Goal: Task Accomplishment & Management: Use online tool/utility

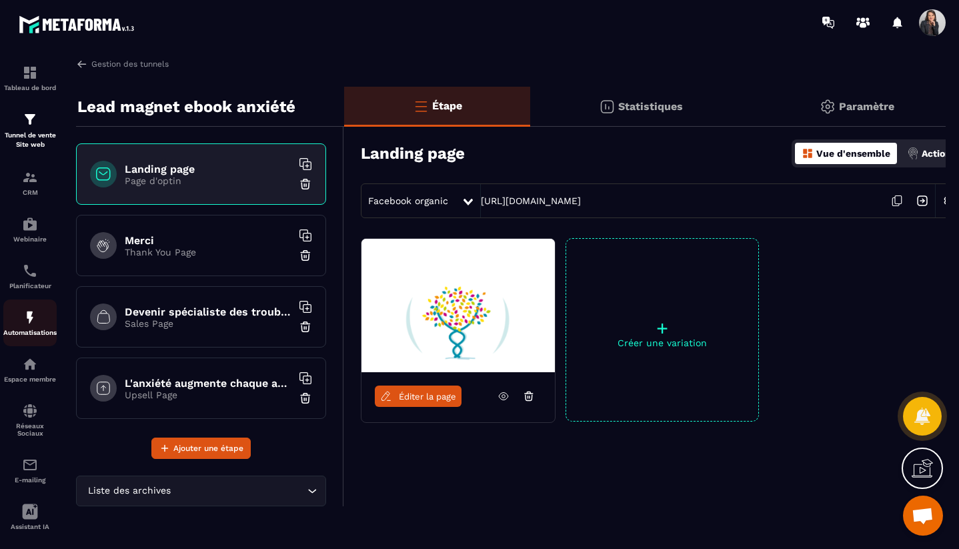
click at [40, 329] on p "Automatisations" at bounding box center [29, 332] width 53 height 7
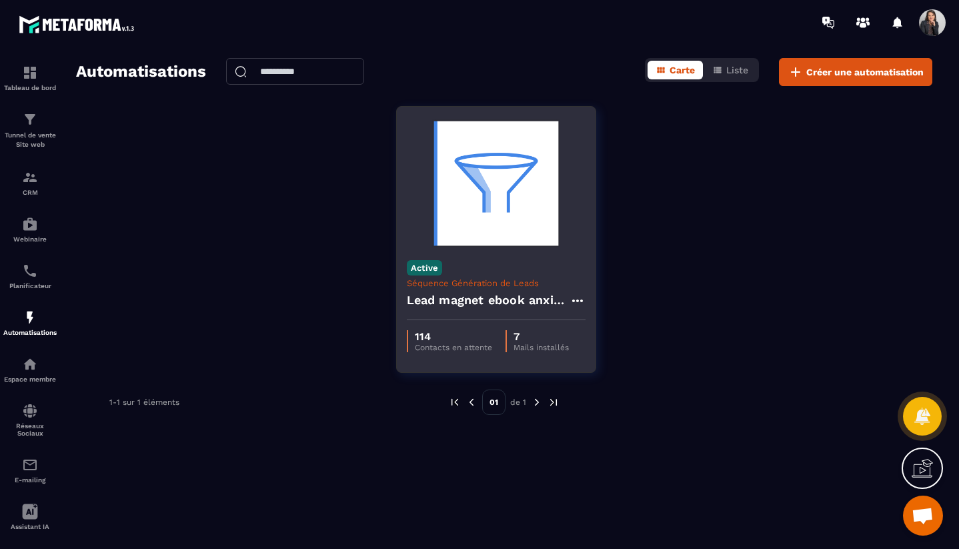
click at [495, 197] on img at bounding box center [496, 183] width 179 height 133
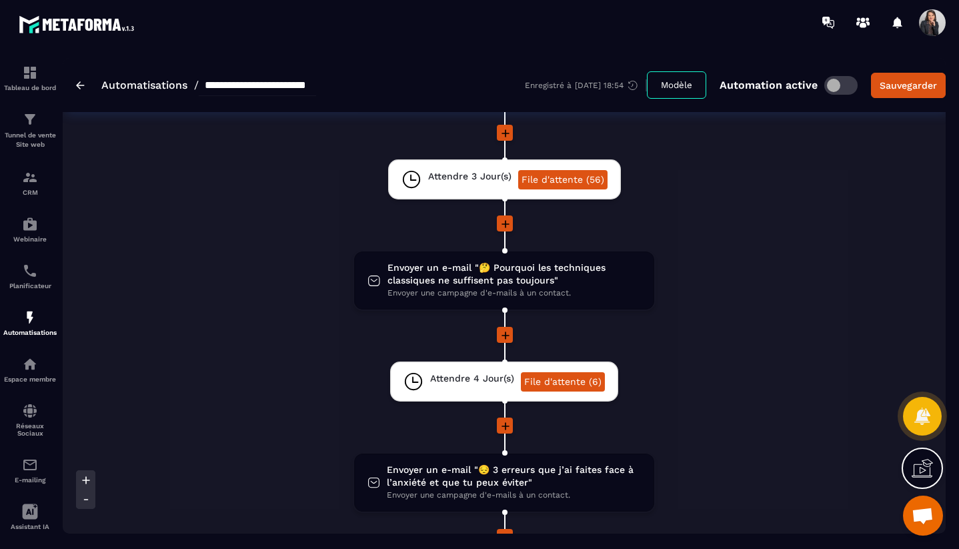
scroll to position [241, 0]
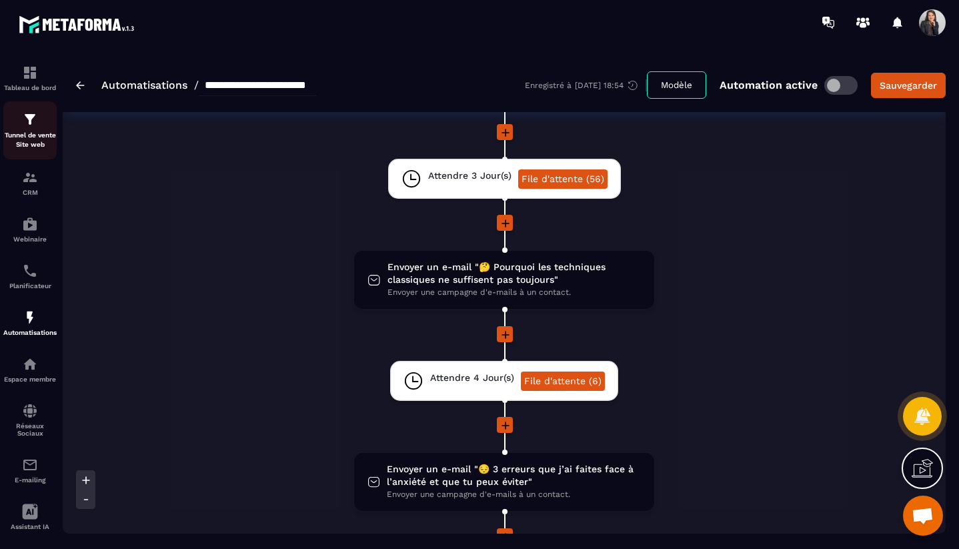
click at [43, 142] on p "Tunnel de vente Site web" at bounding box center [29, 140] width 53 height 19
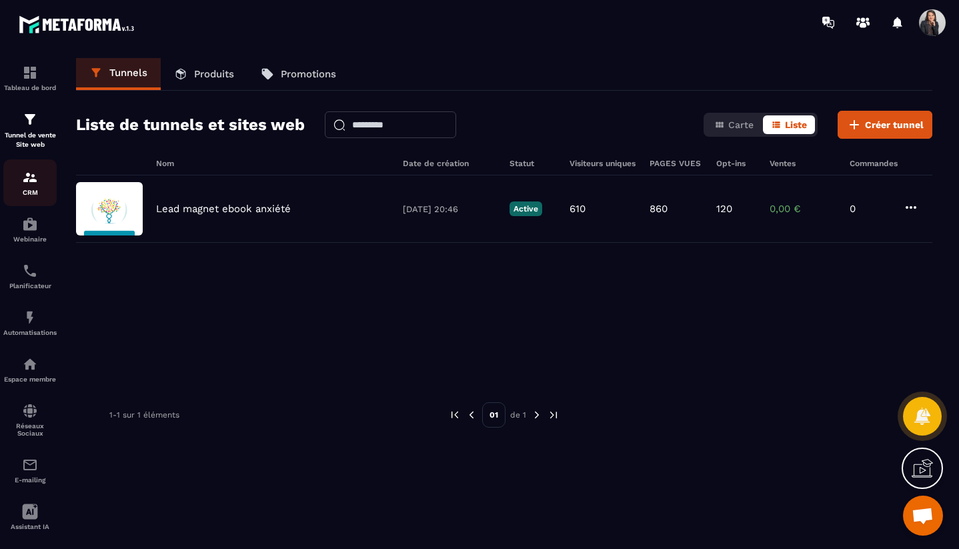
click at [27, 186] on div "CRM" at bounding box center [29, 182] width 53 height 27
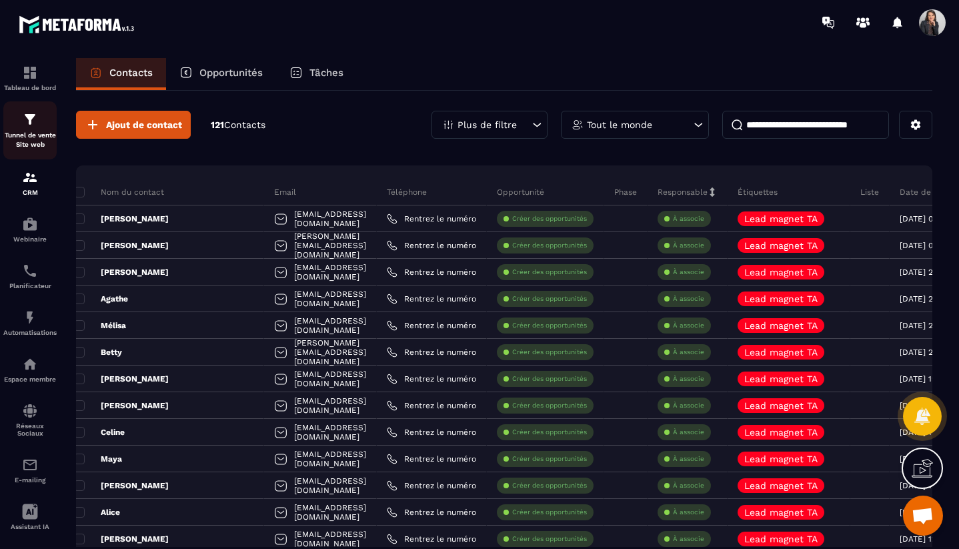
click at [21, 128] on div "Tunnel de vente Site web" at bounding box center [29, 130] width 53 height 38
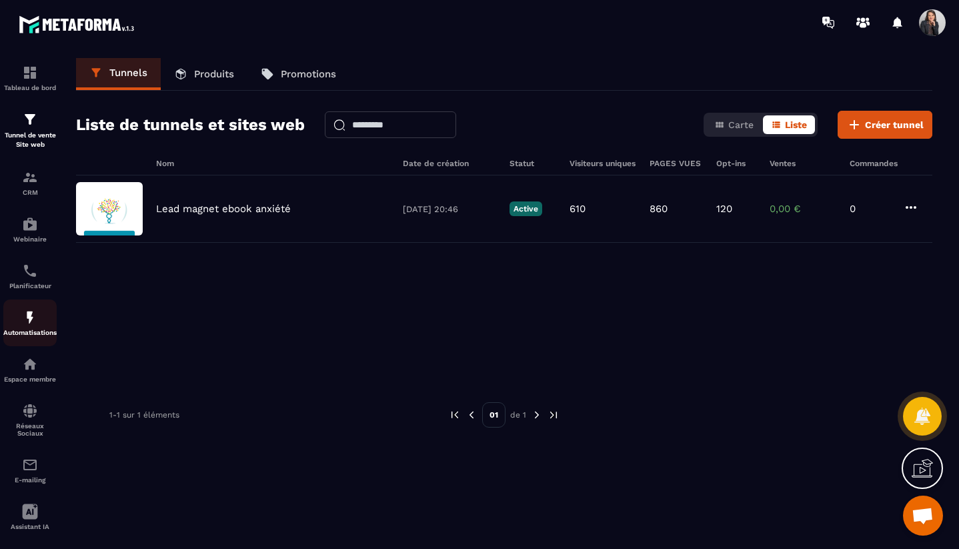
click at [49, 326] on div "Automatisations" at bounding box center [29, 322] width 53 height 27
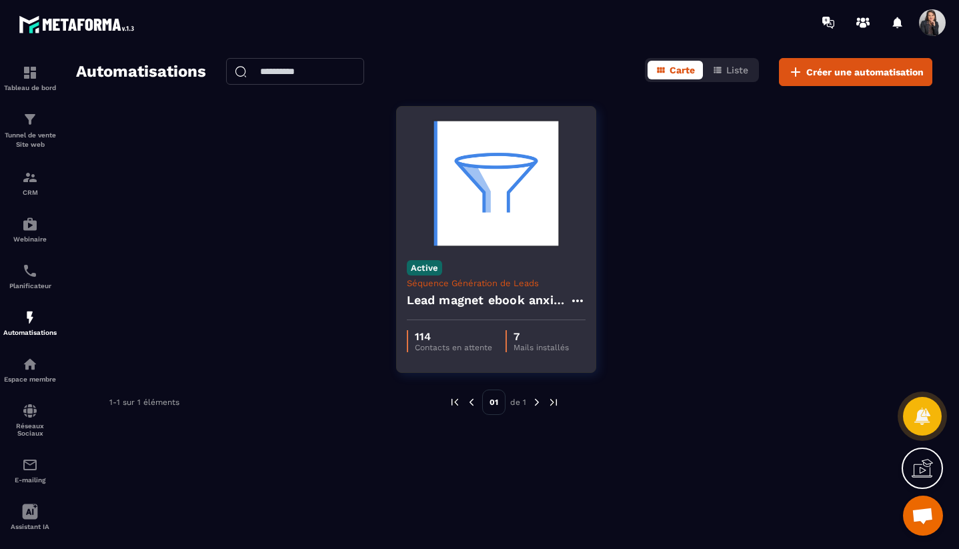
click at [502, 207] on img at bounding box center [496, 183] width 179 height 133
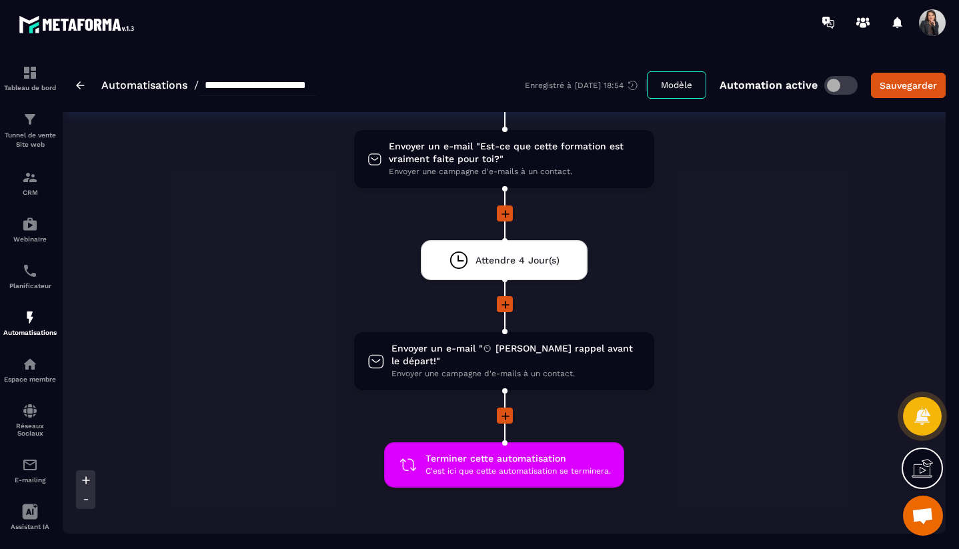
scroll to position [1177, 0]
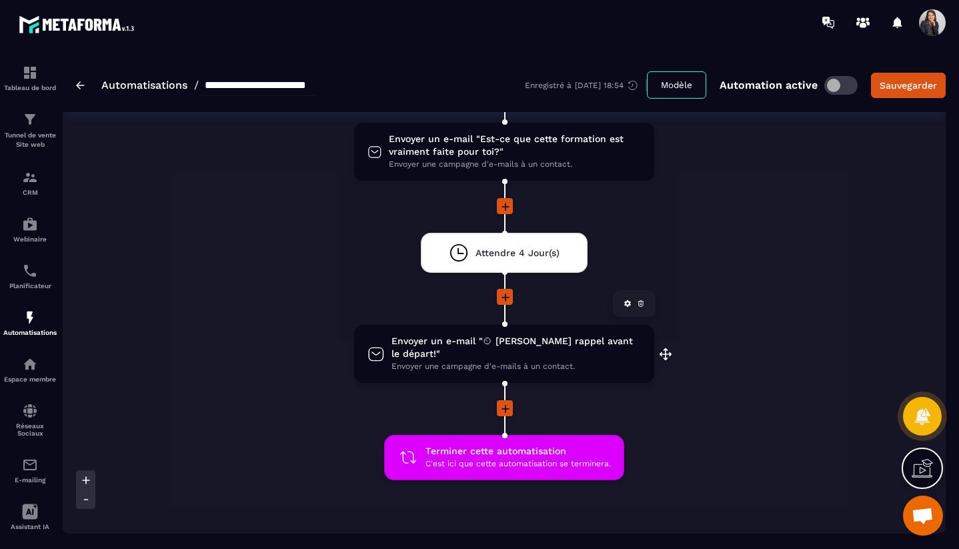
click at [567, 360] on span "Envoyer une campagne d'e-mails à un contact." at bounding box center [515, 366] width 249 height 13
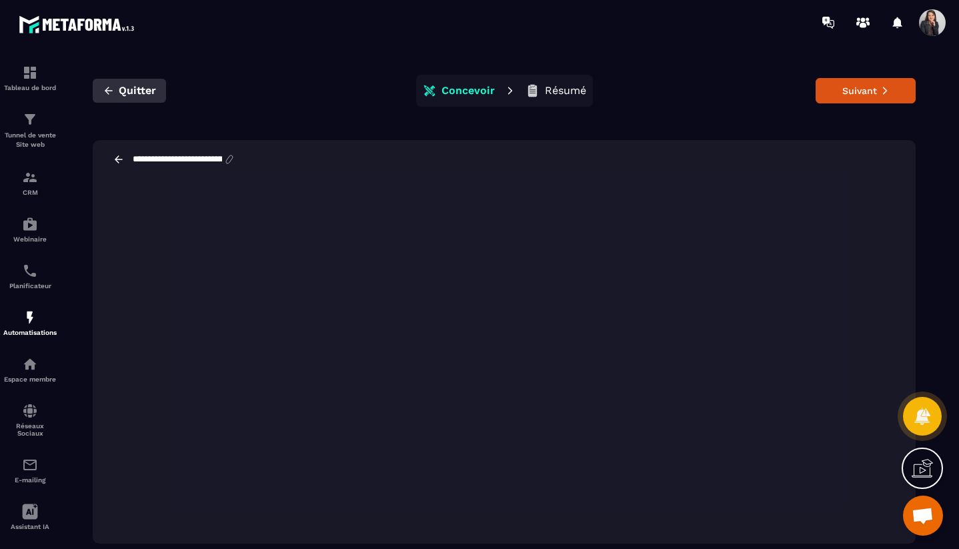
click at [123, 95] on span "Quitter" at bounding box center [137, 90] width 37 height 13
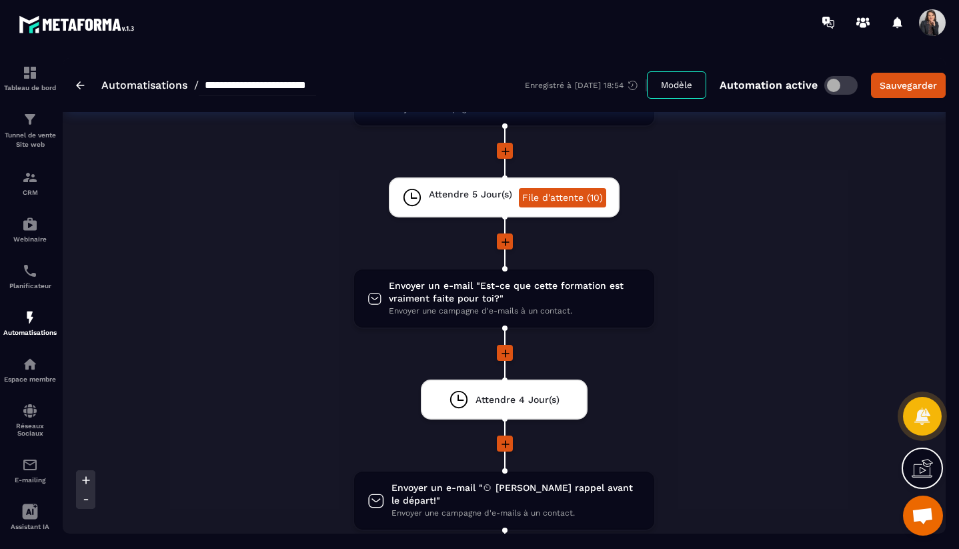
scroll to position [1032, 0]
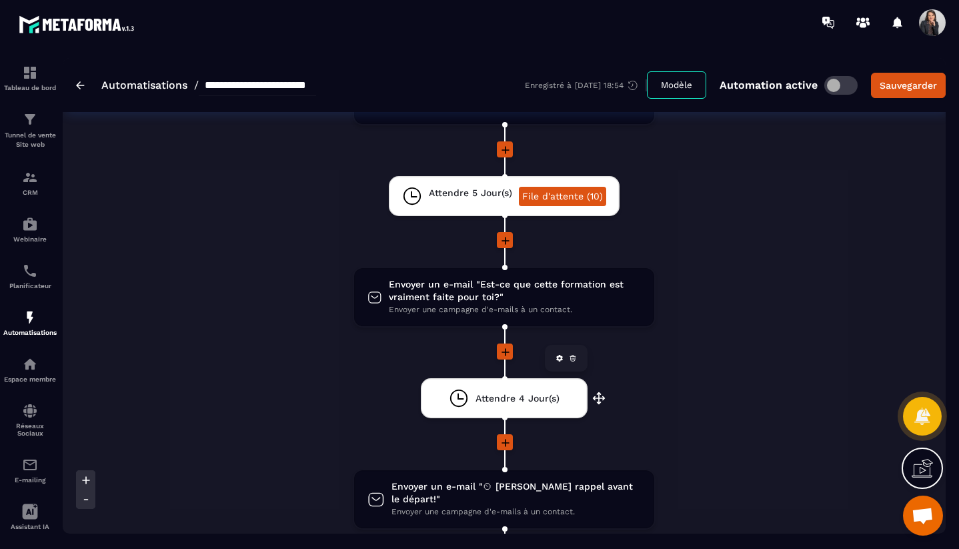
click at [531, 402] on span "Attendre 4 Jour(s)" at bounding box center [517, 398] width 84 height 13
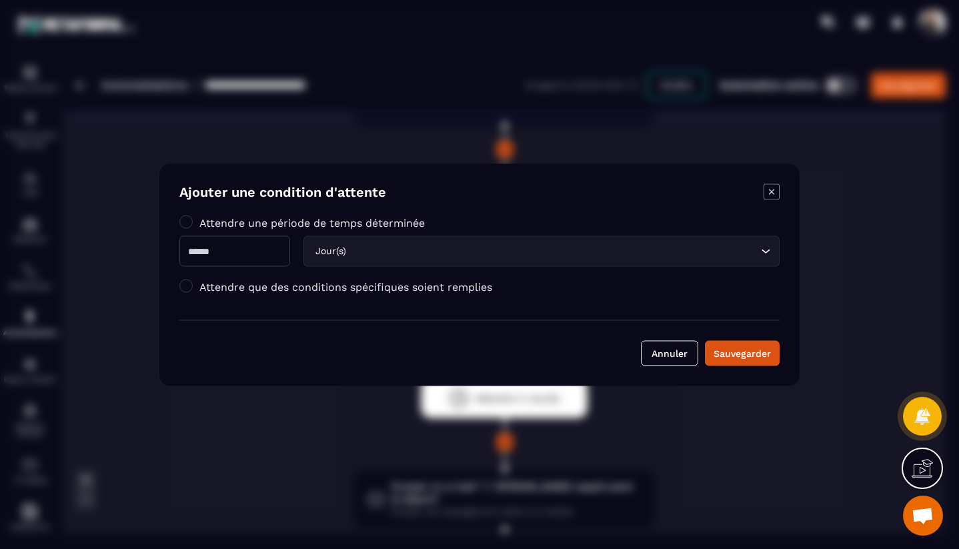
drag, startPoint x: 238, startPoint y: 249, endPoint x: 183, endPoint y: 252, distance: 55.4
click at [183, 252] on input "*" at bounding box center [234, 250] width 111 height 31
type input "*"
click at [754, 359] on div "Sauvegarder" at bounding box center [741, 352] width 57 height 13
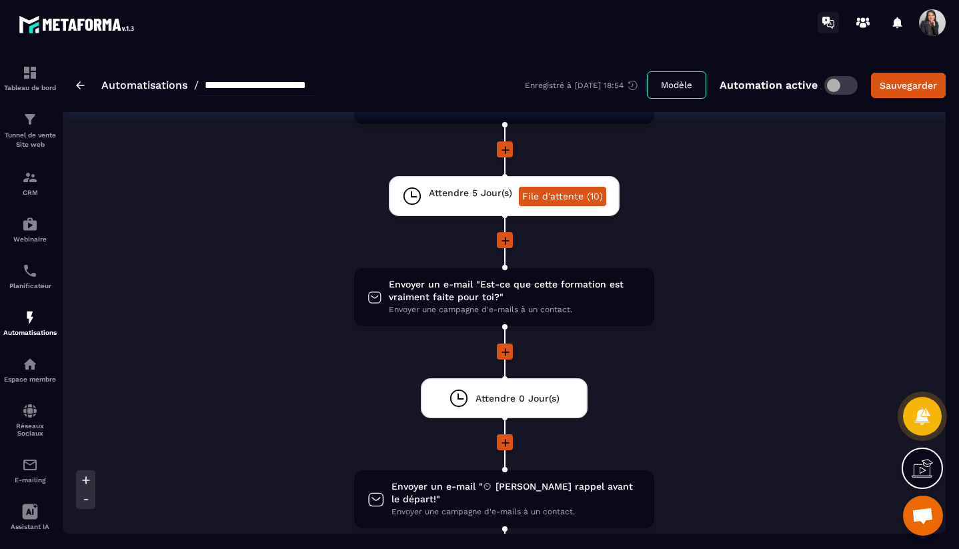
click at [828, 21] on icon at bounding box center [825, 21] width 7 height 9
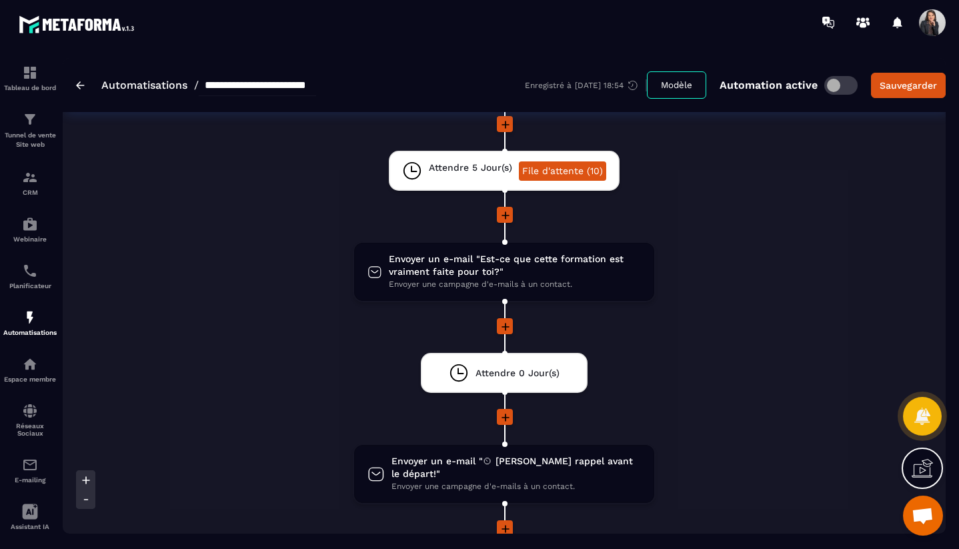
scroll to position [1053, 0]
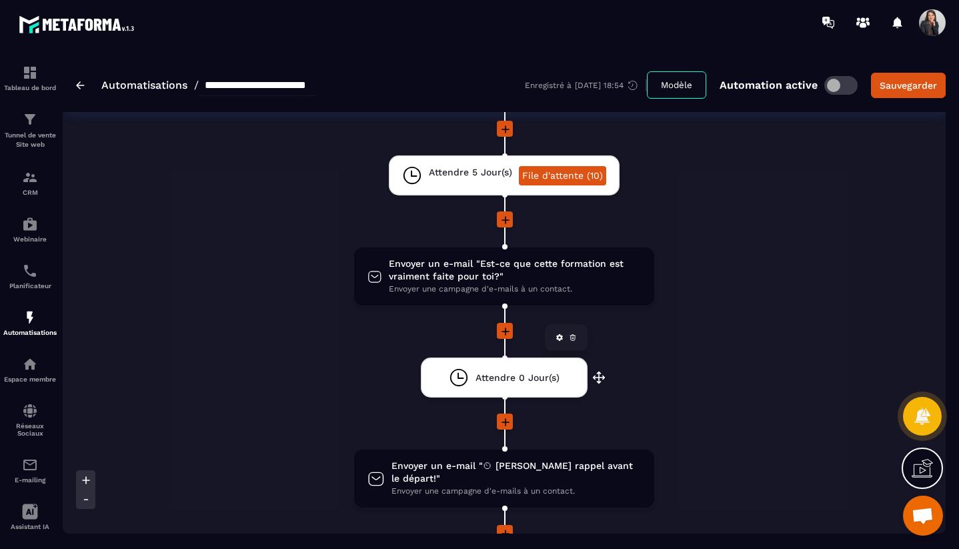
click at [509, 377] on span "Attendre 0 Jour(s)" at bounding box center [517, 377] width 84 height 13
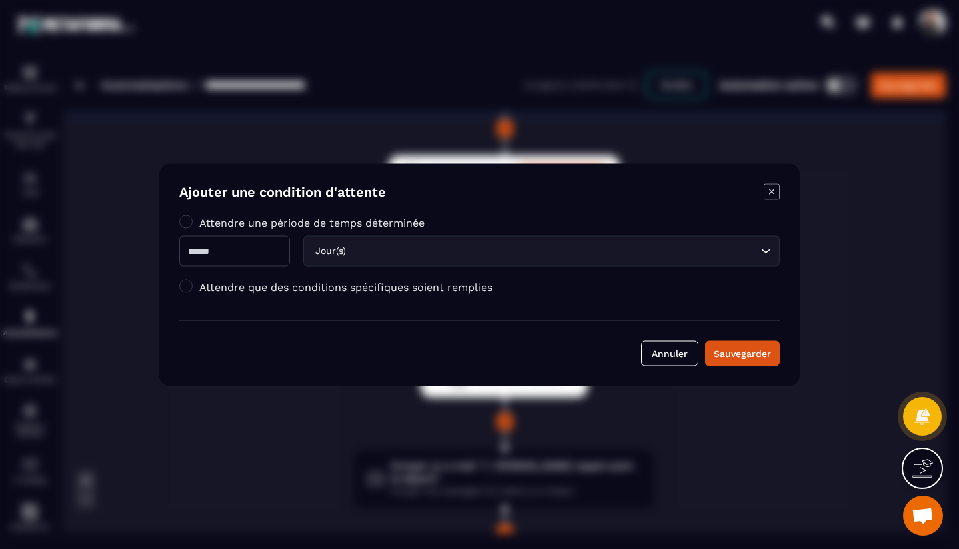
drag, startPoint x: 223, startPoint y: 250, endPoint x: 180, endPoint y: 249, distance: 42.7
click at [180, 249] on input "*" at bounding box center [234, 250] width 111 height 31
type input "*"
click at [190, 288] on span "Modal window" at bounding box center [185, 285] width 13 height 13
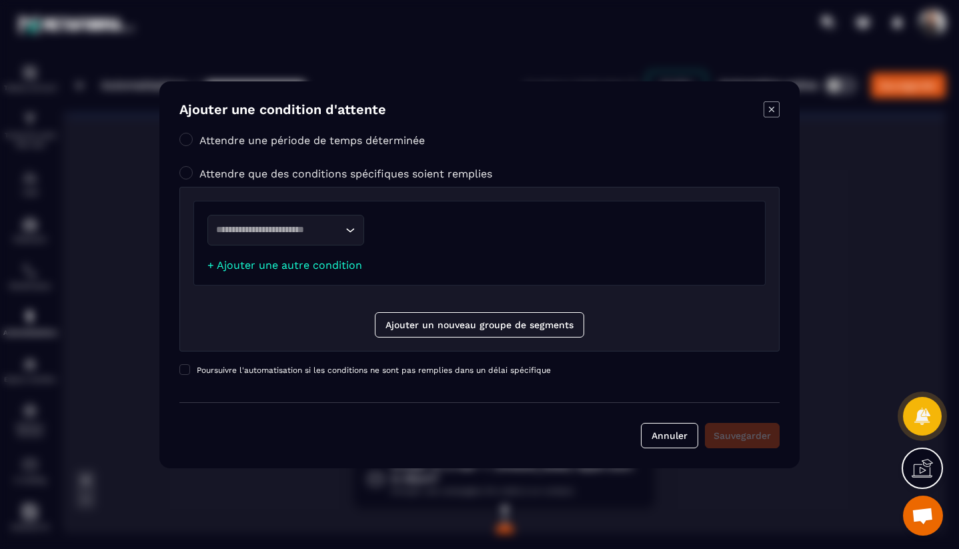
click at [351, 236] on icon "Search for option" at bounding box center [349, 229] width 13 height 13
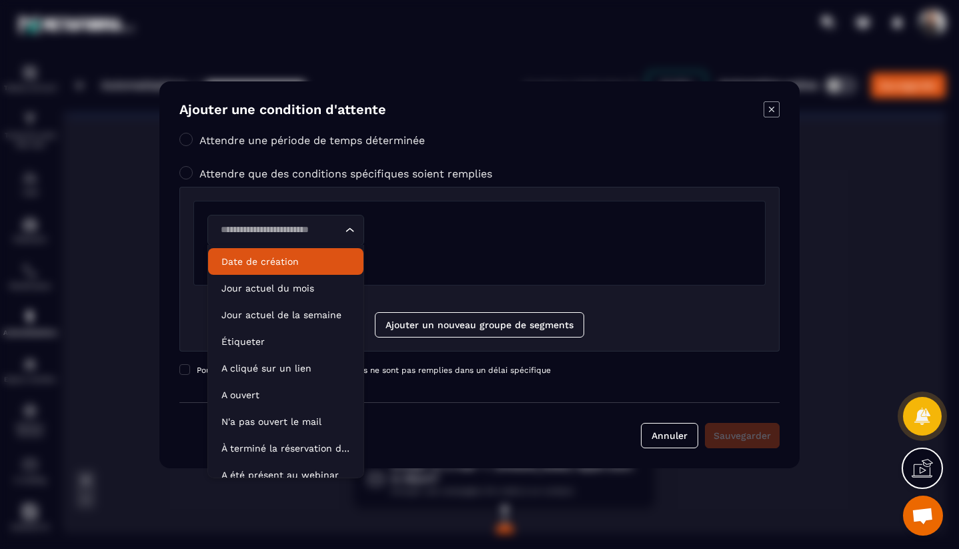
click at [319, 261] on p "Date de création" at bounding box center [285, 261] width 129 height 13
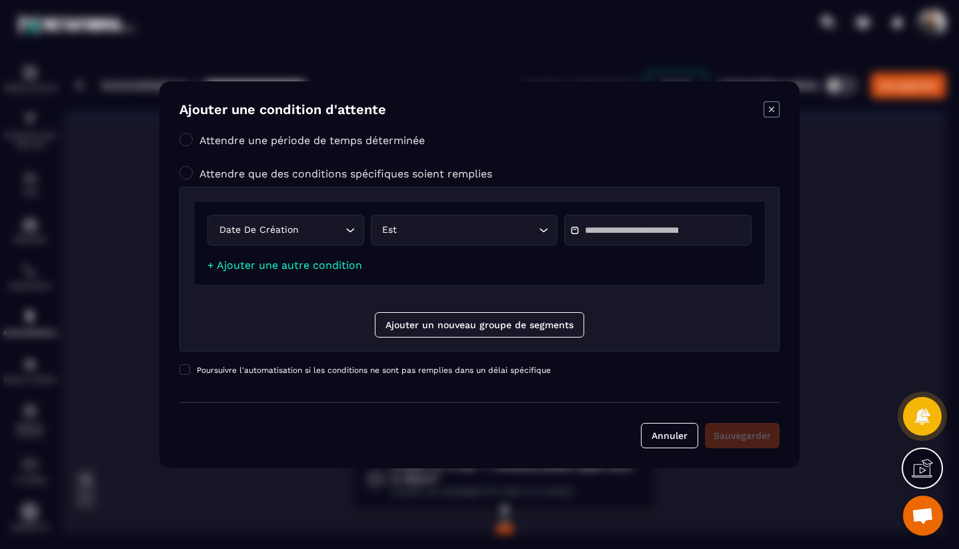
click at [655, 231] on input "Modal window" at bounding box center [631, 230] width 93 height 10
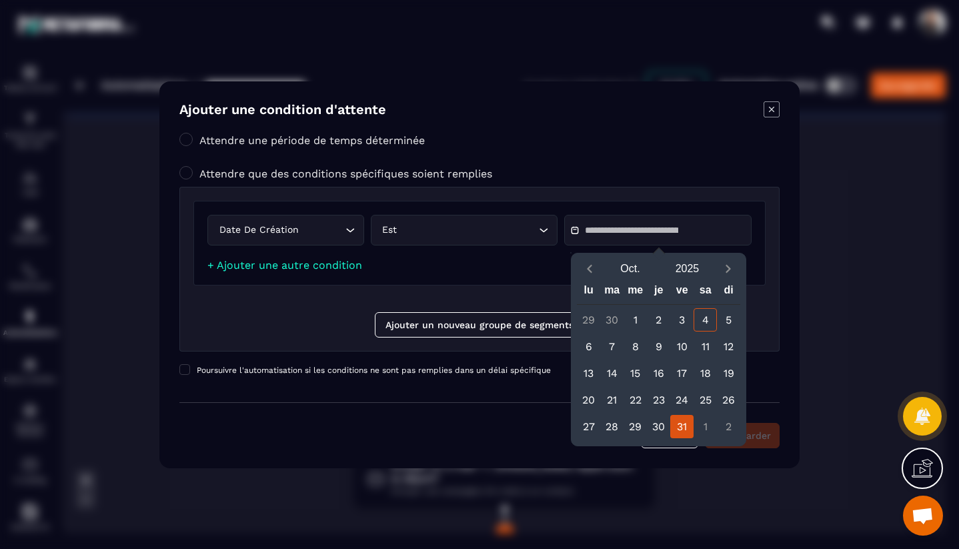
click at [689, 428] on div "31" at bounding box center [681, 426] width 23 height 23
type input "**********"
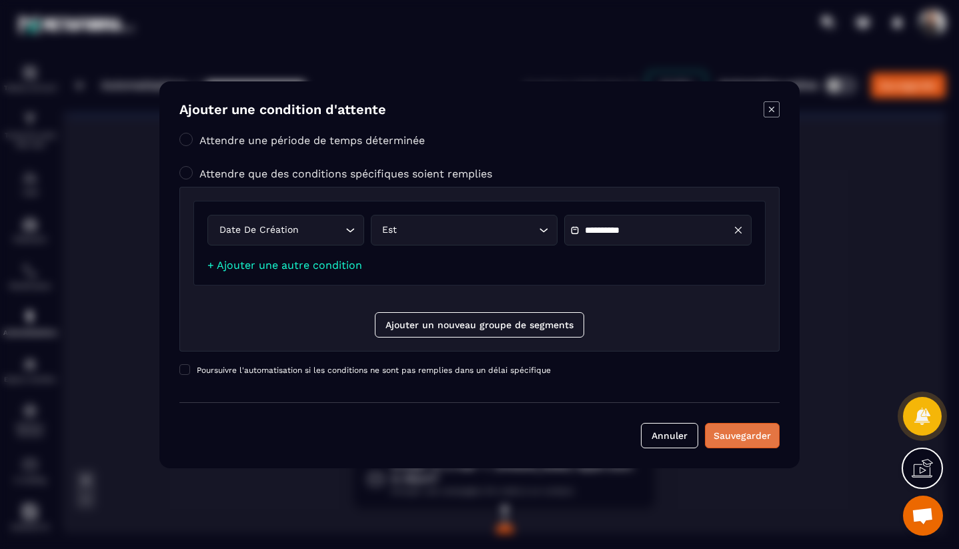
click at [748, 439] on div "Sauvegarder" at bounding box center [741, 435] width 57 height 13
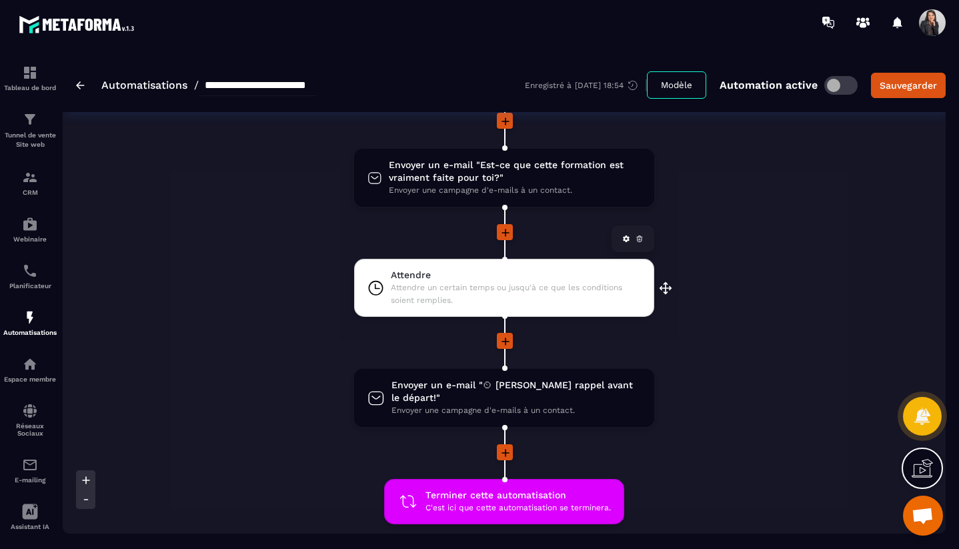
scroll to position [1137, 0]
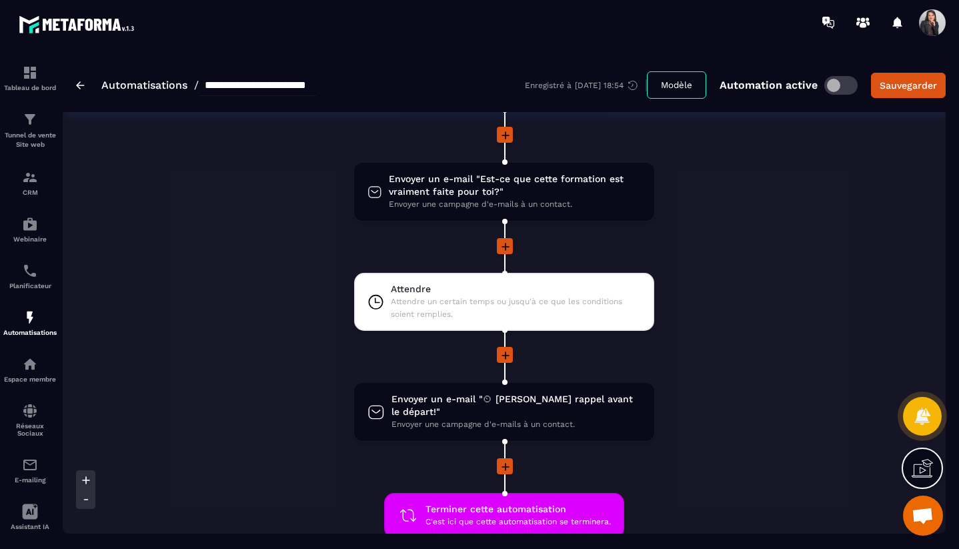
click at [505, 245] on icon at bounding box center [505, 247] width 8 height 8
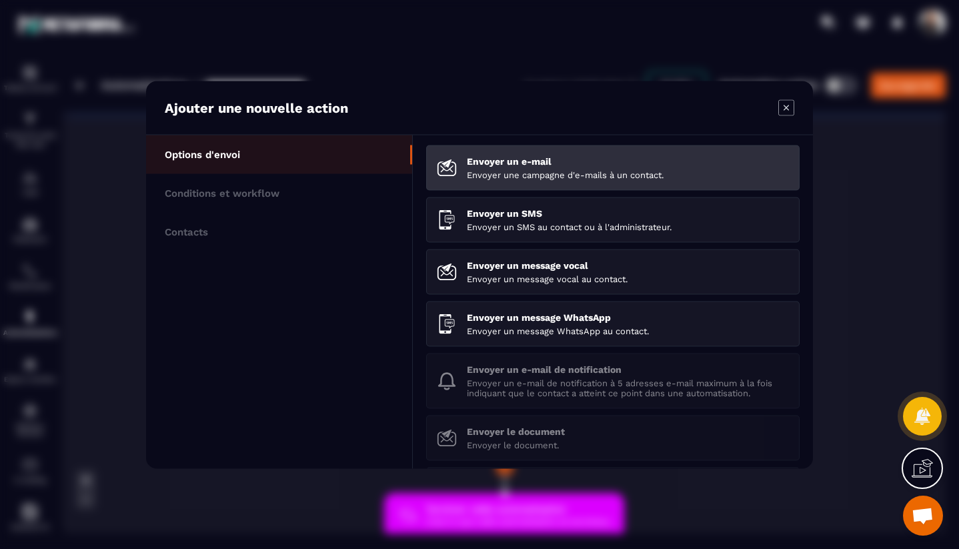
click at [517, 170] on p "Envoyer une campagne d'e-mails à un contact." at bounding box center [628, 174] width 322 height 10
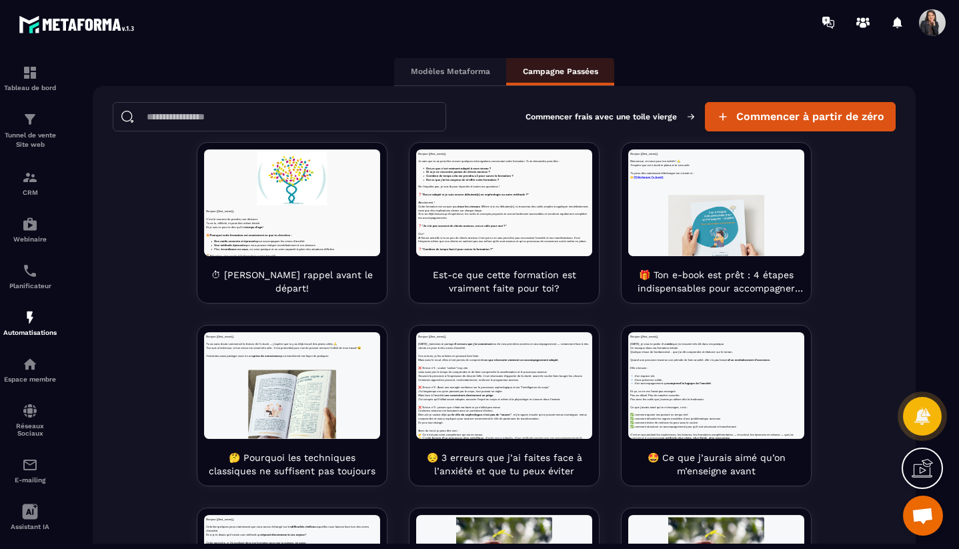
scroll to position [121, 0]
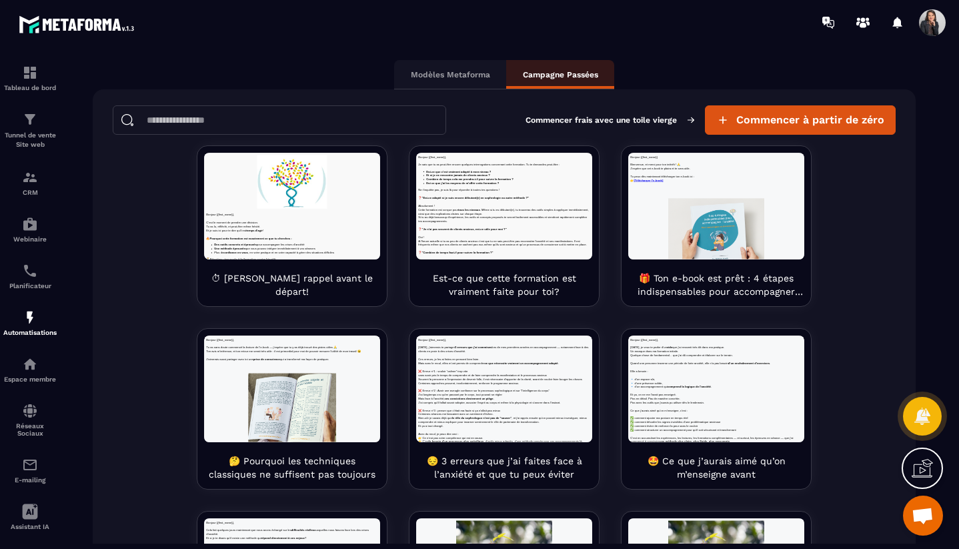
click at [464, 79] on p "Modèles Metaforma" at bounding box center [450, 74] width 79 height 11
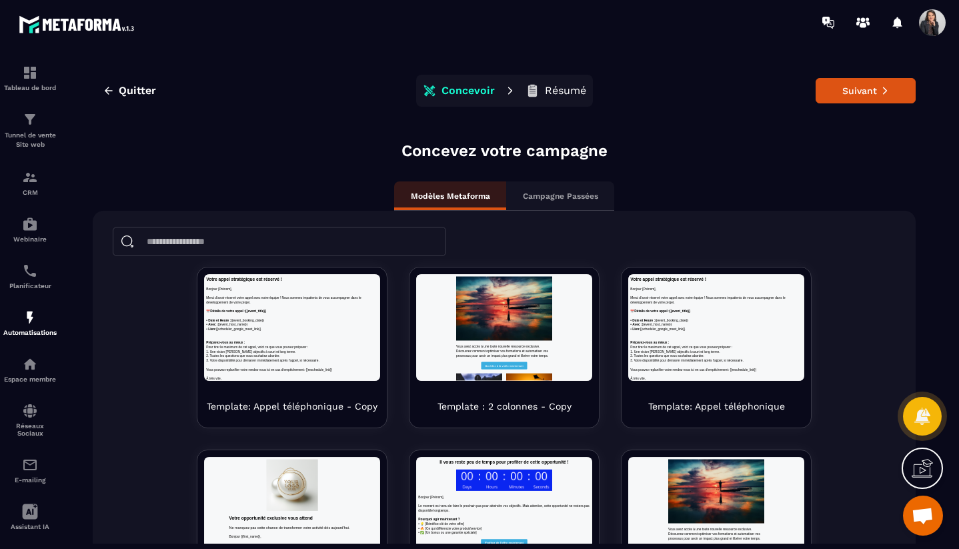
scroll to position [0, 0]
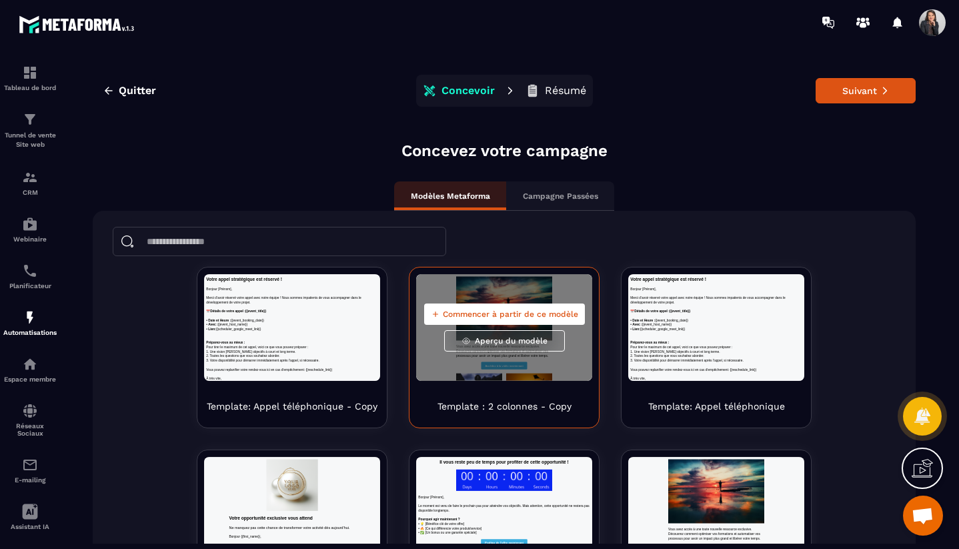
click at [571, 349] on div "Commencer à partir de ce modèle Aperçu du modèle" at bounding box center [504, 327] width 176 height 107
click at [522, 313] on span "Commencer à partir de ce modèle" at bounding box center [510, 314] width 135 height 11
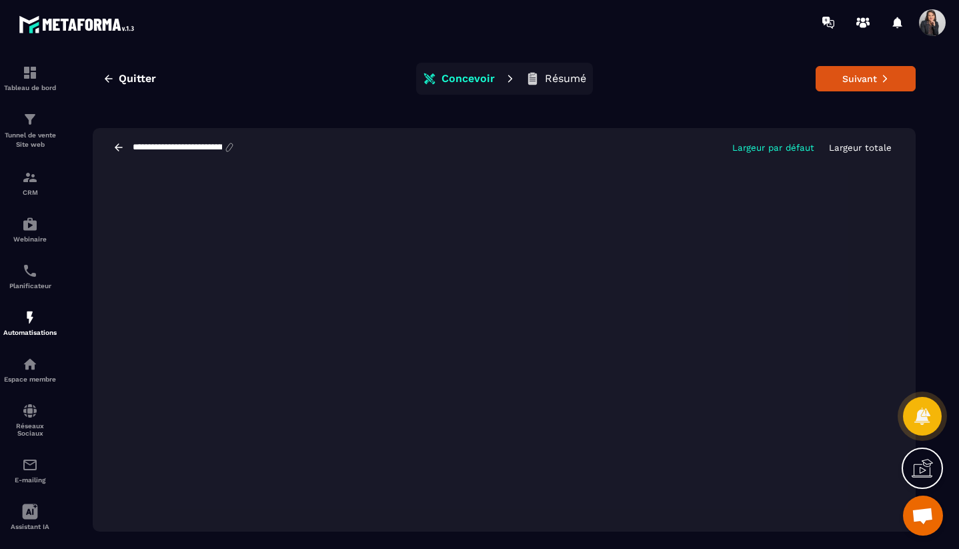
scroll to position [30, 0]
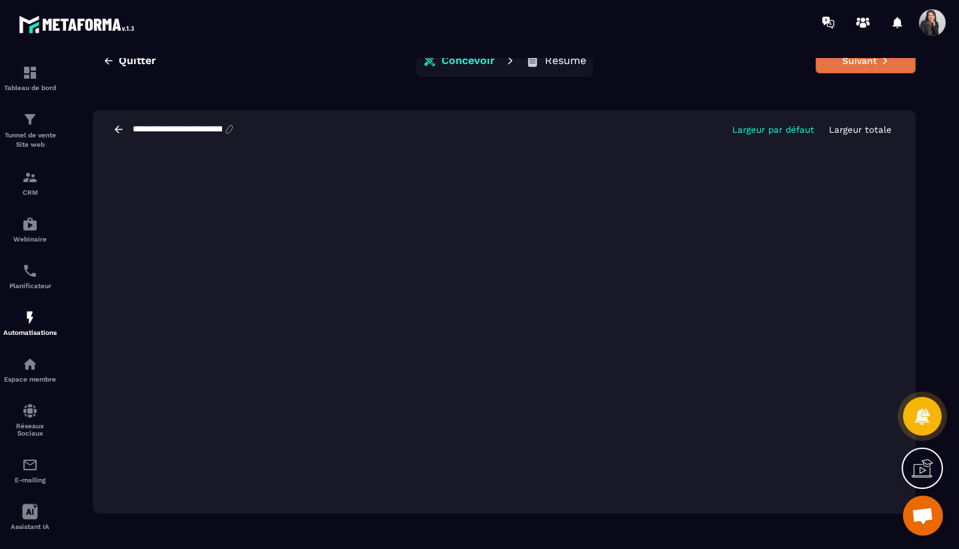
click at [876, 66] on button "Suivant" at bounding box center [865, 60] width 100 height 25
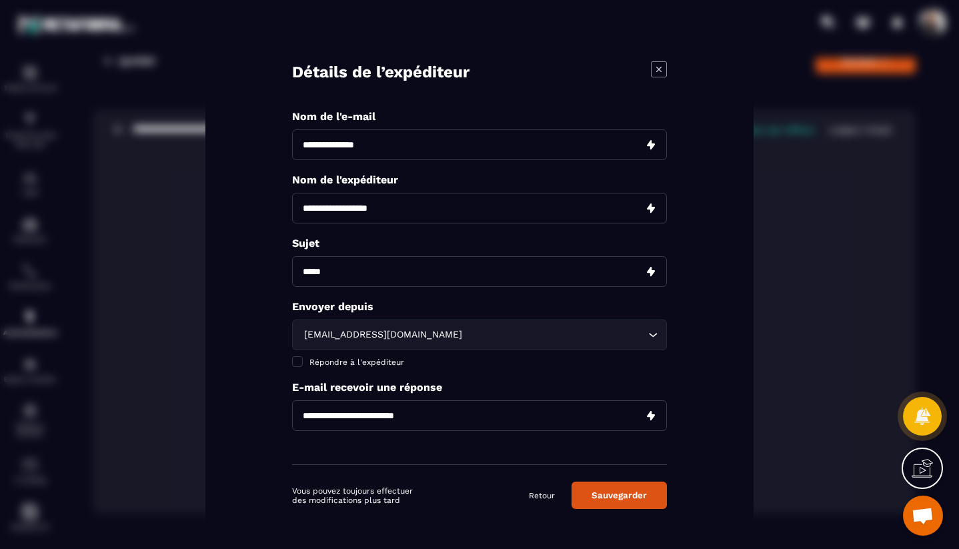
click at [544, 497] on link "Retour" at bounding box center [542, 494] width 26 height 11
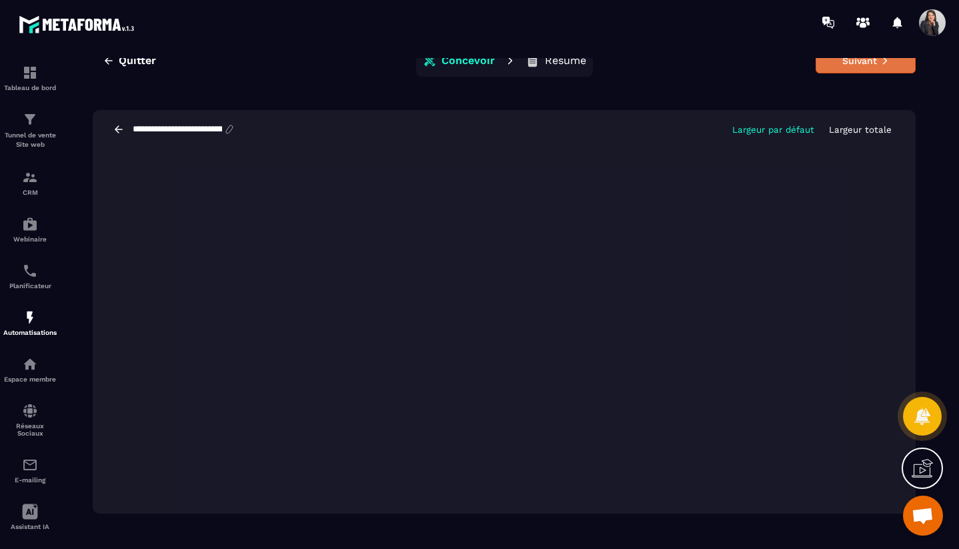
click at [883, 67] on button "Suivant" at bounding box center [865, 60] width 100 height 25
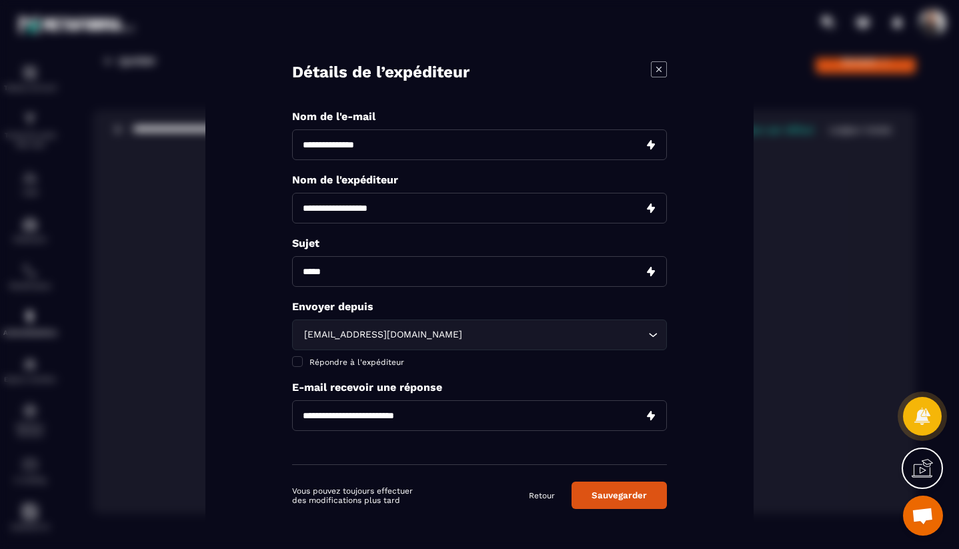
drag, startPoint x: 437, startPoint y: 145, endPoint x: 291, endPoint y: 139, distance: 146.1
click at [291, 139] on div "Détails de l’expéditeur Nom de l'e-mail Nom de l'expéditeur Sujet Envoyer depui…" at bounding box center [479, 274] width 548 height 494
type input "**********"
click at [415, 205] on input "Modal window" at bounding box center [479, 207] width 375 height 31
type input "**********"
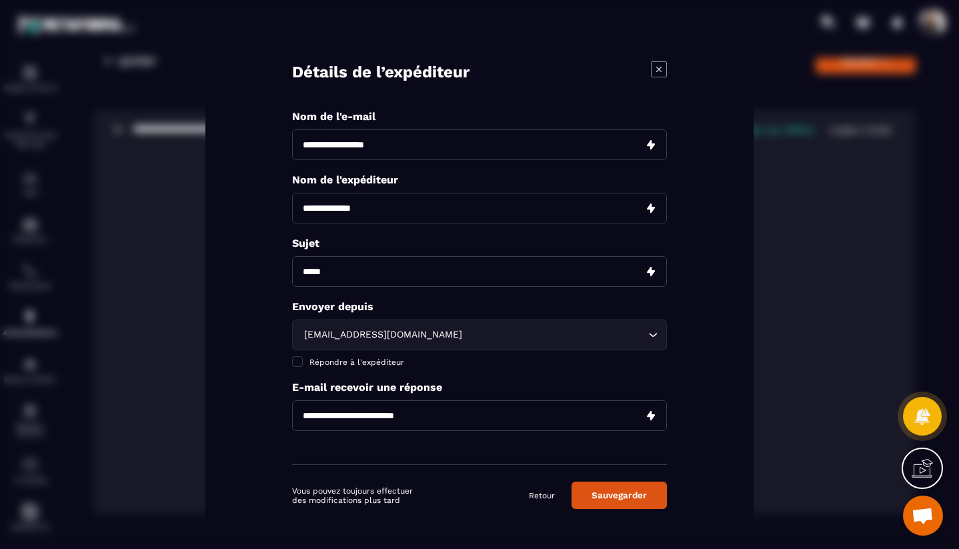
click at [417, 277] on input "Modal window" at bounding box center [479, 270] width 375 height 31
type input "**********"
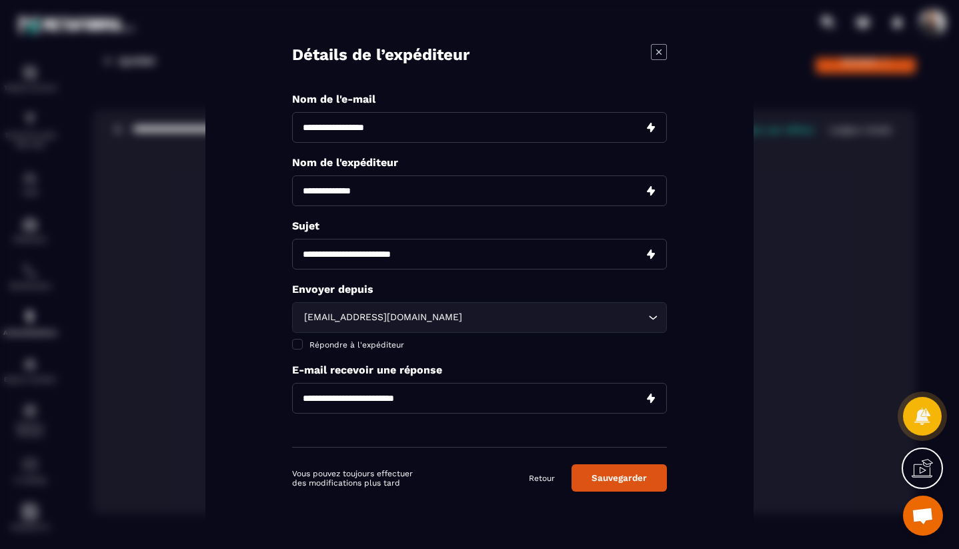
scroll to position [21, 0]
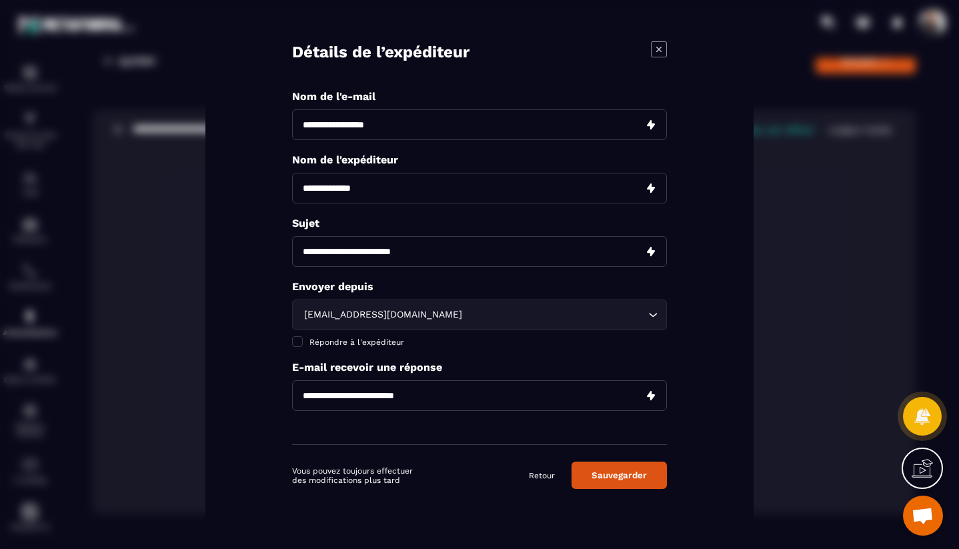
click at [435, 395] on input "Modal window" at bounding box center [479, 394] width 375 height 31
type input "**********"
click at [631, 479] on button "Sauvegarder" at bounding box center [618, 474] width 95 height 27
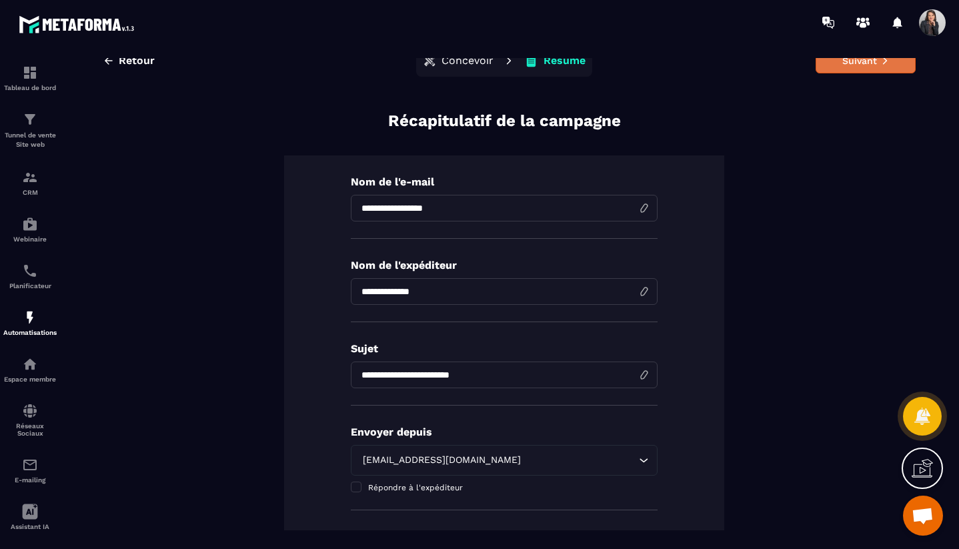
click at [885, 69] on button "Suivant" at bounding box center [865, 60] width 100 height 25
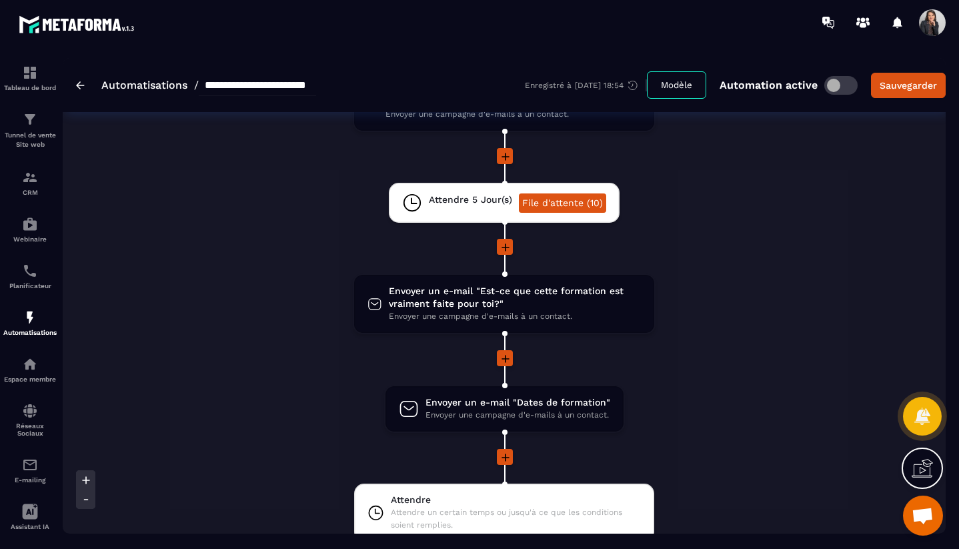
scroll to position [1024, 0]
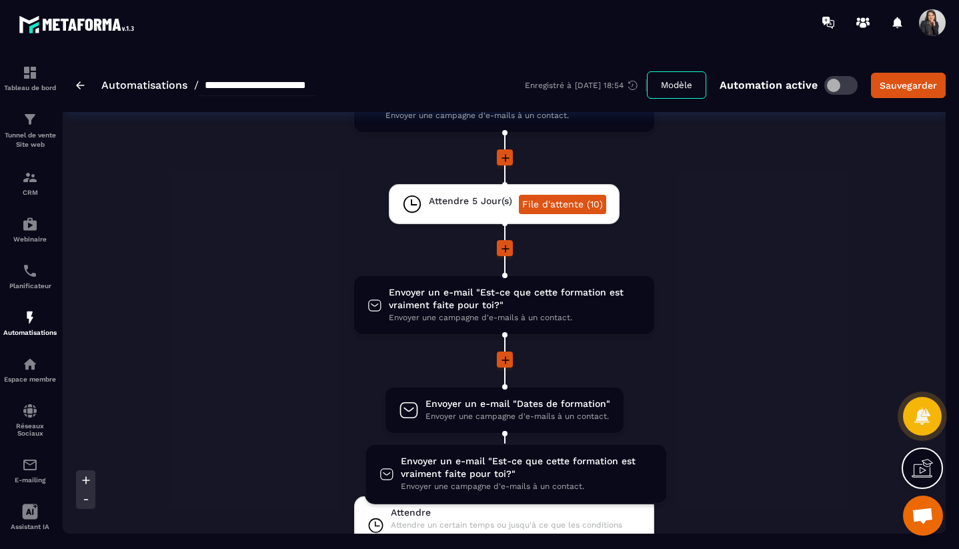
drag, startPoint x: 547, startPoint y: 305, endPoint x: 557, endPoint y: 472, distance: 167.0
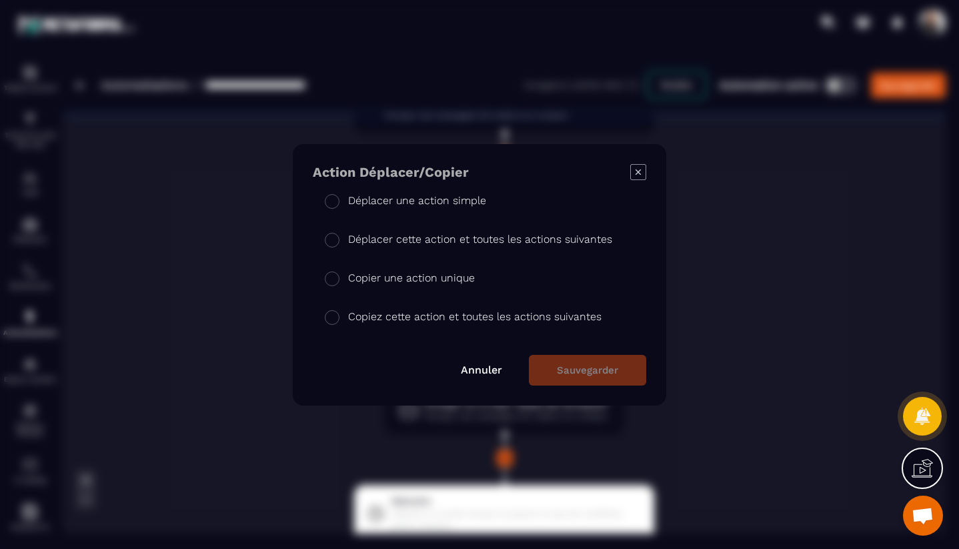
click at [333, 200] on span "Modal window" at bounding box center [332, 200] width 15 height 15
click at [627, 375] on button "Sauvegarder" at bounding box center [587, 370] width 117 height 31
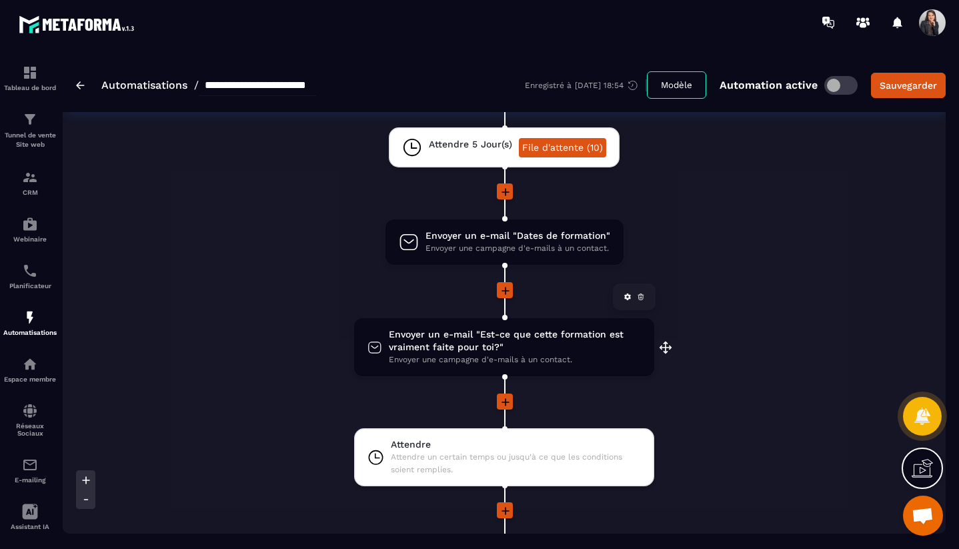
scroll to position [1079, 0]
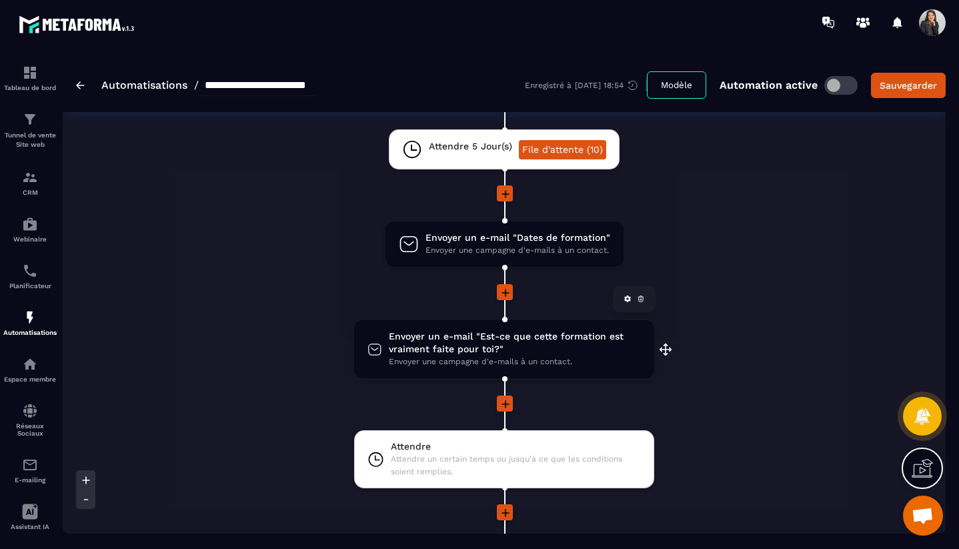
click at [569, 349] on span "Envoyer un e-mail "Est-ce que cette formation est vraiment faite pour toi?"" at bounding box center [515, 342] width 252 height 25
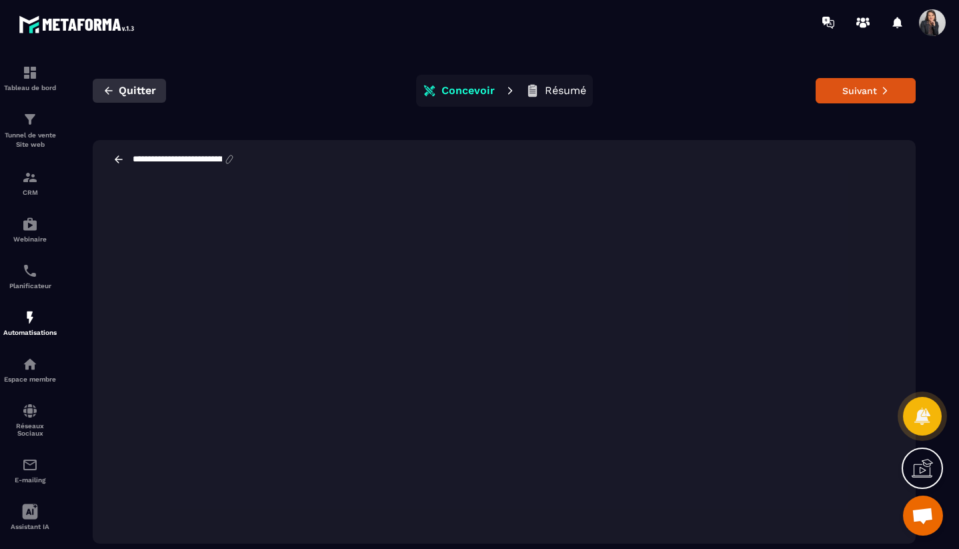
click at [123, 91] on span "Quitter" at bounding box center [137, 90] width 37 height 13
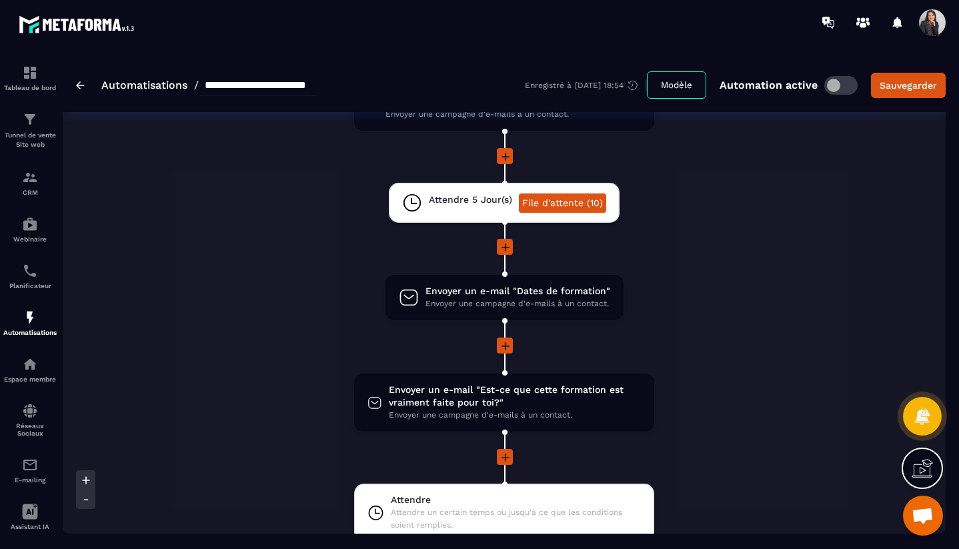
scroll to position [1038, 0]
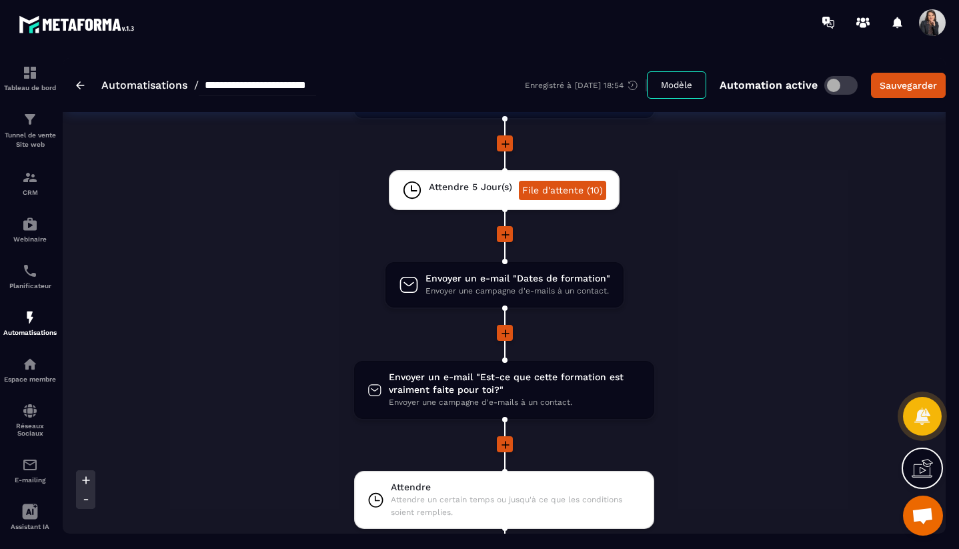
click at [506, 337] on icon at bounding box center [505, 333] width 13 height 13
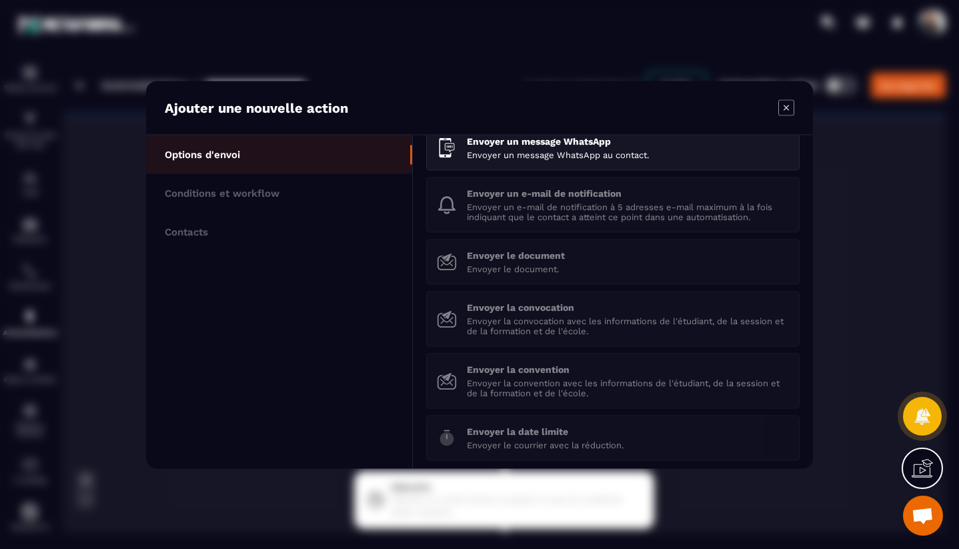
scroll to position [187, 0]
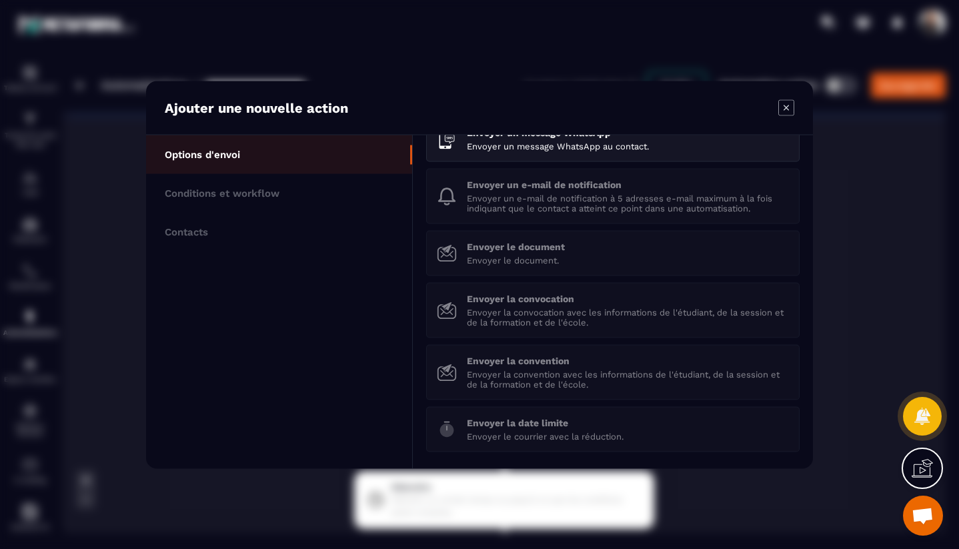
click at [788, 107] on icon "Modal window" at bounding box center [786, 107] width 16 height 16
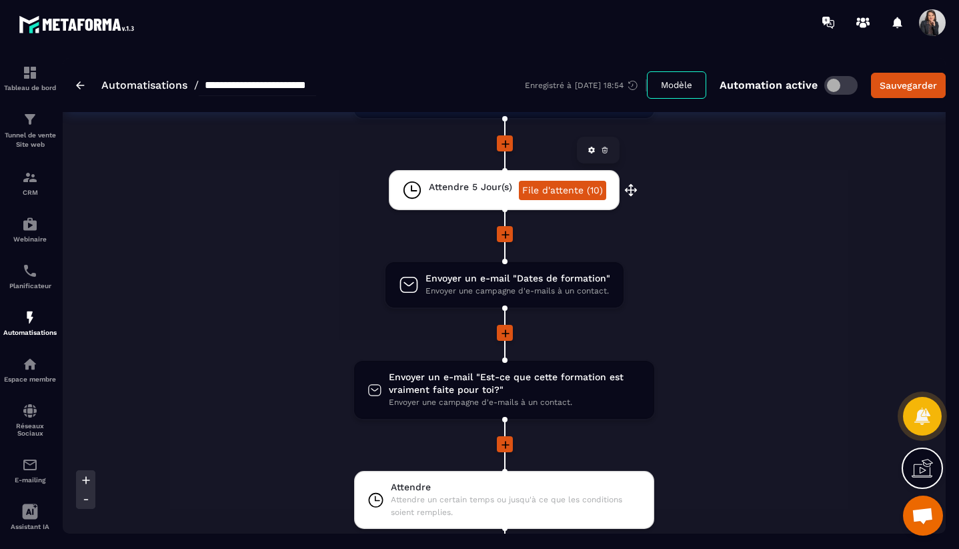
click at [589, 153] on icon at bounding box center [591, 150] width 7 height 7
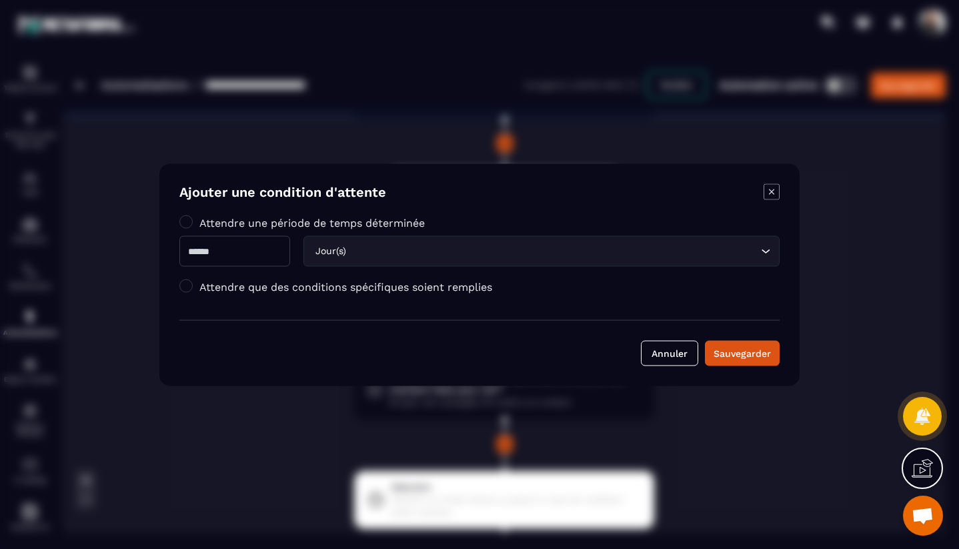
click at [777, 192] on icon "Modal window" at bounding box center [771, 191] width 16 height 16
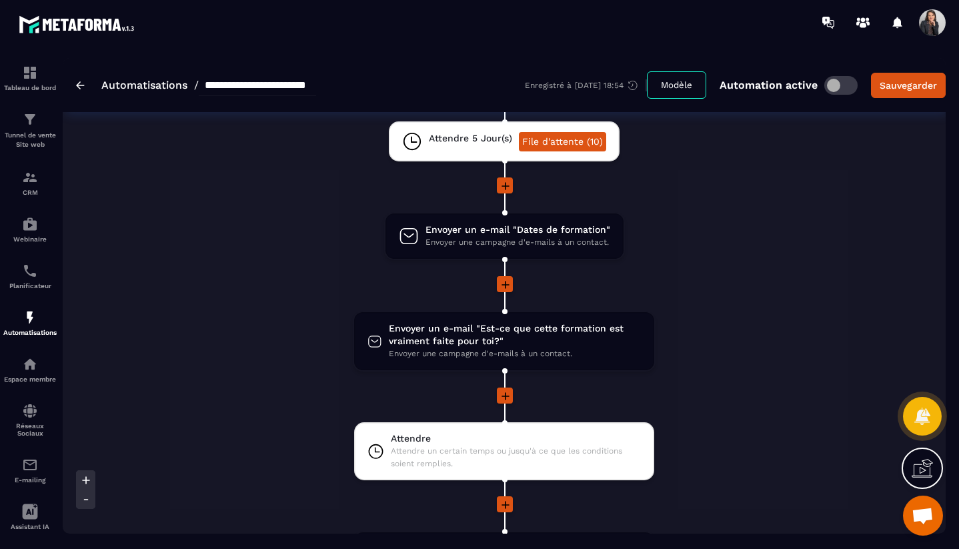
scroll to position [1083, 0]
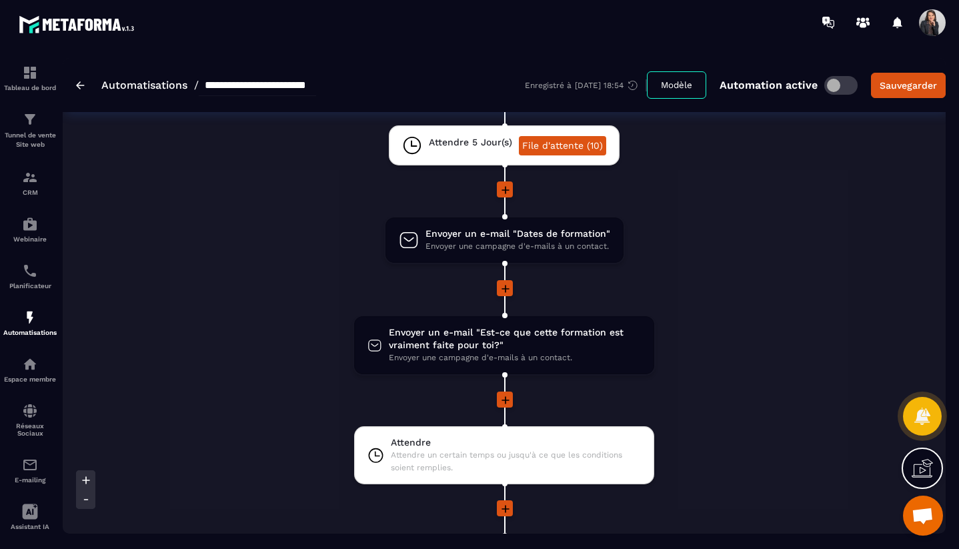
click at [507, 290] on icon at bounding box center [505, 288] width 13 height 13
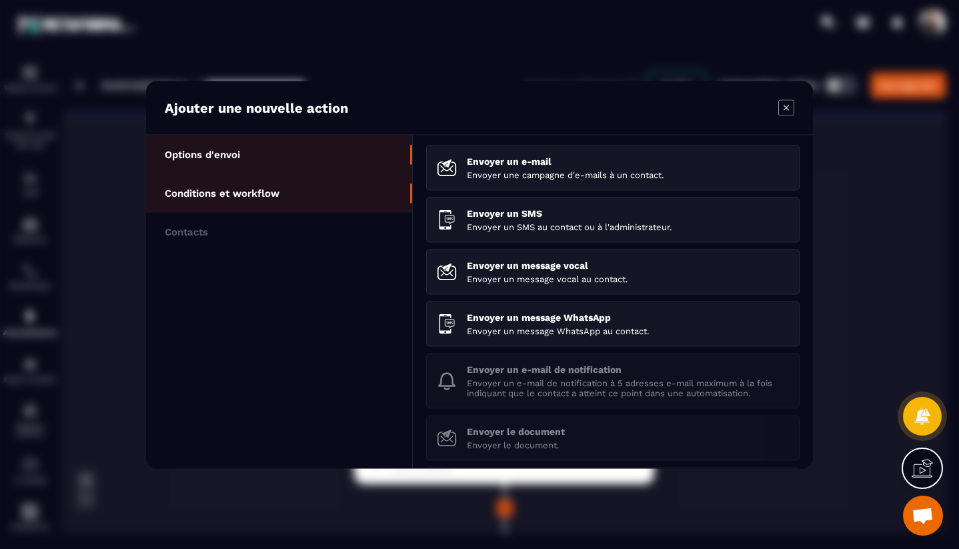
click at [253, 193] on p "Conditions et workflow" at bounding box center [222, 193] width 115 height 12
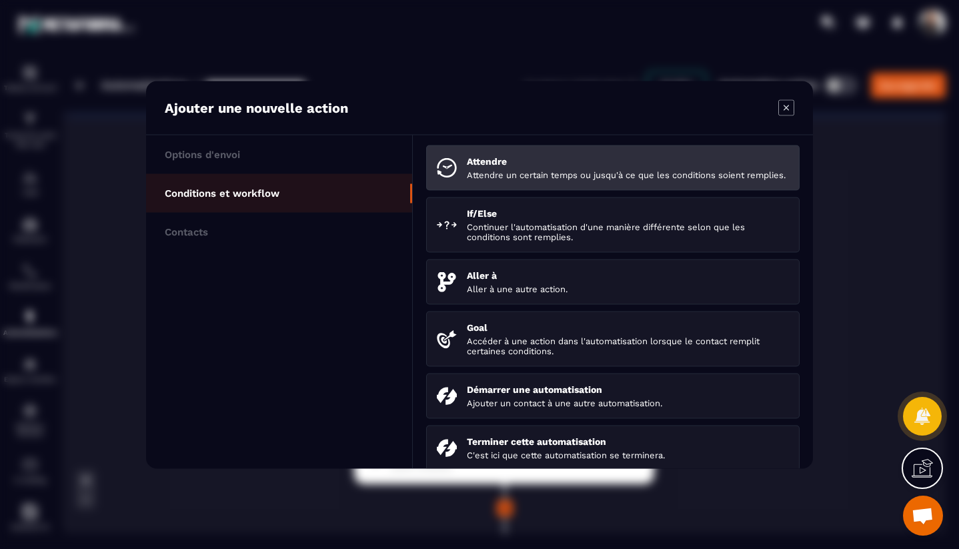
click at [585, 179] on p "Attendre un certain temps ou jusqu'à ce que les conditions soient remplies." at bounding box center [628, 174] width 322 height 10
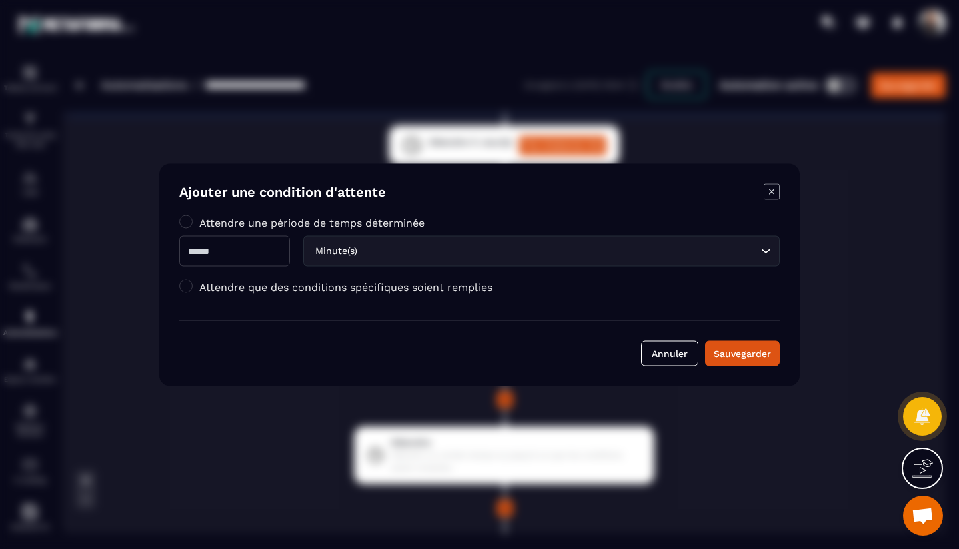
click at [268, 256] on input "Modal window" at bounding box center [234, 250] width 111 height 31
type input "*"
click at [434, 250] on input "Search for option" at bounding box center [558, 250] width 397 height 15
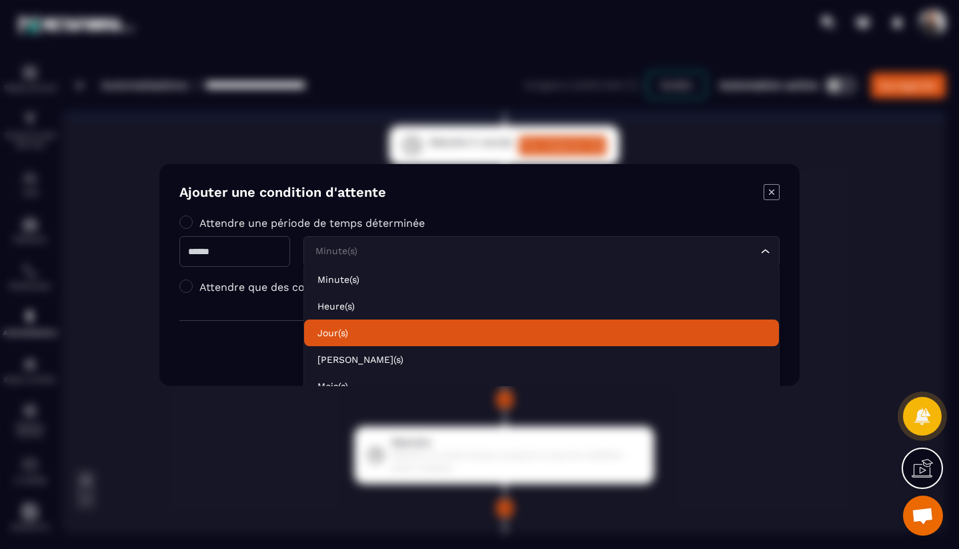
click at [357, 330] on p "Jour(s)" at bounding box center [541, 331] width 448 height 13
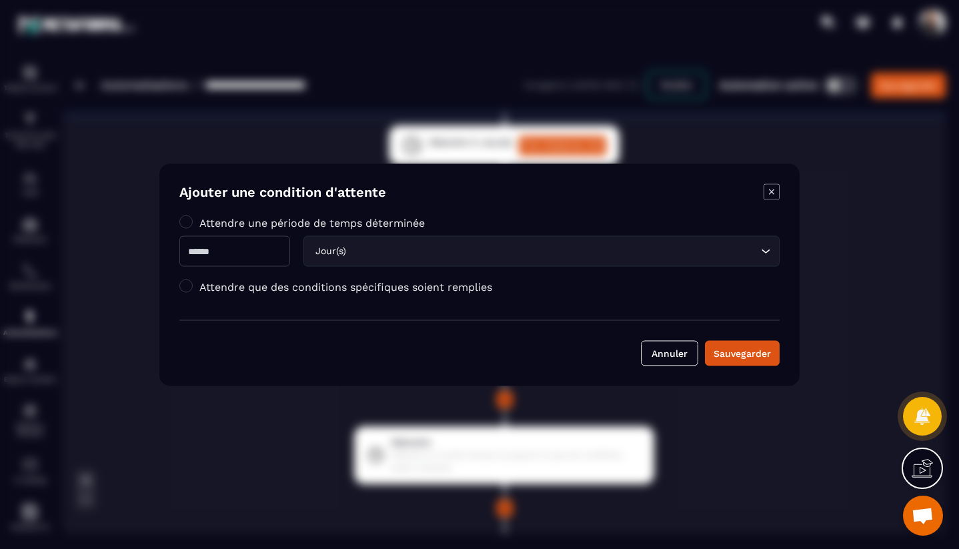
click at [759, 354] on div "Sauvegarder" at bounding box center [741, 352] width 57 height 13
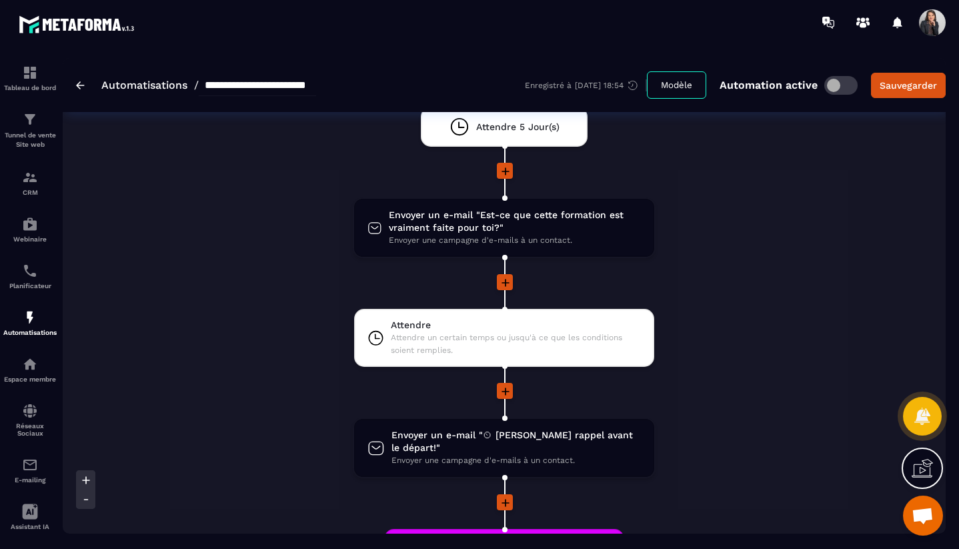
scroll to position [1292, 0]
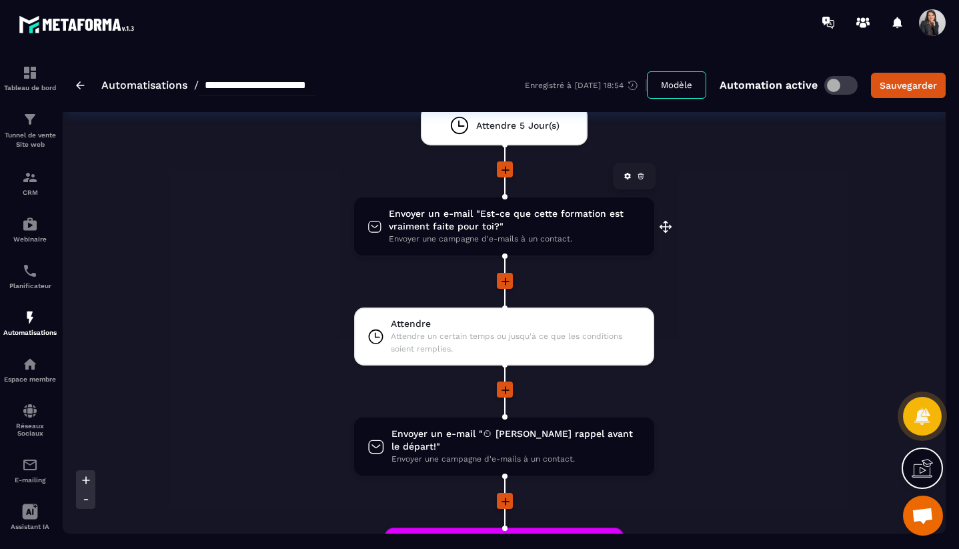
click at [487, 232] on span "Envoyer un e-mail "Est-ce que cette formation est vraiment faite pour toi?"" at bounding box center [515, 219] width 252 height 25
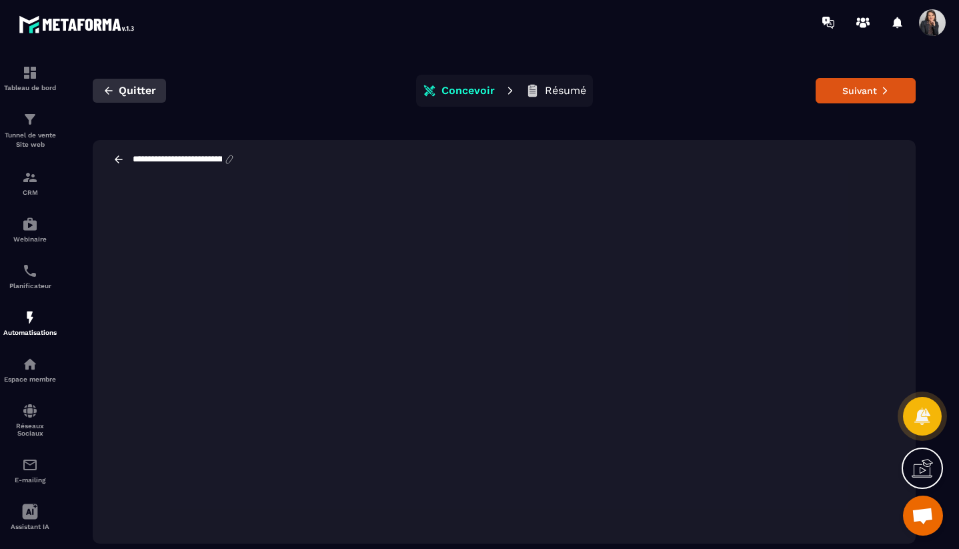
click at [115, 90] on button "Quitter" at bounding box center [129, 91] width 73 height 24
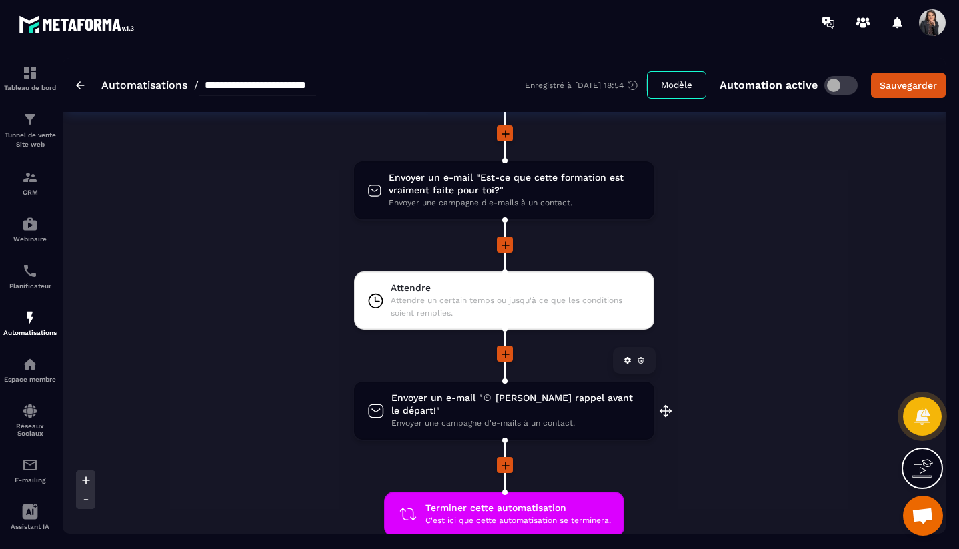
scroll to position [1333, 0]
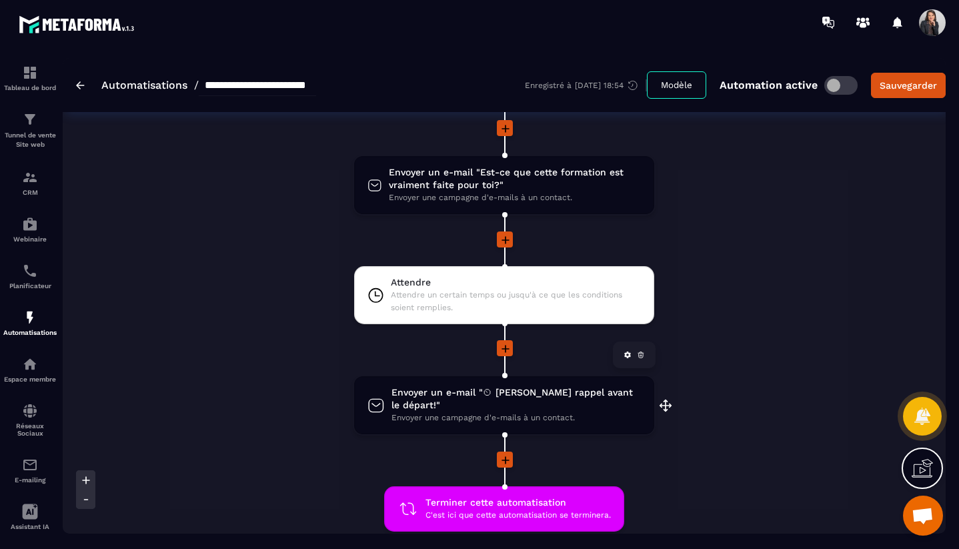
click at [537, 411] on span "Envoyer une campagne d'e-mails à un contact." at bounding box center [515, 417] width 249 height 13
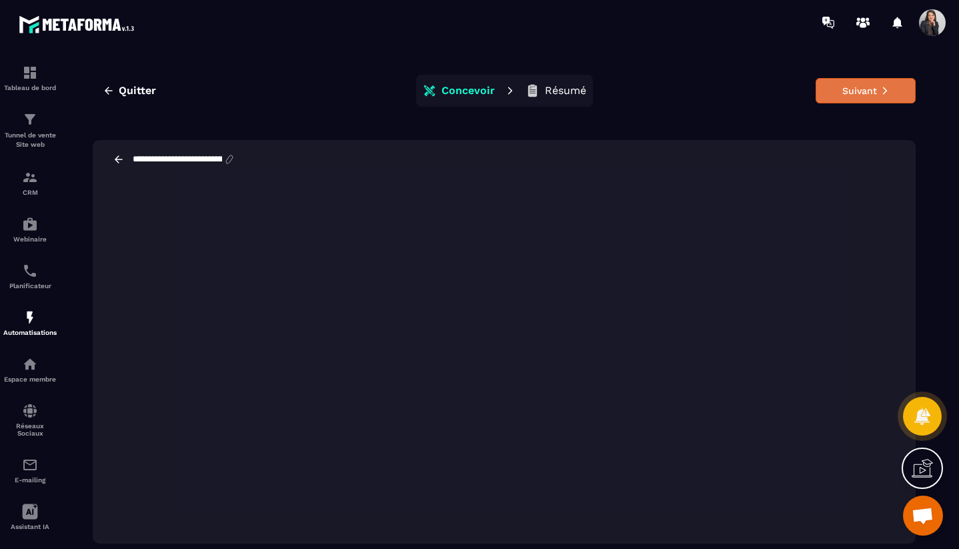
click at [876, 99] on button "Suivant" at bounding box center [865, 90] width 100 height 25
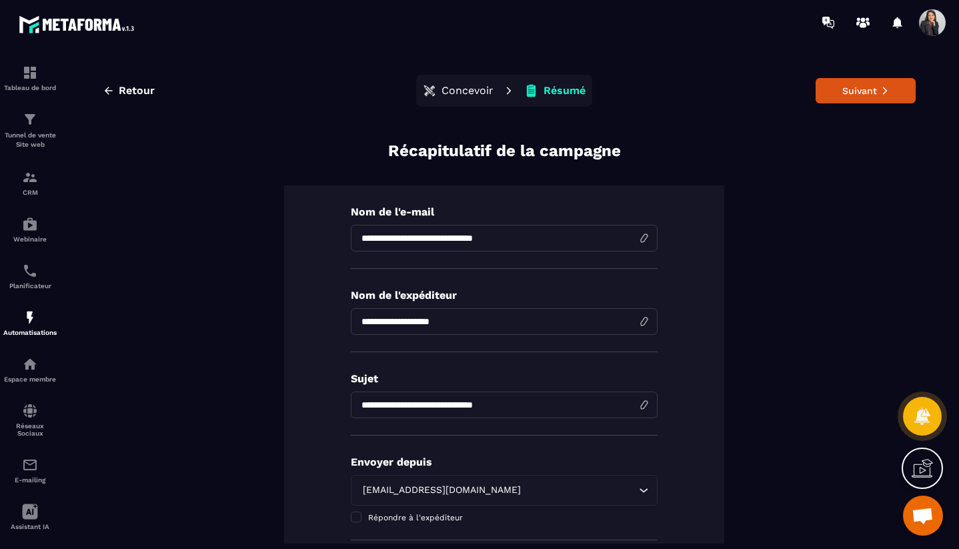
click at [644, 325] on input "**********" at bounding box center [504, 321] width 307 height 27
drag, startPoint x: 638, startPoint y: 321, endPoint x: 625, endPoint y: 321, distance: 13.3
click at [638, 321] on input "**********" at bounding box center [504, 321] width 307 height 27
drag, startPoint x: 485, startPoint y: 319, endPoint x: 423, endPoint y: 321, distance: 62.0
click at [423, 321] on input "**********" at bounding box center [504, 321] width 307 height 27
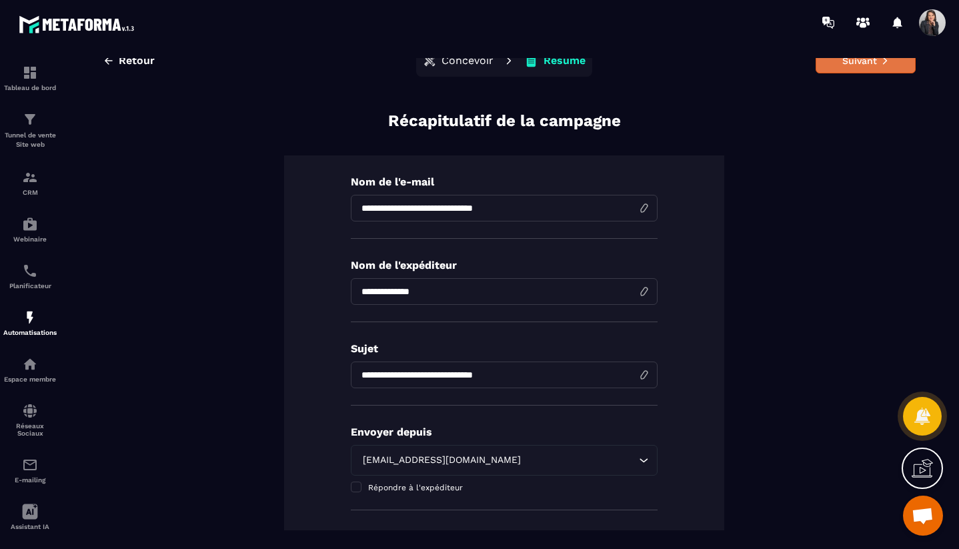
type input "**********"
click at [868, 64] on button "Suivant" at bounding box center [865, 60] width 100 height 25
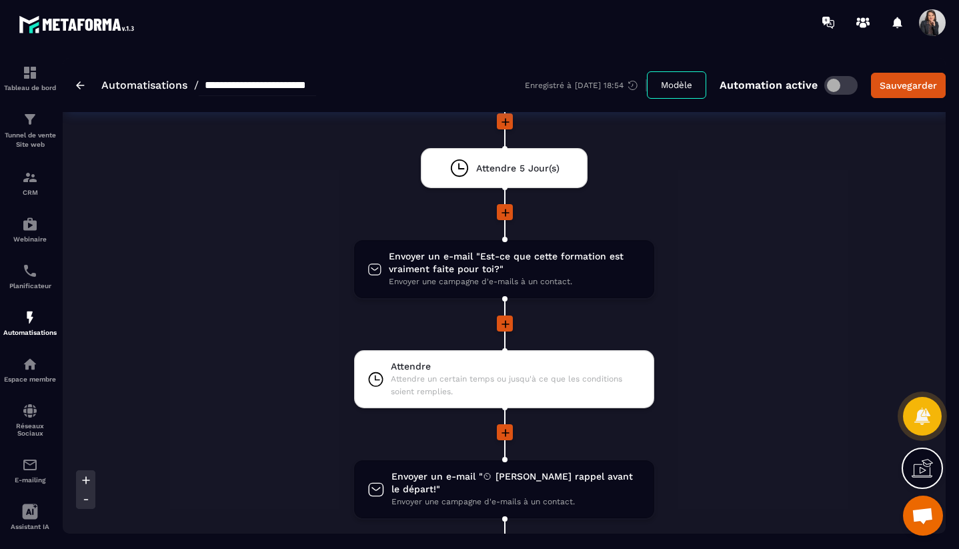
scroll to position [1248, 0]
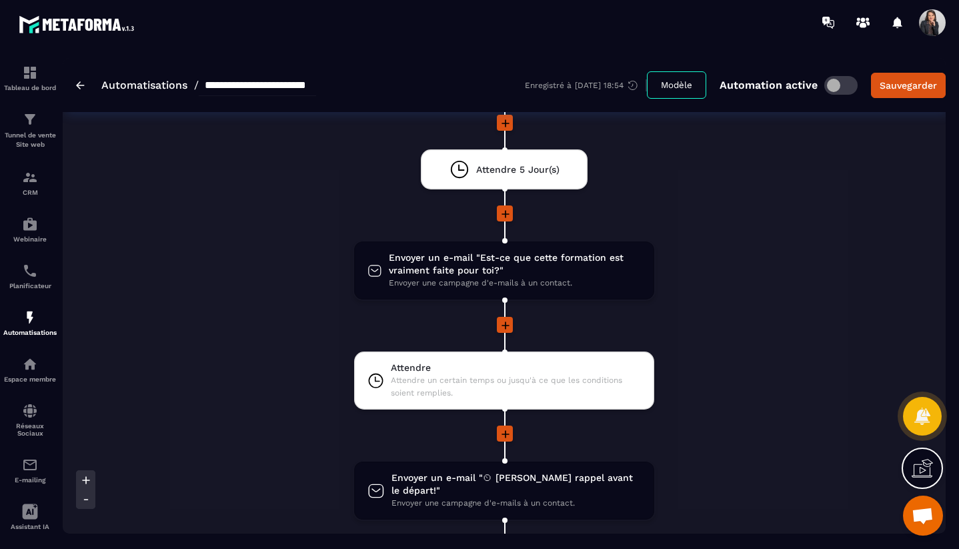
click at [507, 326] on icon at bounding box center [505, 325] width 8 height 8
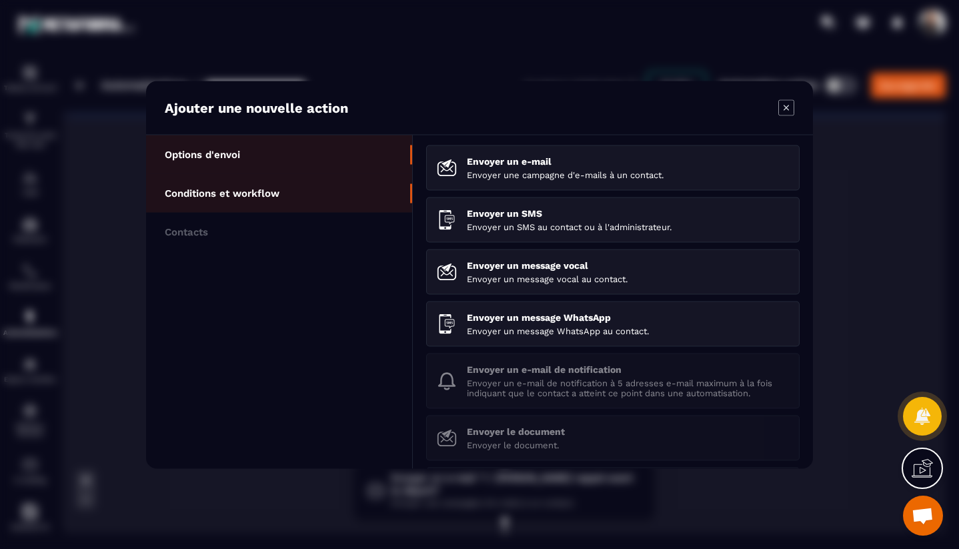
click at [261, 194] on p "Conditions et workflow" at bounding box center [222, 193] width 115 height 12
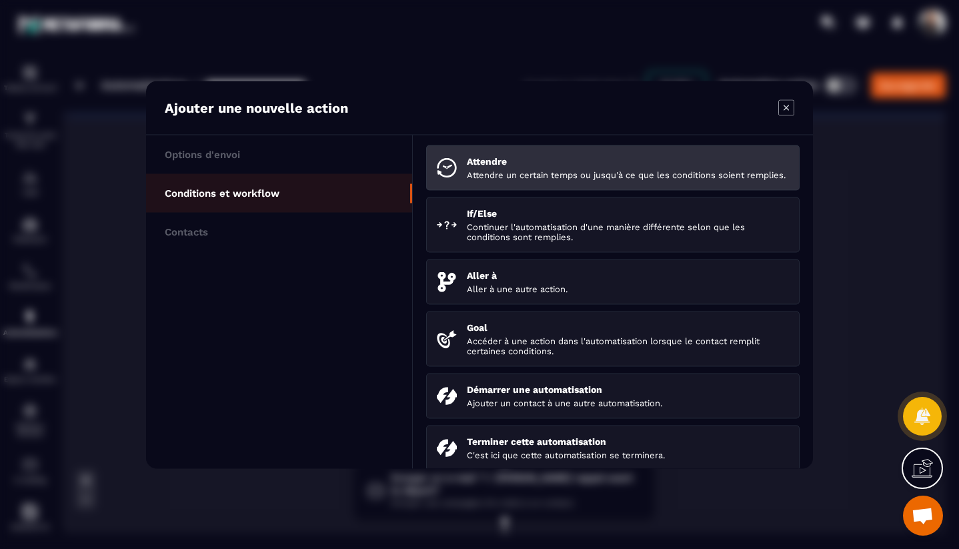
click at [509, 179] on p "Attendre un certain temps ou jusqu'à ce que les conditions soient remplies." at bounding box center [628, 174] width 322 height 10
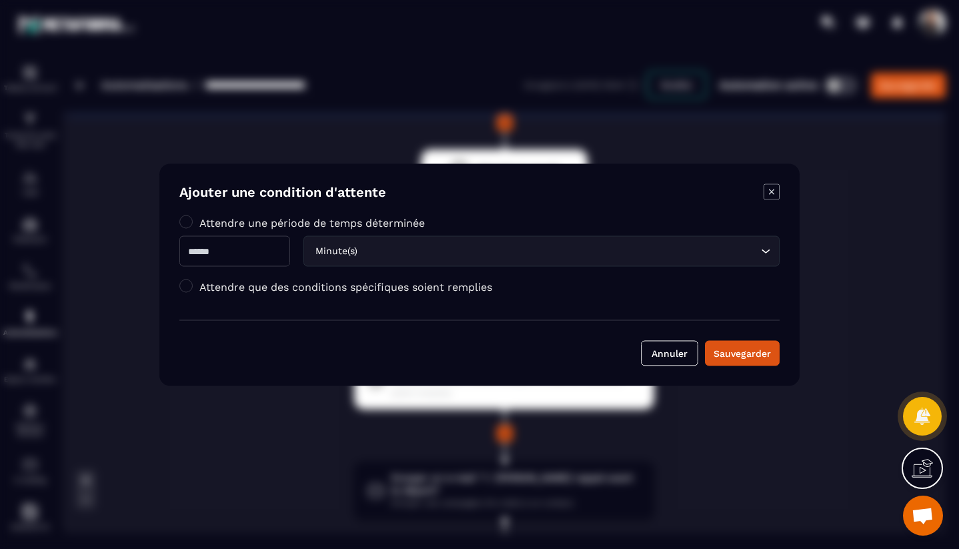
click at [286, 249] on input "Modal window" at bounding box center [234, 250] width 111 height 31
click at [403, 251] on input "Search for option" at bounding box center [558, 250] width 397 height 15
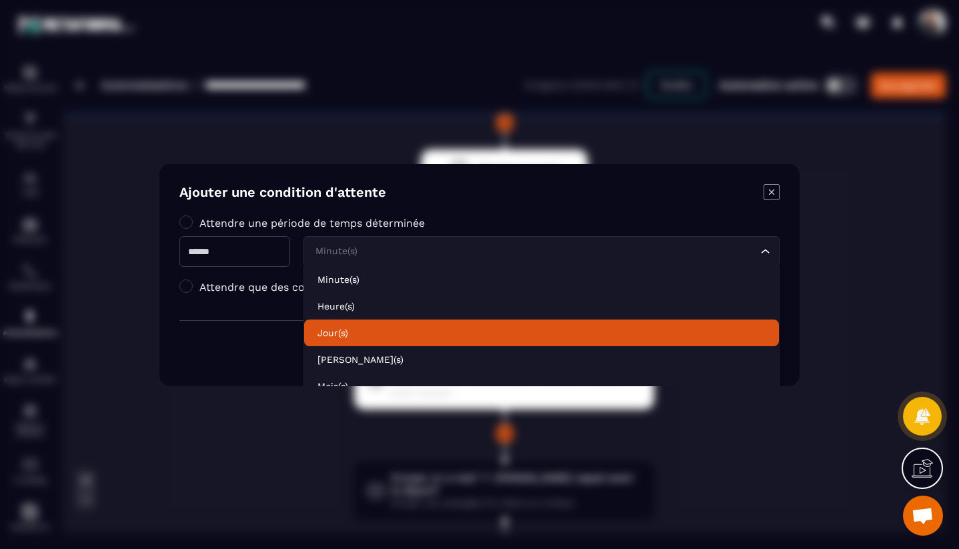
click at [367, 331] on p "Jour(s)" at bounding box center [541, 331] width 448 height 13
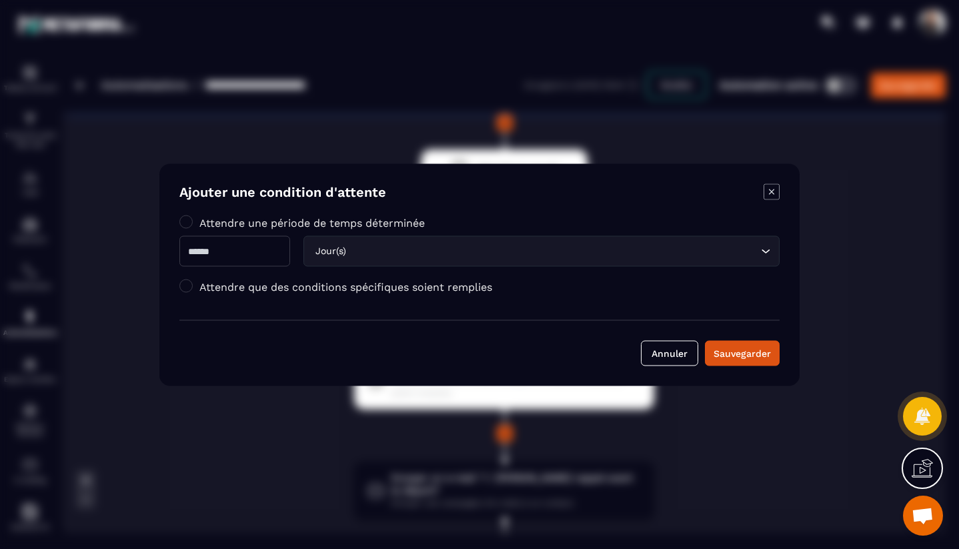
drag, startPoint x: 211, startPoint y: 253, endPoint x: 186, endPoint y: 251, distance: 24.8
click at [187, 251] on input "*" at bounding box center [234, 250] width 111 height 31
type input "*"
click at [743, 357] on div "Sauvegarder" at bounding box center [741, 352] width 57 height 13
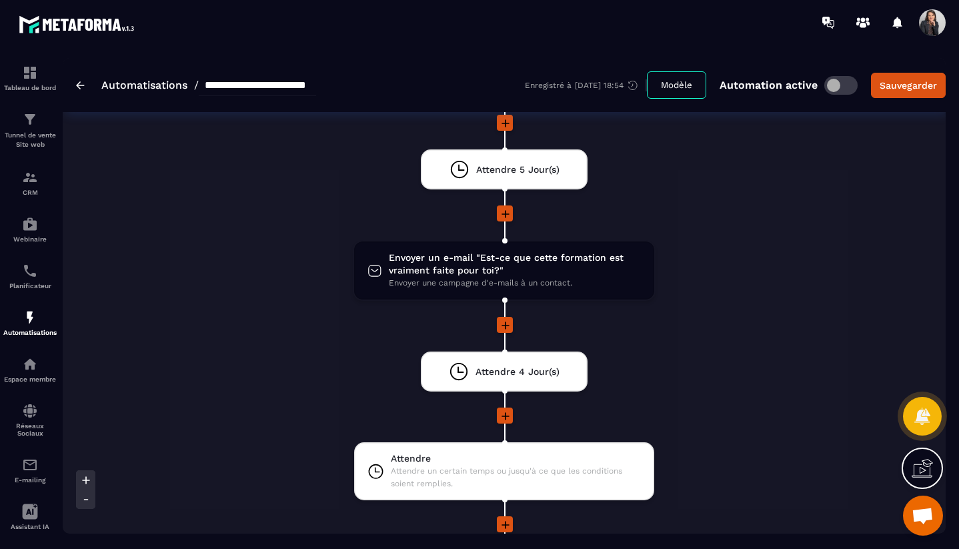
click at [506, 420] on icon at bounding box center [505, 415] width 13 height 13
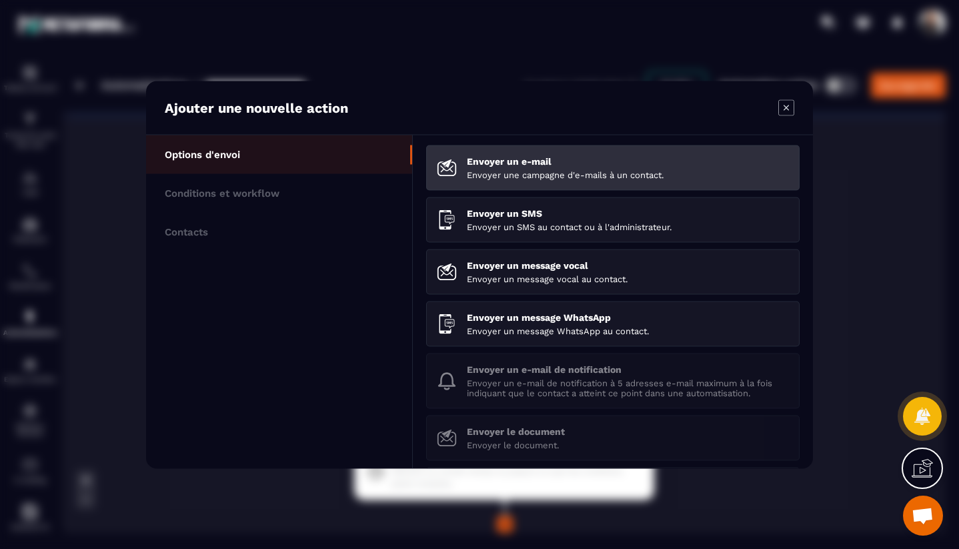
click at [499, 174] on p "Envoyer une campagne d'e-mails à un contact." at bounding box center [628, 174] width 322 height 10
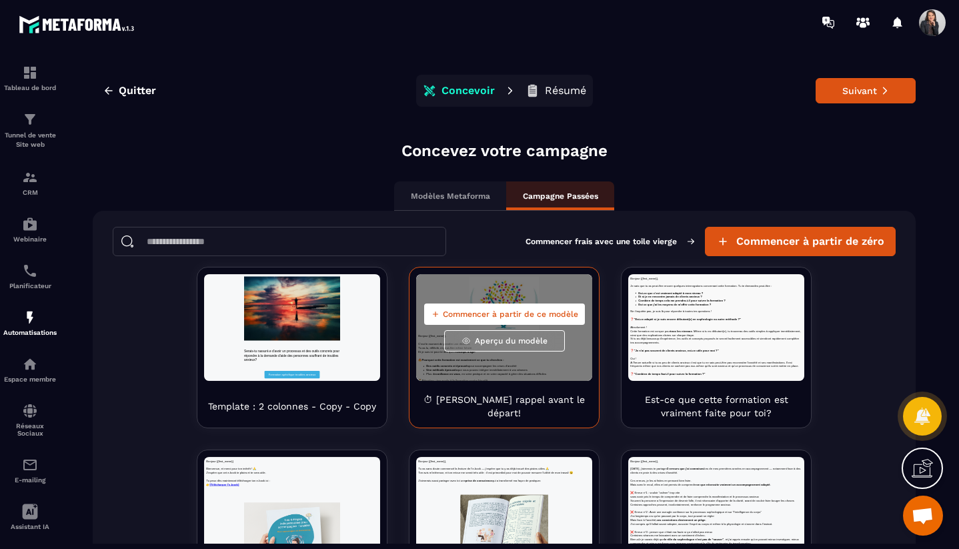
click at [532, 363] on div "Commencer à partir de ce modèle Aperçu du modèle" at bounding box center [504, 327] width 176 height 107
click at [503, 315] on span "Commencer à partir de ce modèle" at bounding box center [510, 314] width 135 height 11
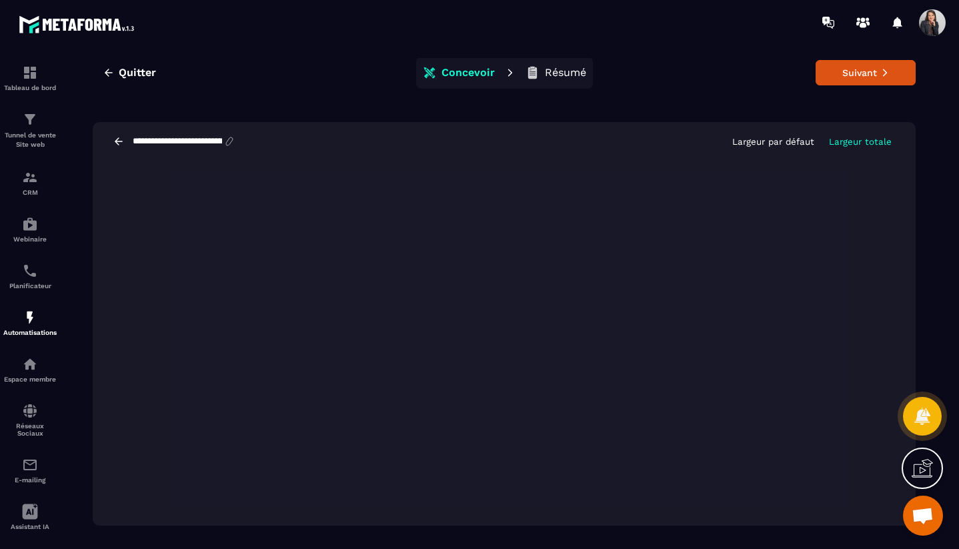
scroll to position [30, 0]
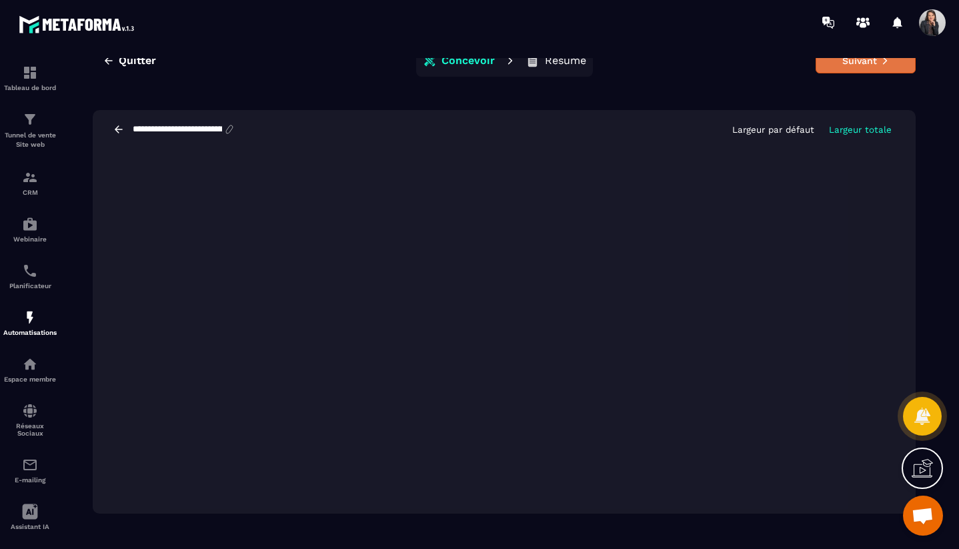
click at [871, 67] on button "Suivant" at bounding box center [865, 60] width 100 height 25
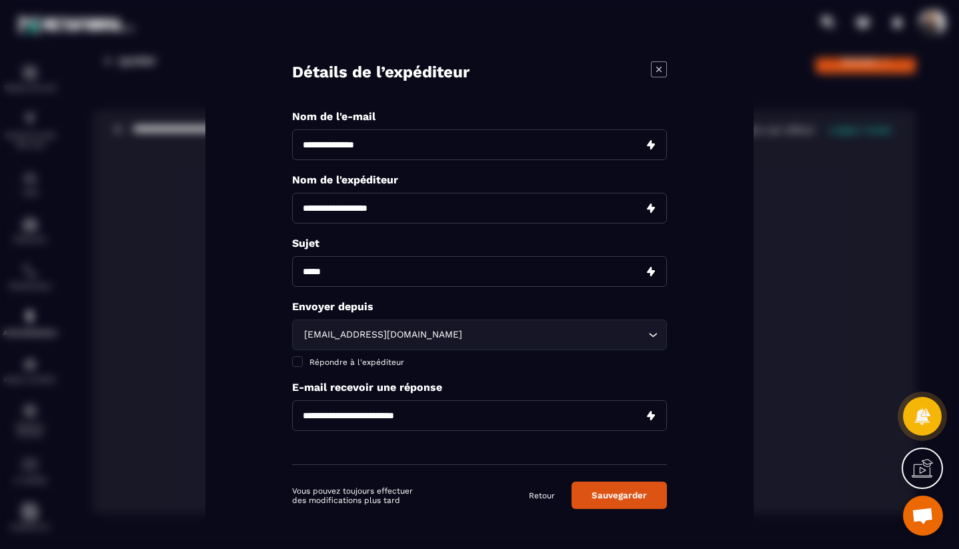
drag, startPoint x: 444, startPoint y: 141, endPoint x: 323, endPoint y: 142, distance: 121.3
click at [324, 142] on input "Modal window" at bounding box center [479, 144] width 375 height 31
type input "**********"
click at [408, 213] on input "Modal window" at bounding box center [479, 207] width 375 height 31
type input "**********"
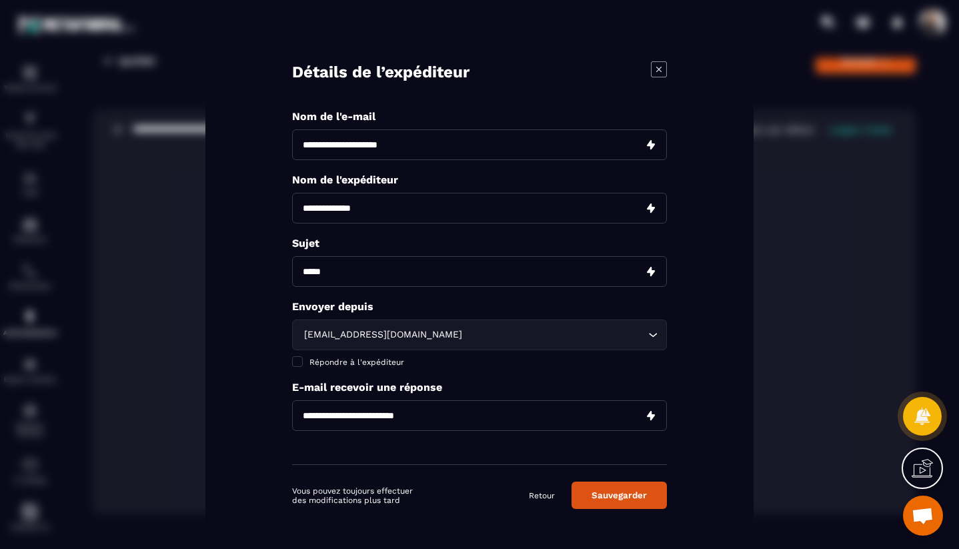
click at [401, 269] on input "Modal window" at bounding box center [479, 270] width 375 height 31
type input "**********"
click at [343, 423] on input "Modal window" at bounding box center [479, 414] width 375 height 31
type input "**********"
click at [626, 500] on button "Sauvegarder" at bounding box center [618, 494] width 95 height 27
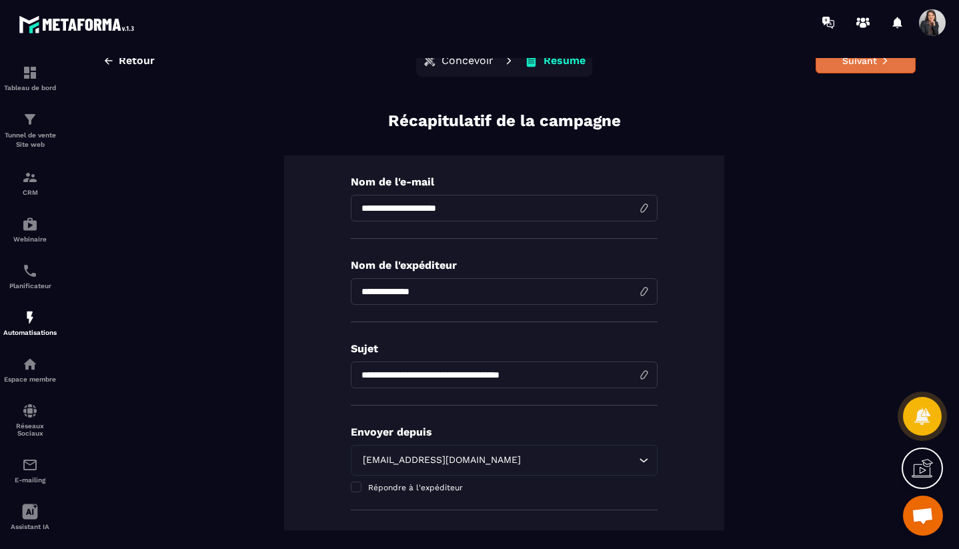
click at [889, 69] on button "Suivant" at bounding box center [865, 60] width 100 height 25
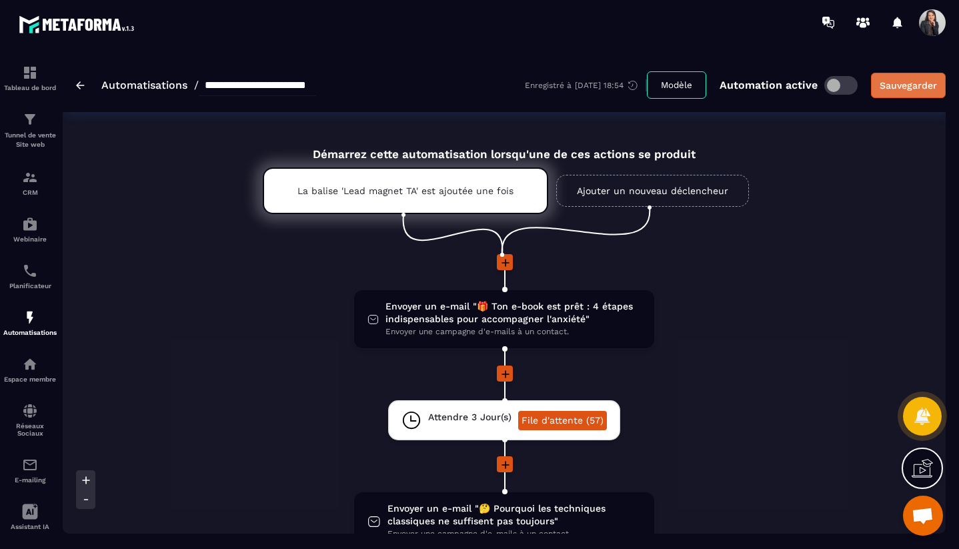
click at [913, 92] on button "Sauvegarder" at bounding box center [908, 85] width 75 height 25
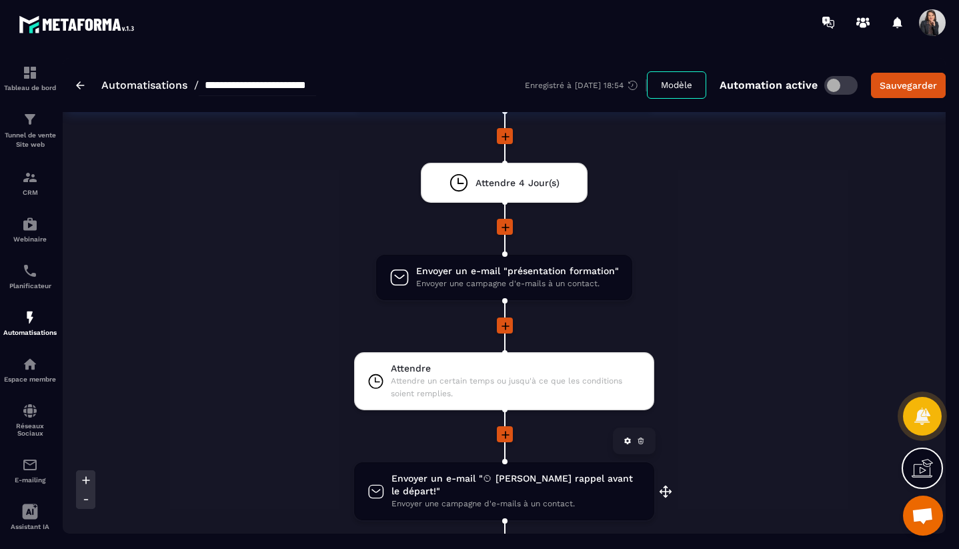
scroll to position [1415, 0]
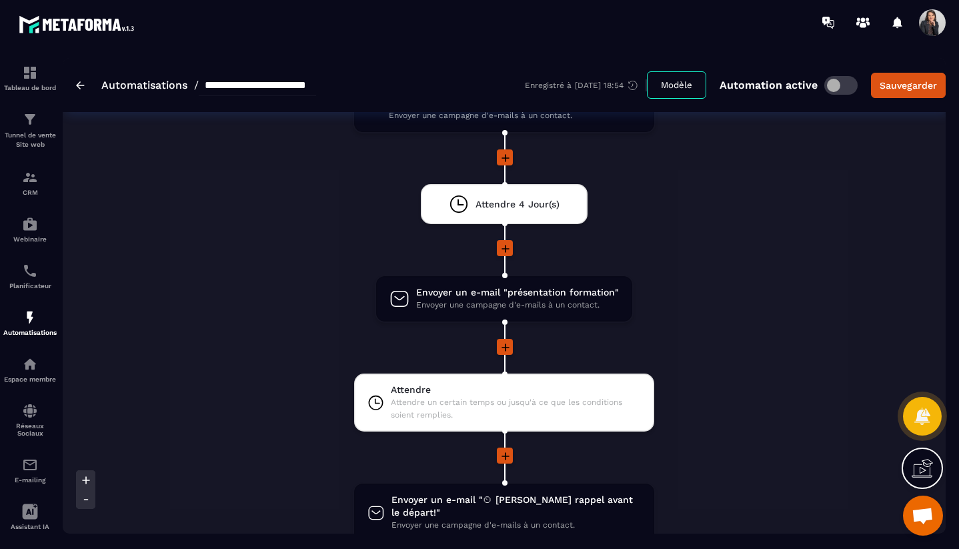
click at [509, 349] on icon at bounding box center [505, 347] width 13 height 13
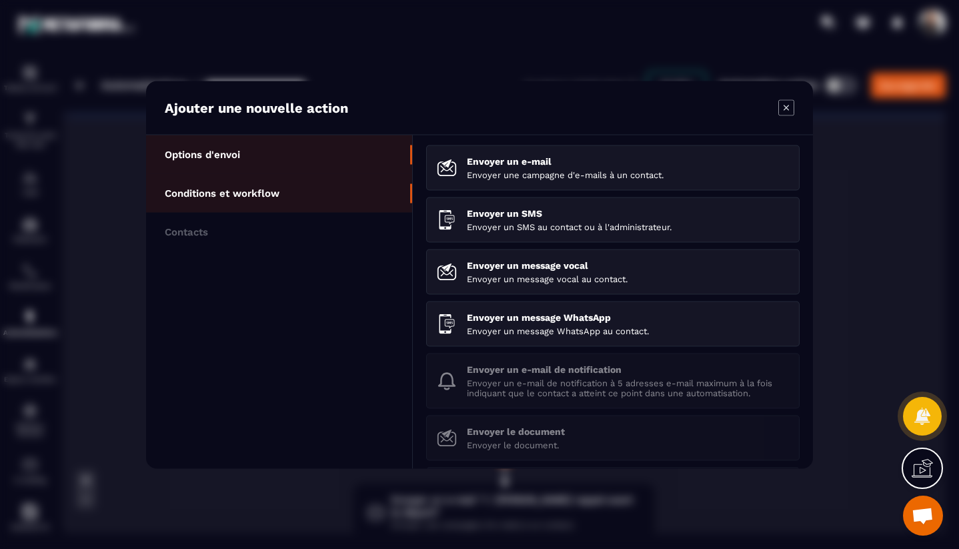
click at [272, 199] on li "Conditions et workflow" at bounding box center [279, 192] width 266 height 39
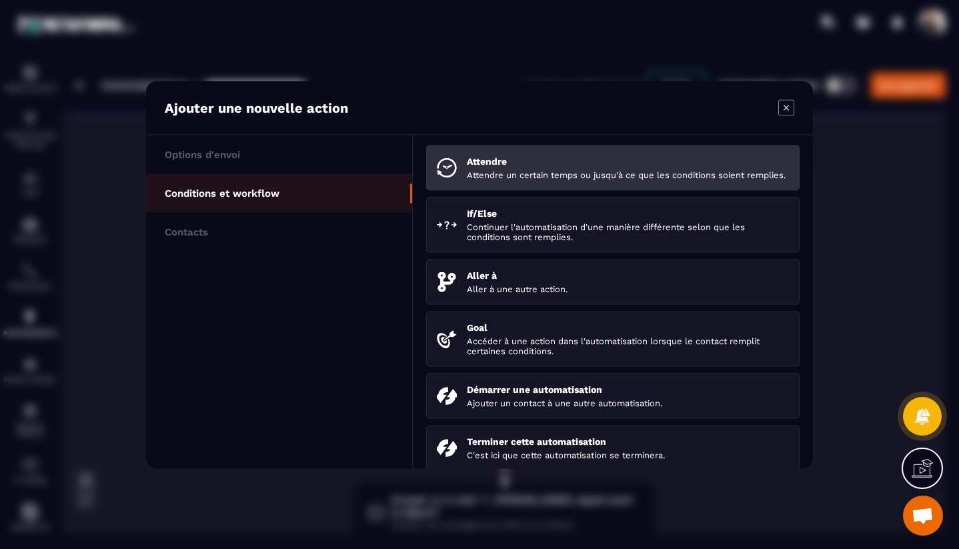
click at [510, 173] on p "Attendre un certain temps ou jusqu'à ce que les conditions soient remplies." at bounding box center [628, 174] width 322 height 10
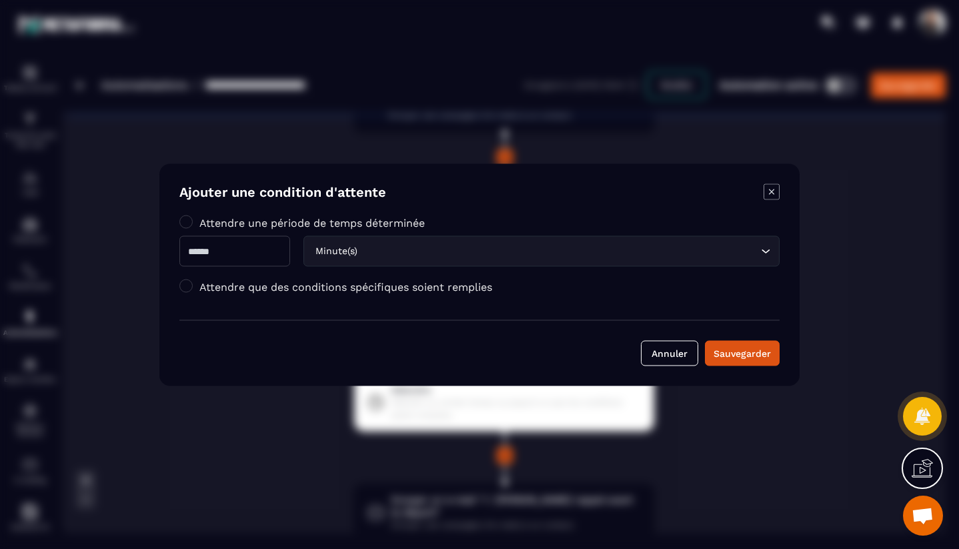
click at [245, 252] on input "Modal window" at bounding box center [234, 250] width 111 height 31
type input "**"
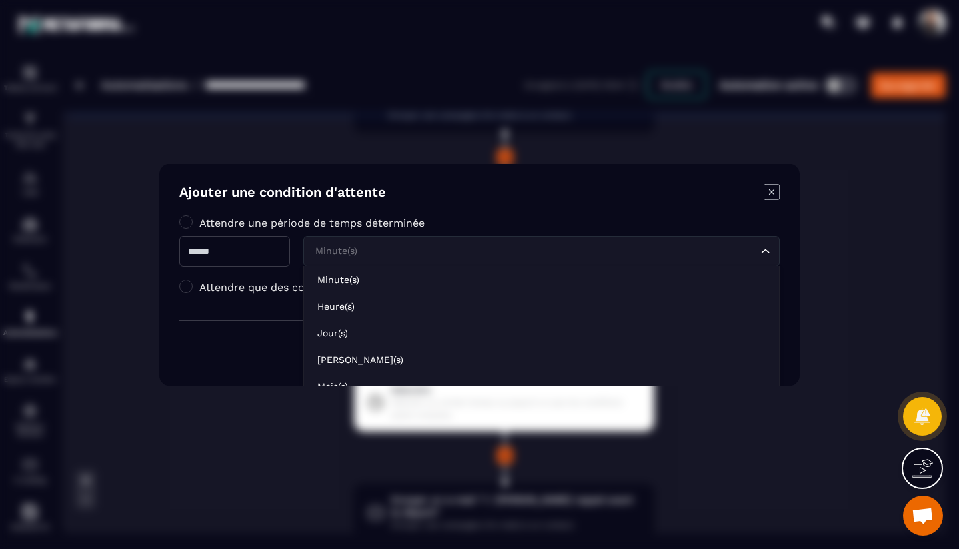
drag, startPoint x: 396, startPoint y: 249, endPoint x: 326, endPoint y: 249, distance: 70.0
click at [326, 249] on input "Search for option" at bounding box center [534, 250] width 445 height 15
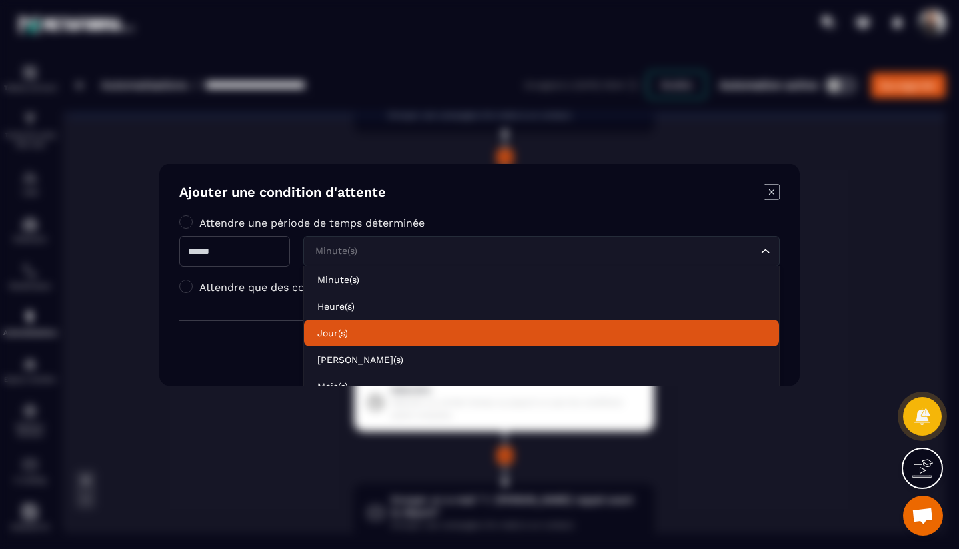
click at [347, 336] on p "Jour(s)" at bounding box center [541, 331] width 448 height 13
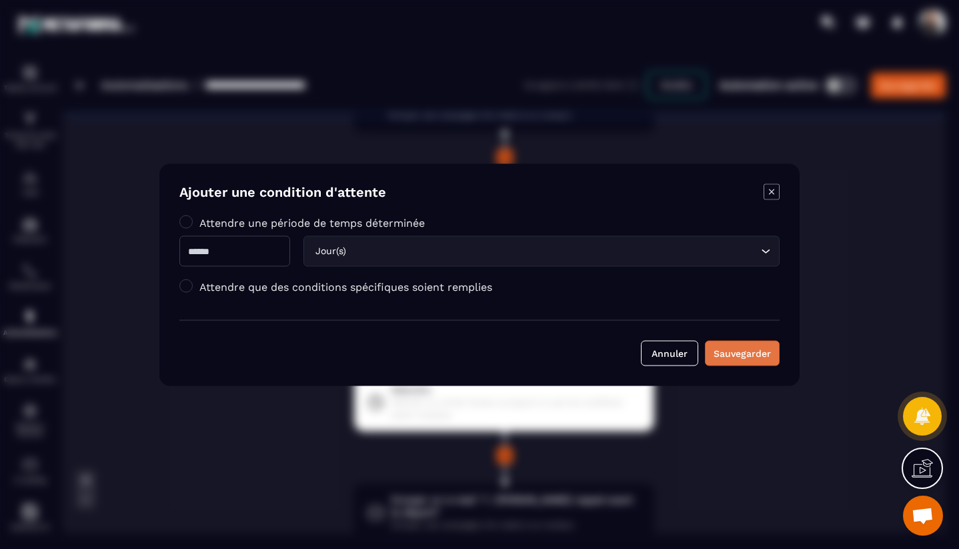
click at [753, 355] on div "Sauvegarder" at bounding box center [741, 352] width 57 height 13
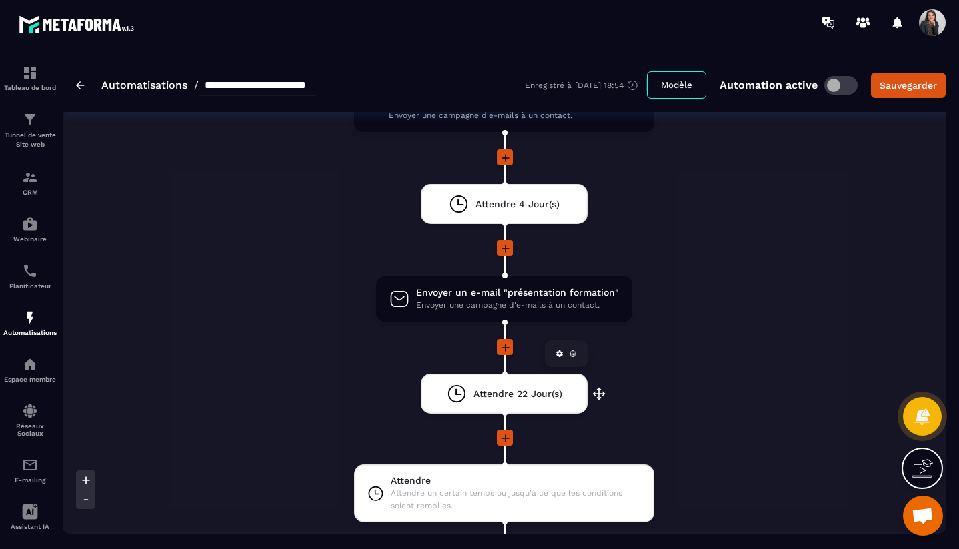
click at [548, 395] on span "Attendre 22 Jour(s)" at bounding box center [517, 393] width 89 height 13
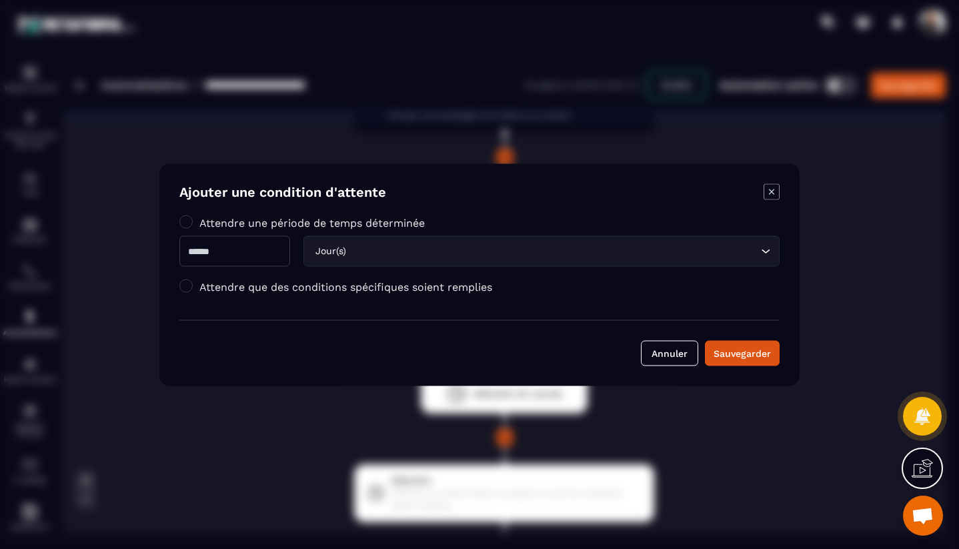
drag, startPoint x: 234, startPoint y: 253, endPoint x: 170, endPoint y: 251, distance: 64.0
click at [170, 251] on div "Ajouter une condition d'attente Attendre une période de temps déterminée ** Jou…" at bounding box center [479, 274] width 640 height 222
type input "*"
click at [757, 356] on div "Sauvegarder" at bounding box center [741, 352] width 57 height 13
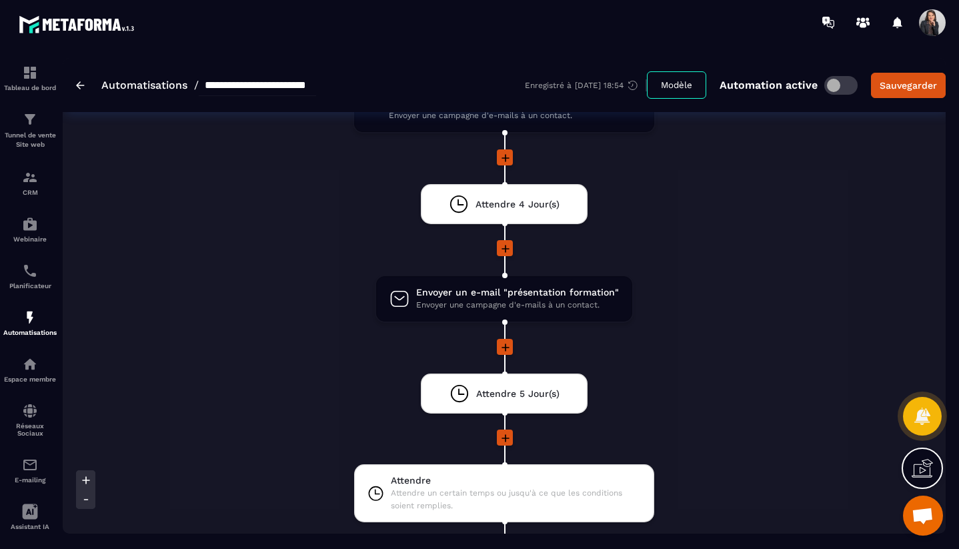
click at [504, 438] on icon at bounding box center [505, 438] width 8 height 8
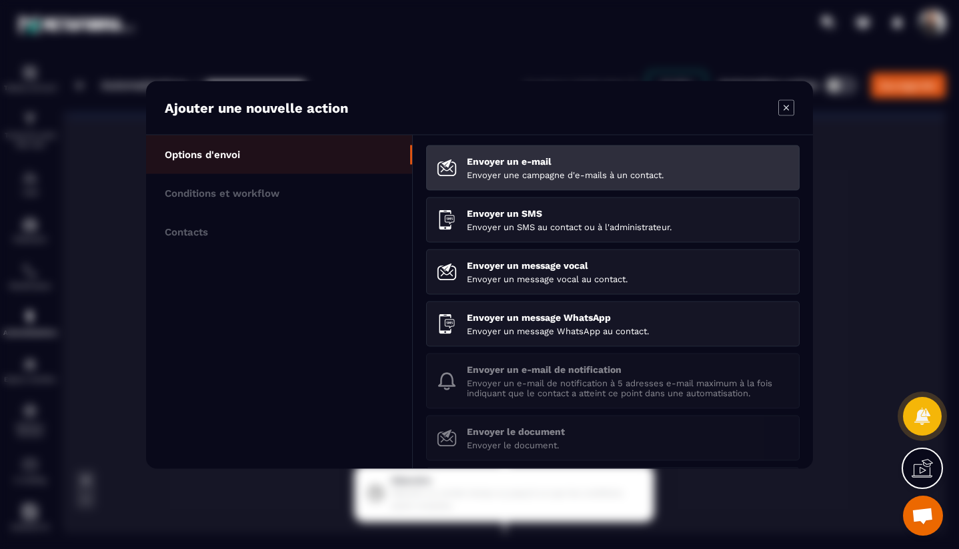
click at [535, 183] on li "Envoyer un e-mail Envoyer une campagne d'e-mails à un contact." at bounding box center [612, 167] width 373 height 45
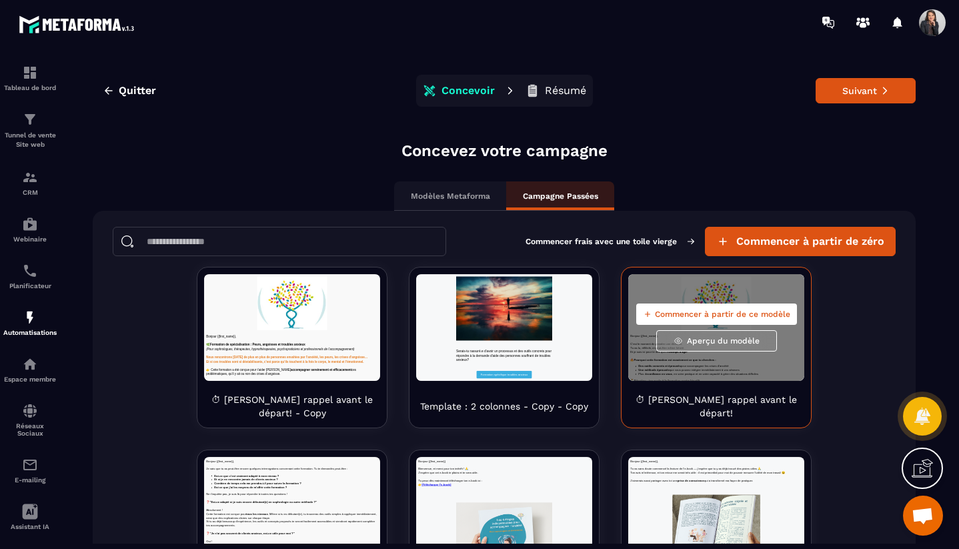
click at [687, 311] on span "Commencer à partir de ce modèle" at bounding box center [722, 314] width 135 height 11
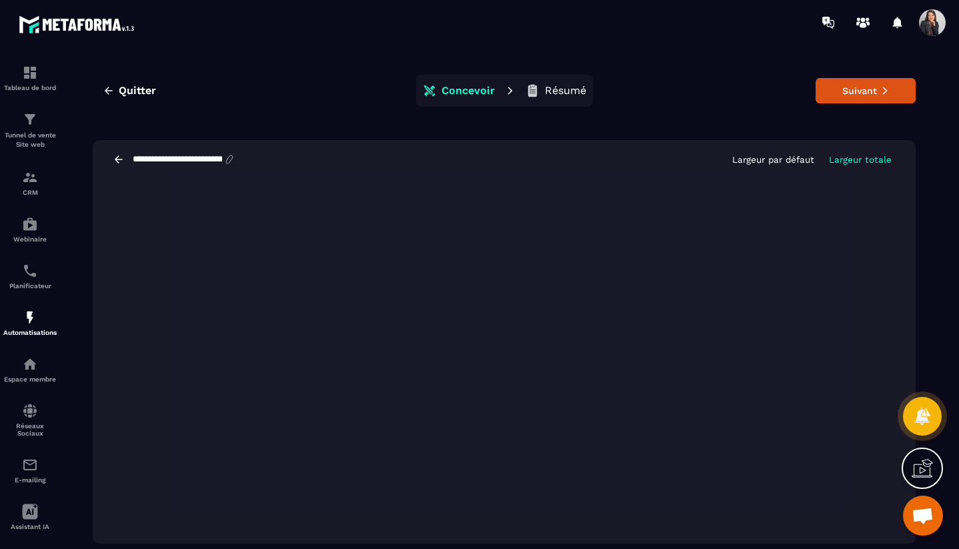
scroll to position [30, 0]
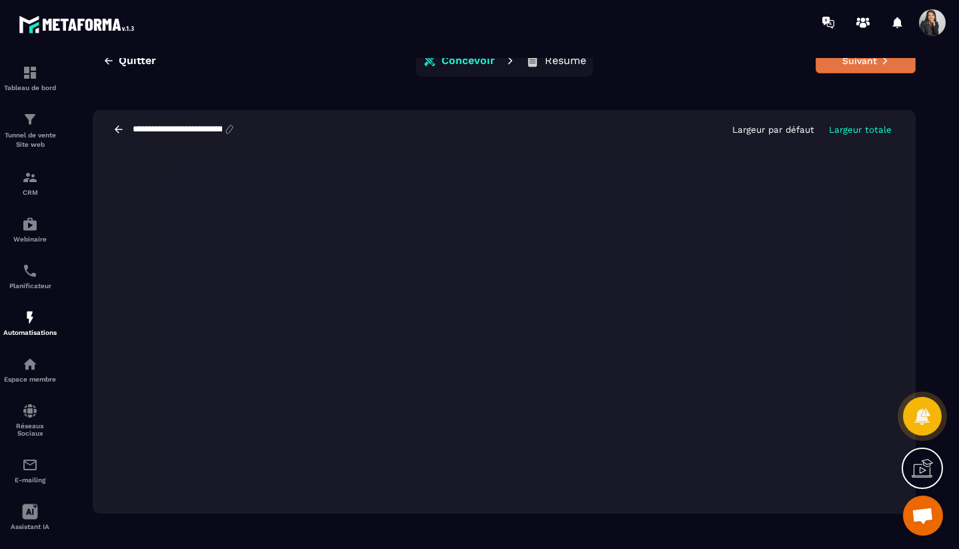
click at [878, 68] on button "Suivant" at bounding box center [865, 60] width 100 height 25
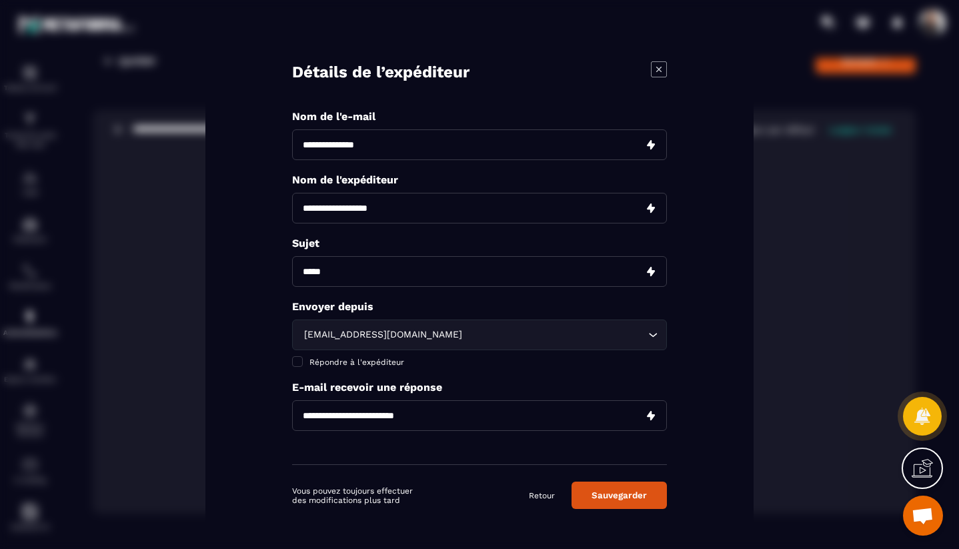
click at [634, 499] on button "Sauvegarder" at bounding box center [618, 494] width 95 height 27
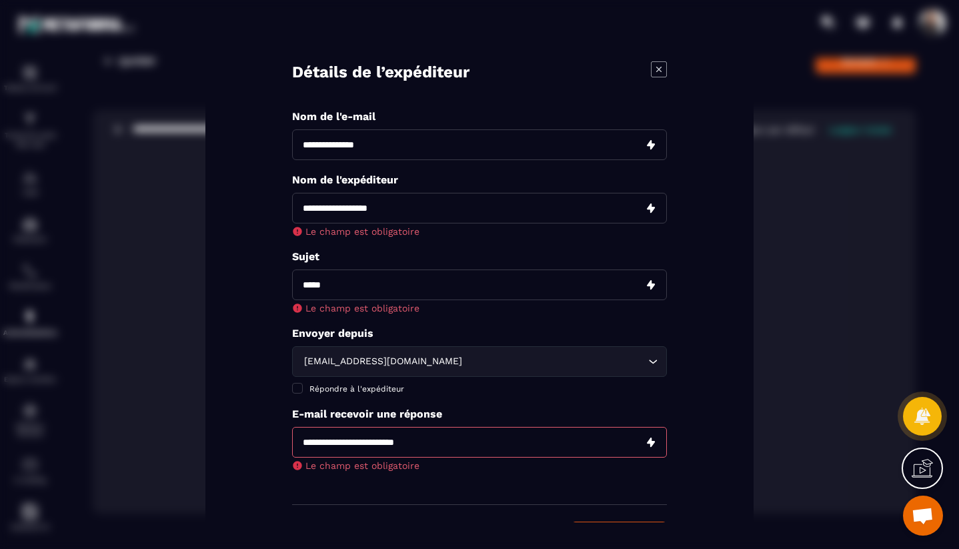
click at [409, 145] on input "Modal window" at bounding box center [479, 144] width 375 height 31
click at [153, 255] on div "Modal window" at bounding box center [479, 274] width 959 height 549
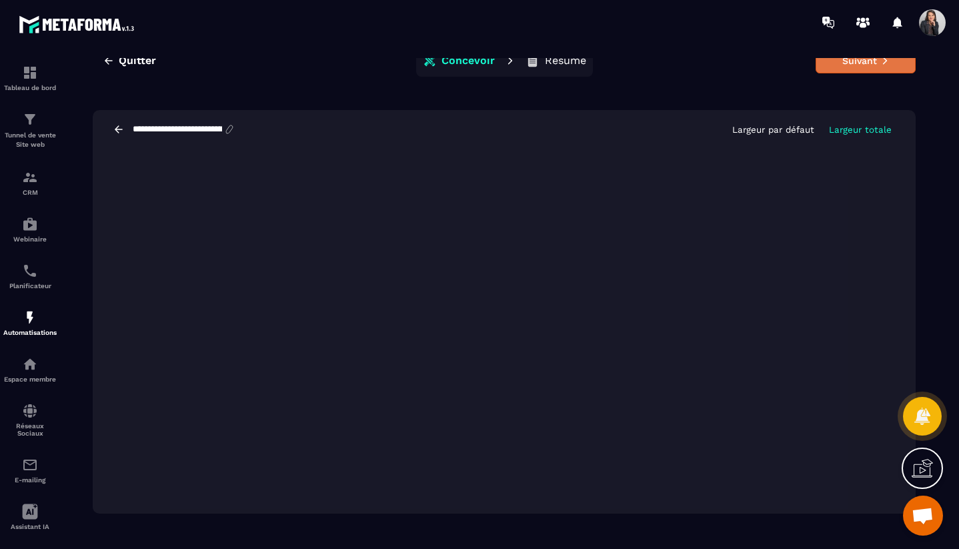
click at [878, 66] on button "Suivant" at bounding box center [865, 60] width 100 height 25
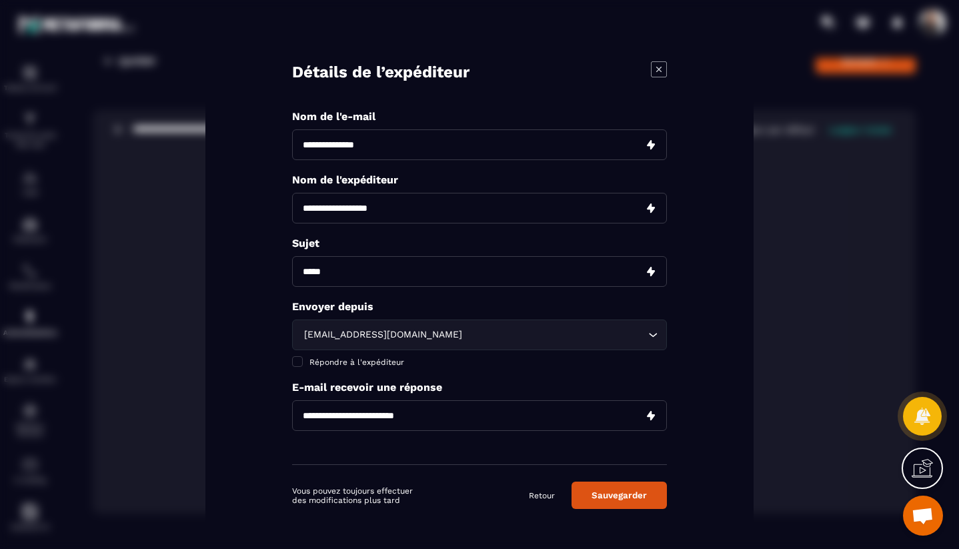
click at [448, 150] on input "Modal window" at bounding box center [479, 144] width 375 height 31
type input "**********"
click at [459, 205] on input "Modal window" at bounding box center [479, 207] width 375 height 31
type input "**********"
click at [431, 273] on input "Modal window" at bounding box center [479, 270] width 375 height 31
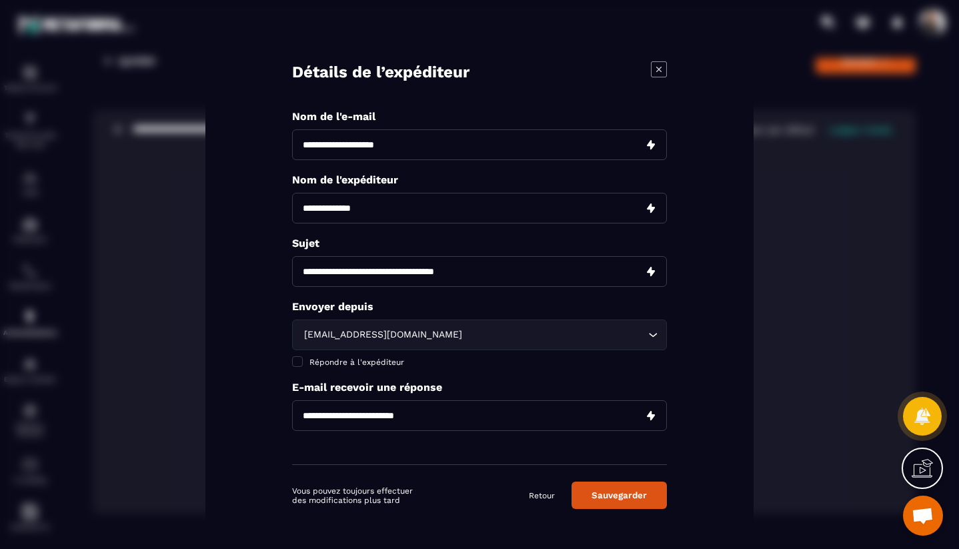
click at [336, 273] on input "**********" at bounding box center [479, 270] width 375 height 31
type input "**********"
click at [349, 416] on input "Modal window" at bounding box center [479, 414] width 375 height 31
type input "**********"
click at [524, 269] on input "**********" at bounding box center [479, 270] width 375 height 31
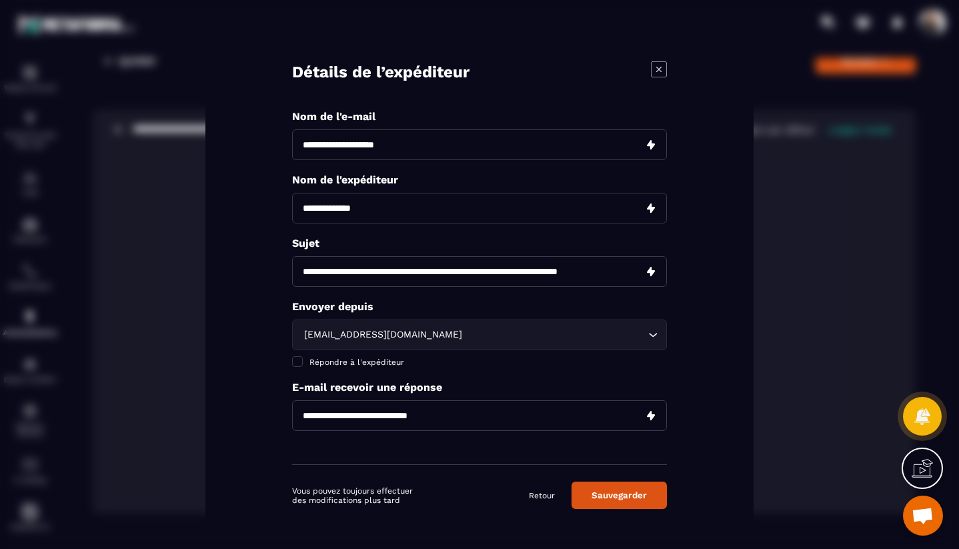
scroll to position [0, 22]
type input "**********"
click at [619, 495] on button "Sauvegarder" at bounding box center [618, 494] width 95 height 27
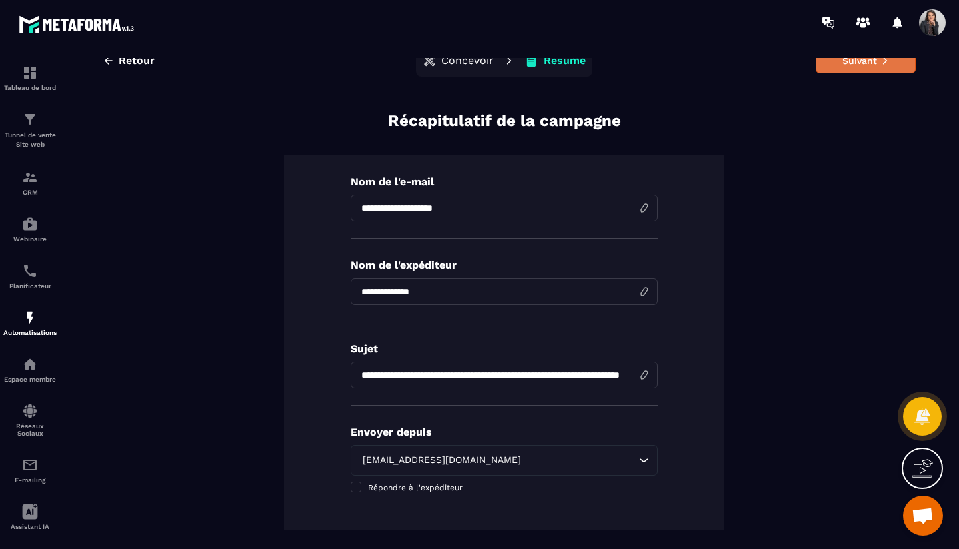
click at [883, 67] on button "Suivant" at bounding box center [865, 60] width 100 height 25
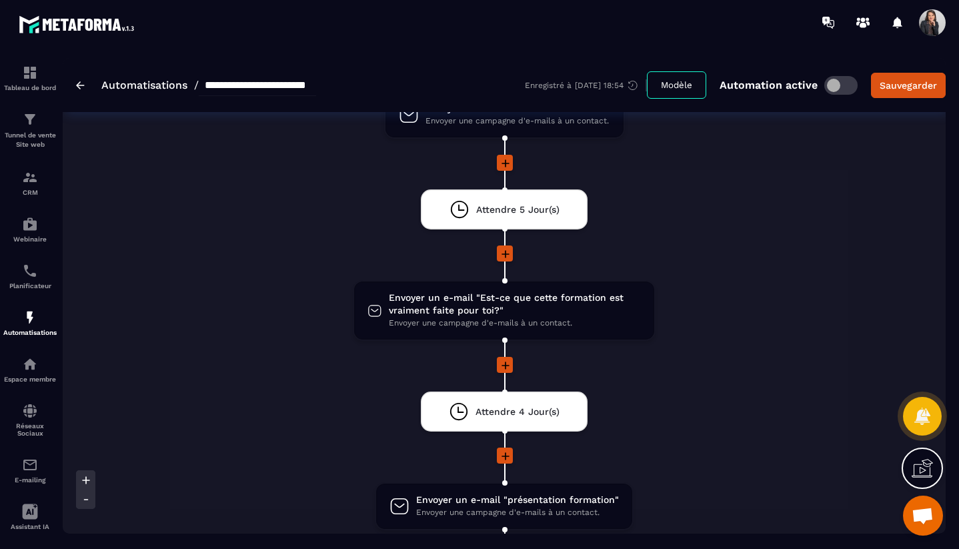
scroll to position [1210, 0]
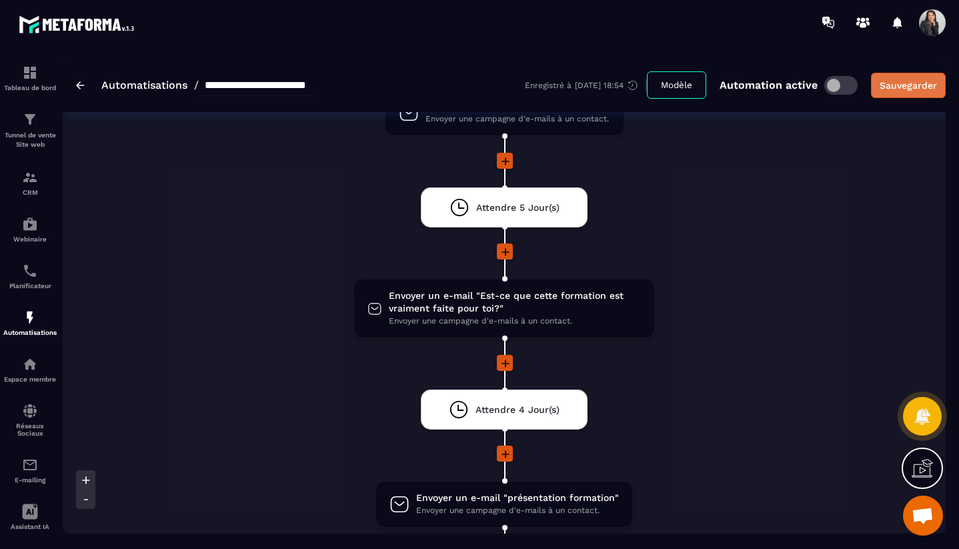
click at [917, 89] on div "Sauvegarder" at bounding box center [907, 85] width 57 height 13
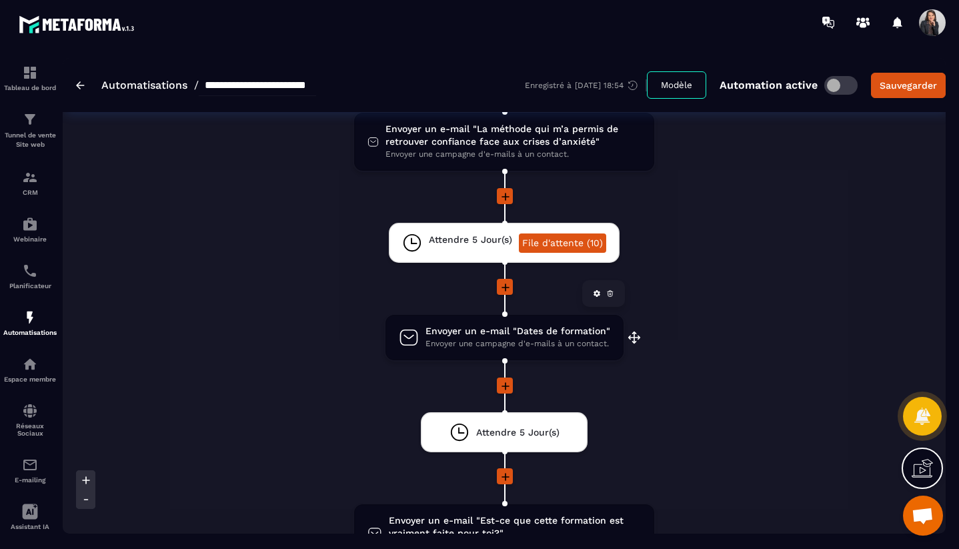
scroll to position [985, 0]
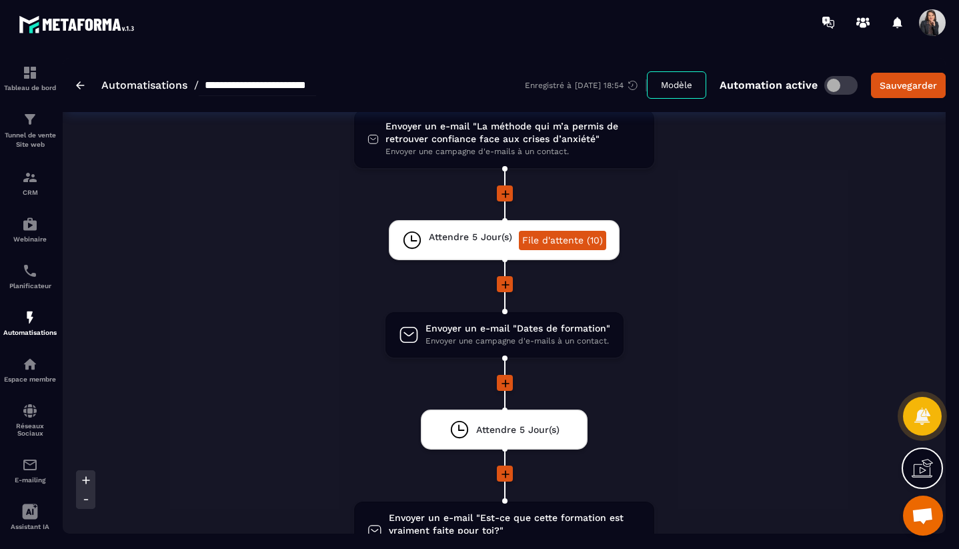
click at [507, 287] on icon at bounding box center [505, 284] width 13 height 13
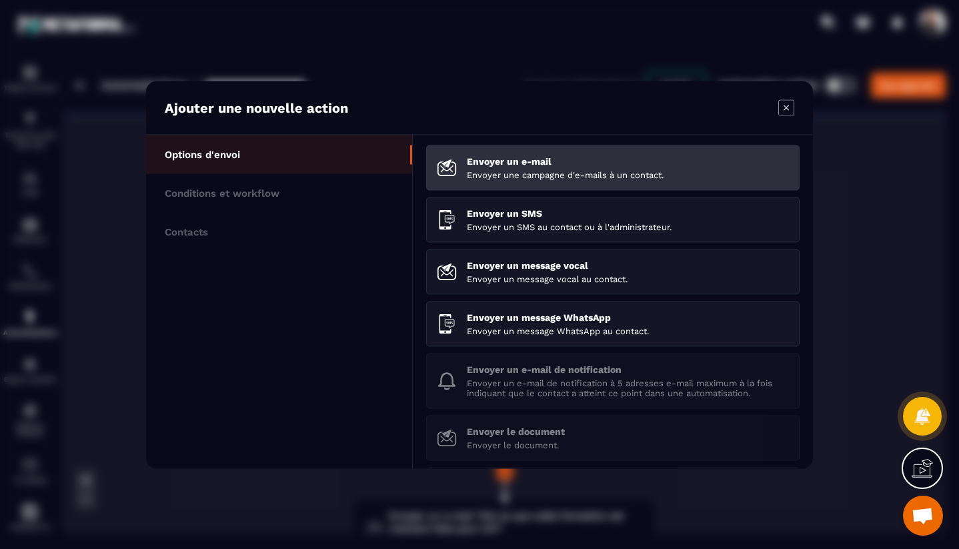
scroll to position [1, 0]
click at [521, 159] on p "Envoyer un e-mail" at bounding box center [628, 160] width 322 height 11
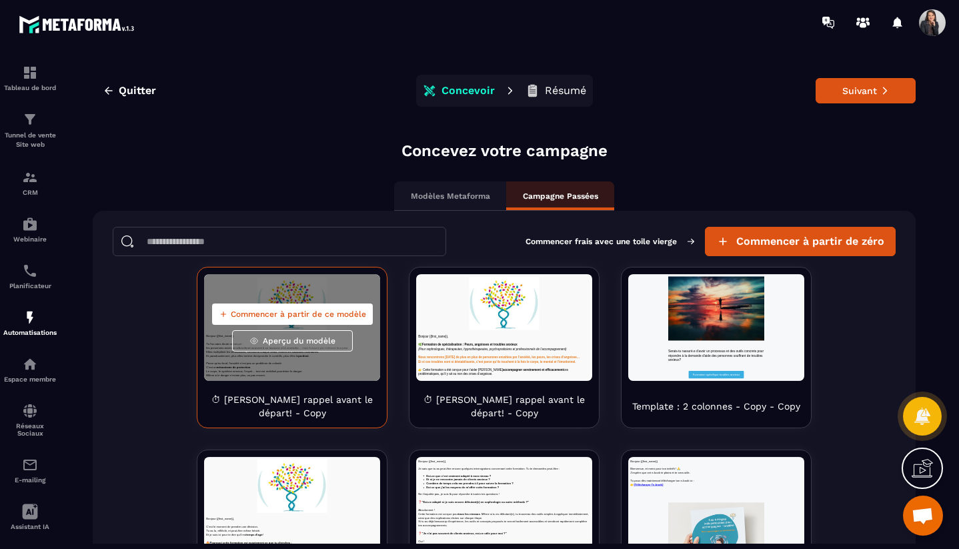
click at [285, 312] on span "Commencer à partir de ce modèle" at bounding box center [298, 314] width 135 height 11
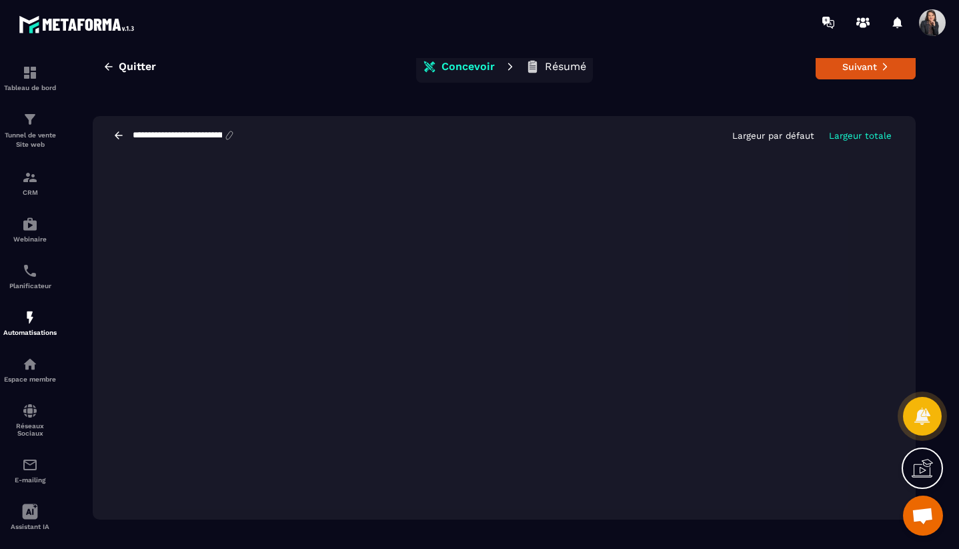
scroll to position [30, 0]
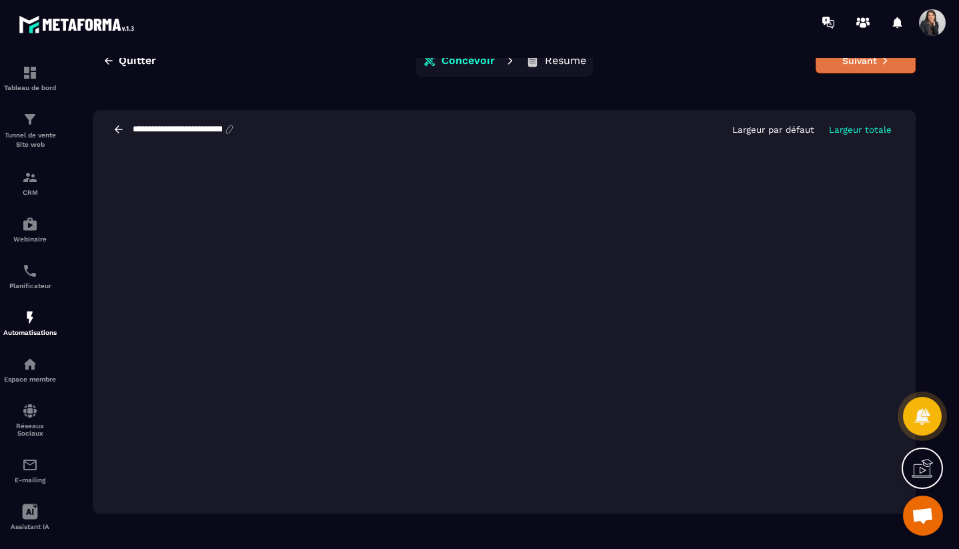
click at [841, 66] on button "Suivant" at bounding box center [865, 60] width 100 height 25
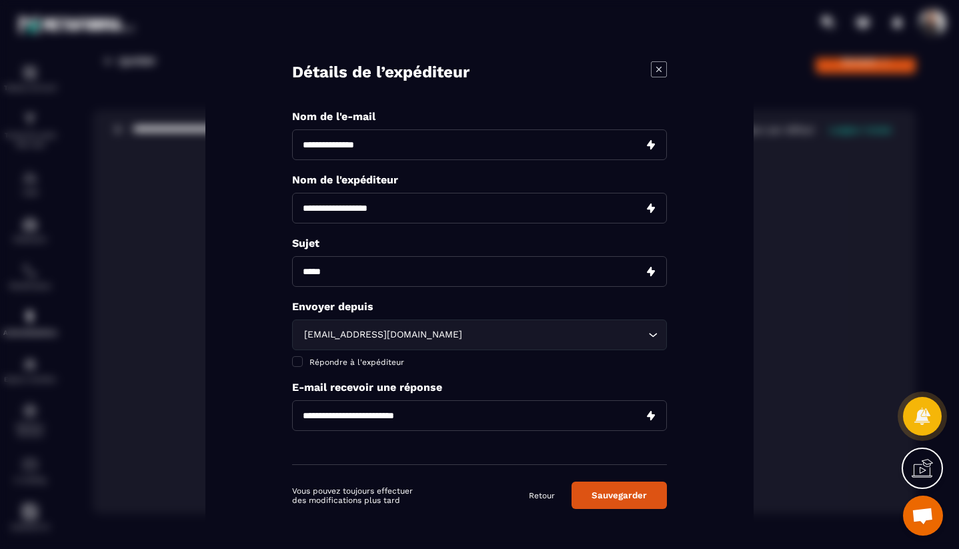
drag, startPoint x: 420, startPoint y: 145, endPoint x: 303, endPoint y: 145, distance: 116.7
click at [303, 145] on input "Modal window" at bounding box center [479, 144] width 375 height 31
type input "*"
type input "**********"
click at [447, 206] on input "Modal window" at bounding box center [479, 207] width 375 height 31
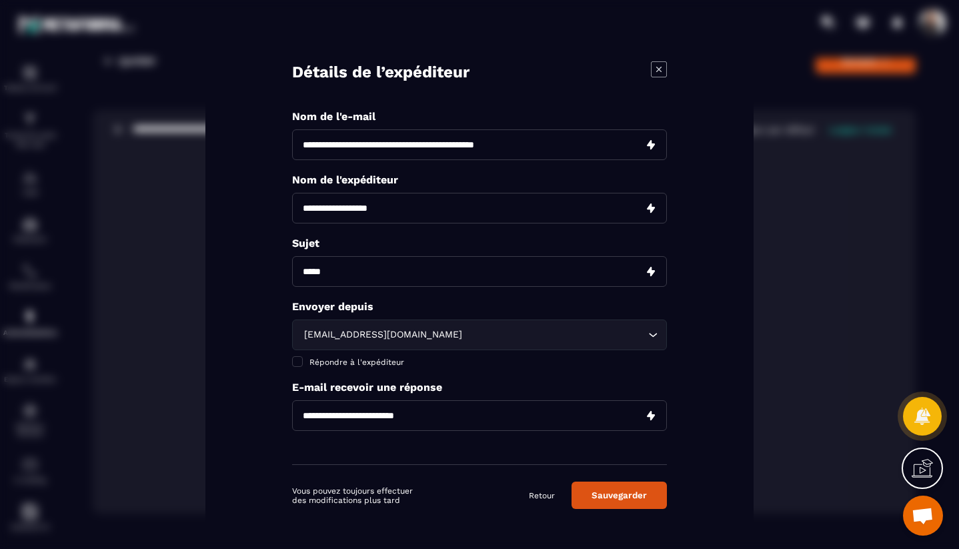
type input "**********"
click at [401, 267] on input "Modal window" at bounding box center [479, 270] width 375 height 31
type input "**********"
click at [368, 411] on input "Modal window" at bounding box center [479, 414] width 375 height 31
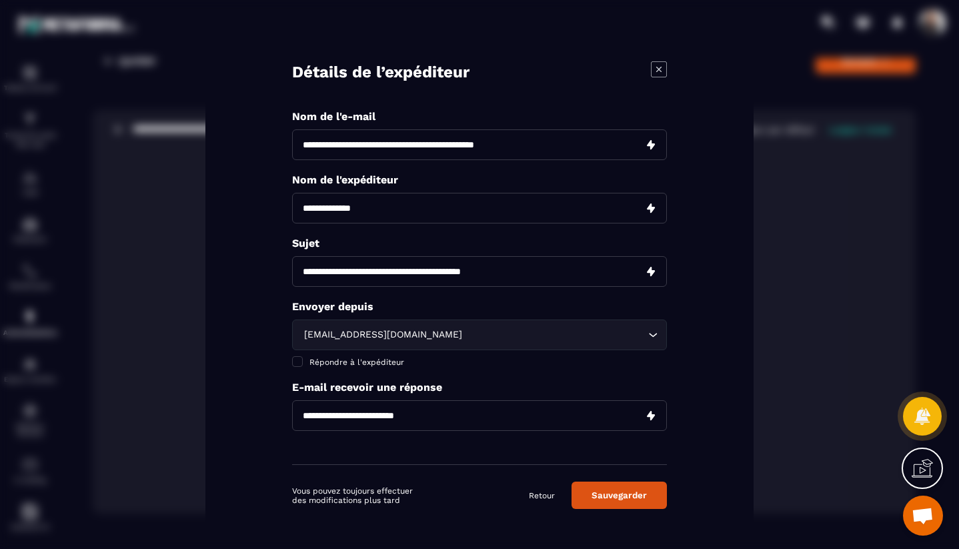
type input "**********"
click at [645, 499] on button "Sauvegarder" at bounding box center [618, 494] width 95 height 27
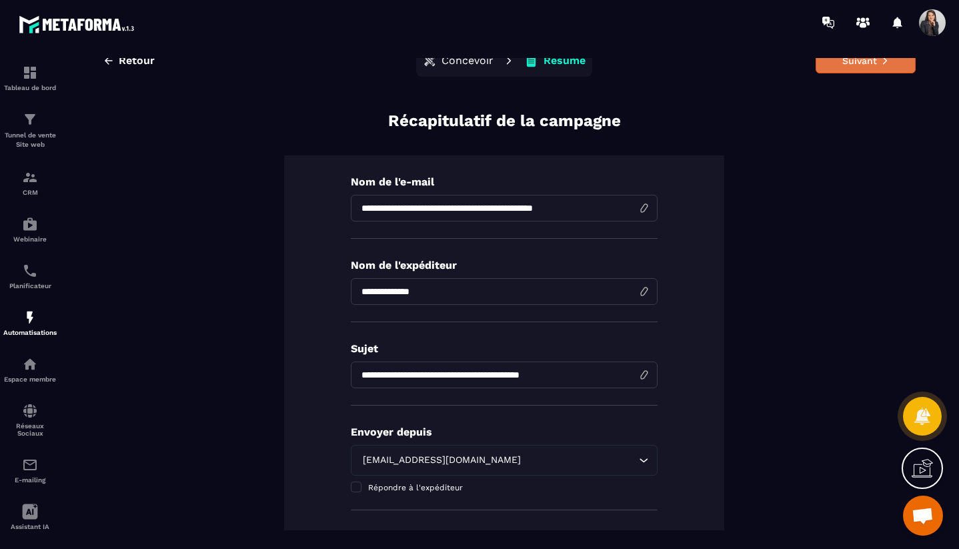
click at [876, 66] on button "Suivant" at bounding box center [865, 60] width 100 height 25
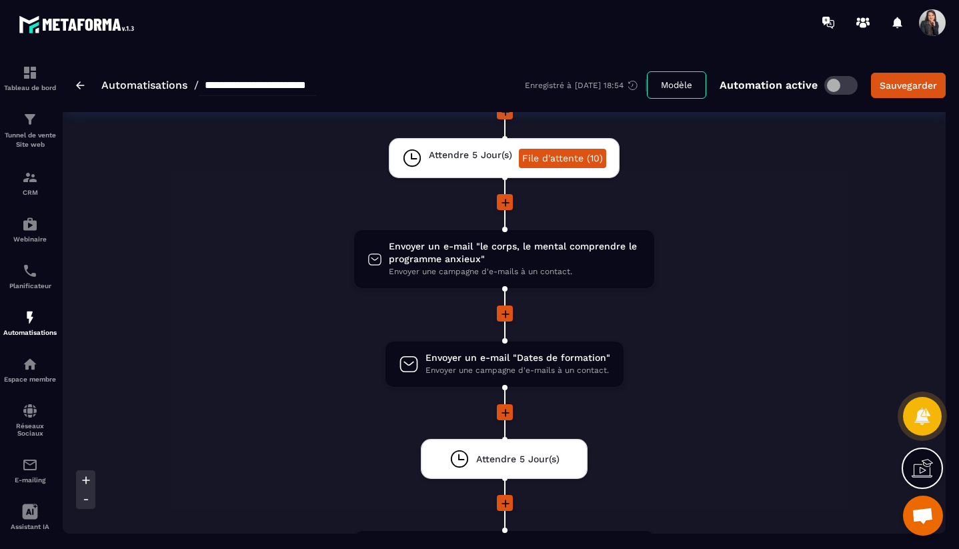
scroll to position [1068, 0]
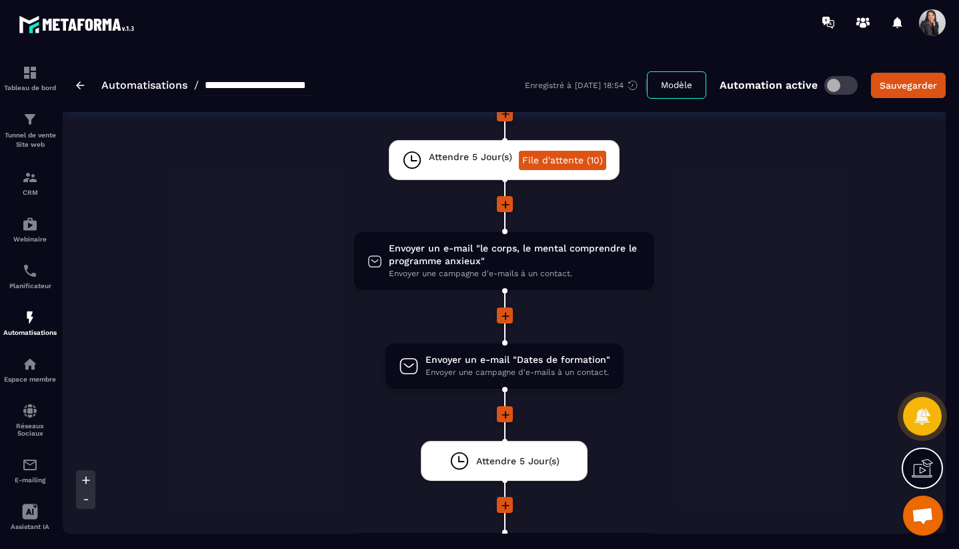
click at [507, 316] on icon at bounding box center [505, 316] width 8 height 8
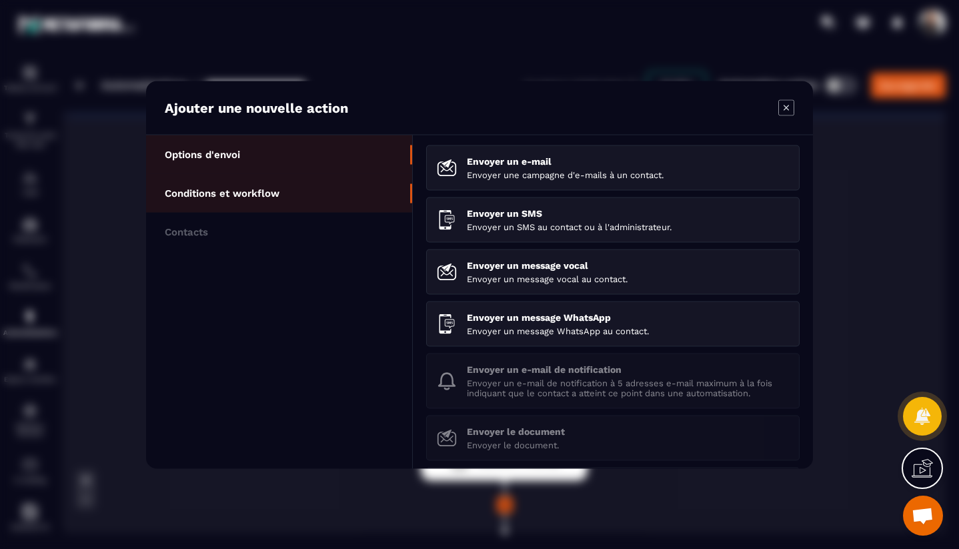
click at [291, 197] on li "Conditions et workflow" at bounding box center [279, 192] width 266 height 39
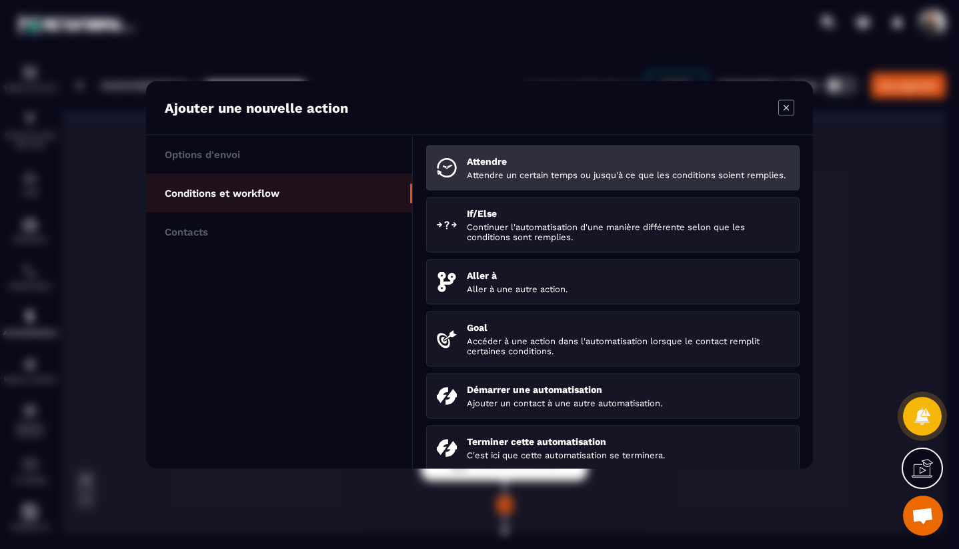
click at [495, 170] on p "Attendre un certain temps ou jusqu'à ce que les conditions soient remplies." at bounding box center [628, 174] width 322 height 10
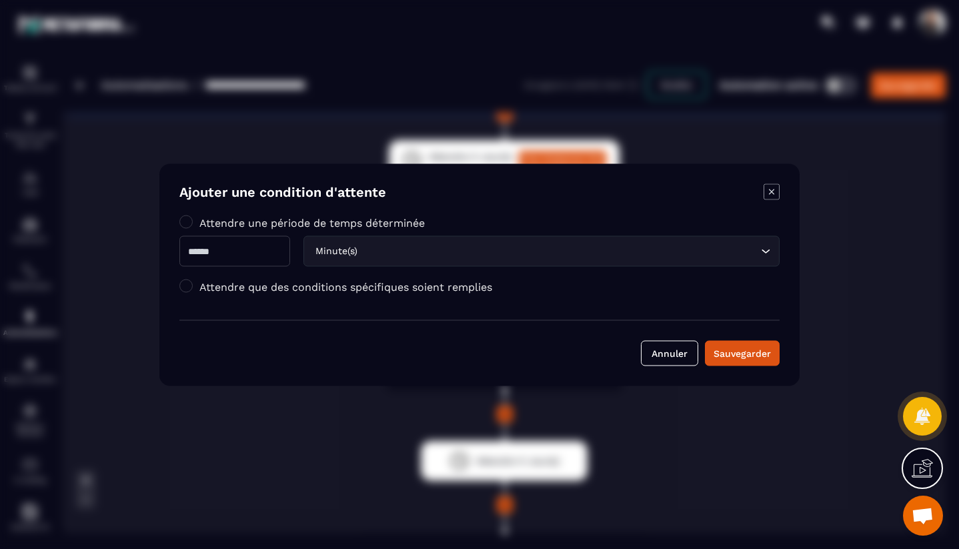
click at [265, 249] on input "Modal window" at bounding box center [234, 250] width 111 height 31
type input "**"
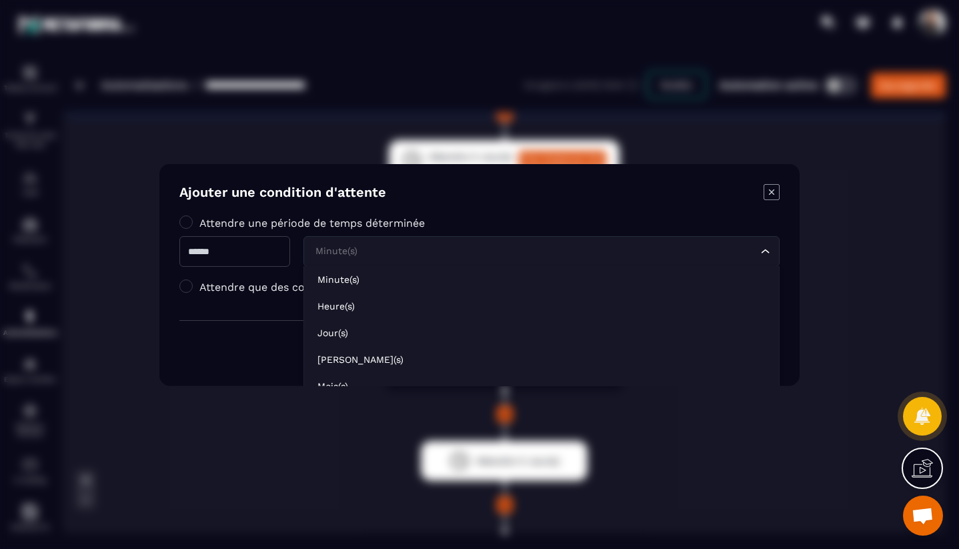
click at [381, 249] on input "Search for option" at bounding box center [534, 250] width 445 height 15
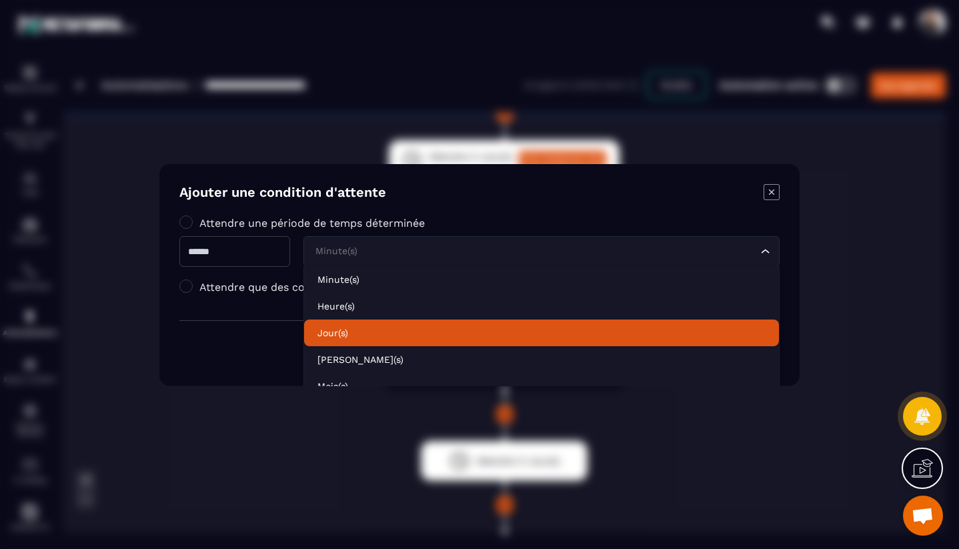
click at [363, 328] on p "Jour(s)" at bounding box center [541, 331] width 448 height 13
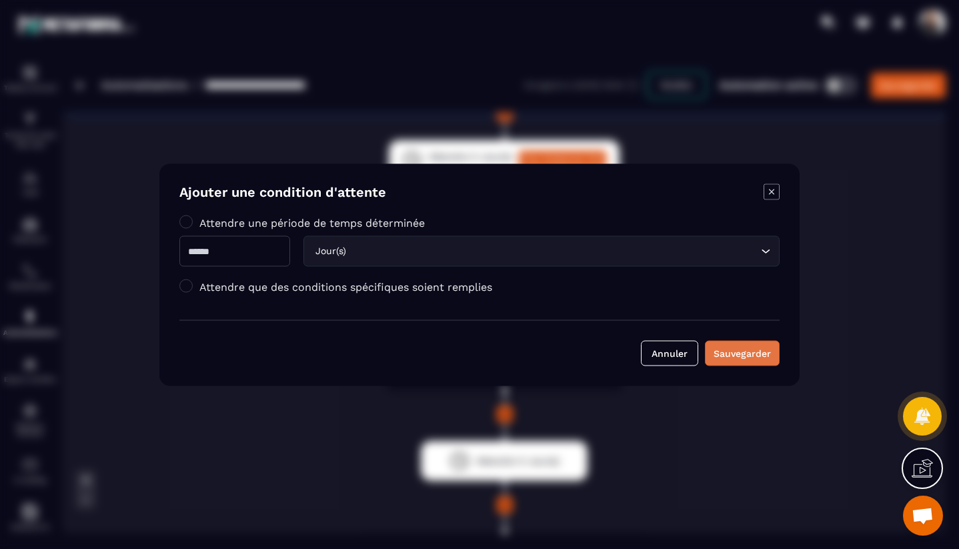
click at [761, 354] on div "Sauvegarder" at bounding box center [741, 352] width 57 height 13
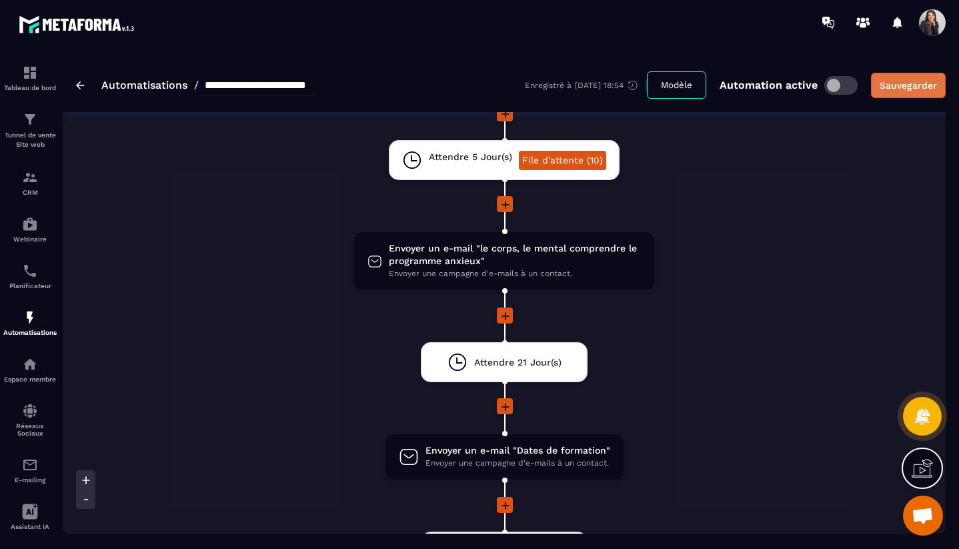
click at [911, 91] on div "Sauvegarder" at bounding box center [907, 85] width 57 height 13
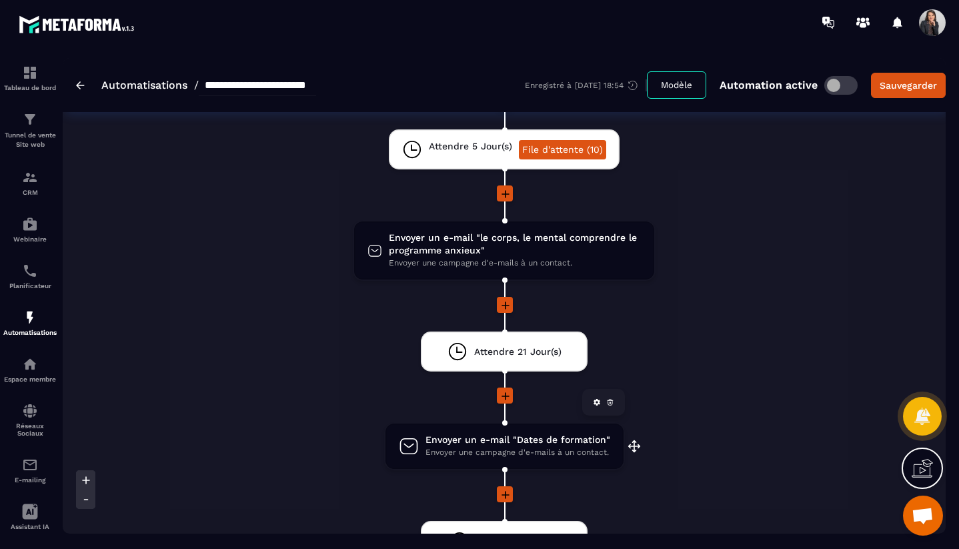
scroll to position [1074, 0]
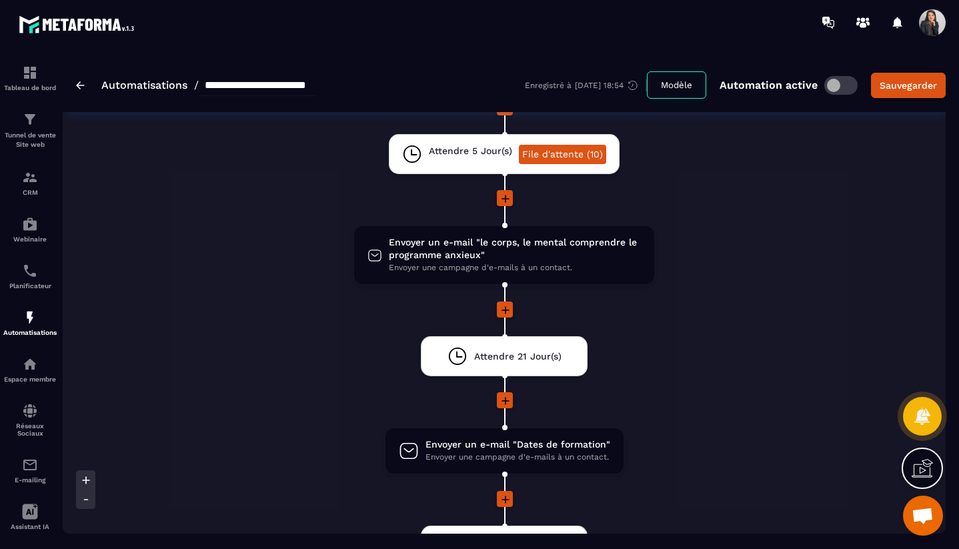
click at [504, 201] on icon at bounding box center [505, 198] width 13 height 13
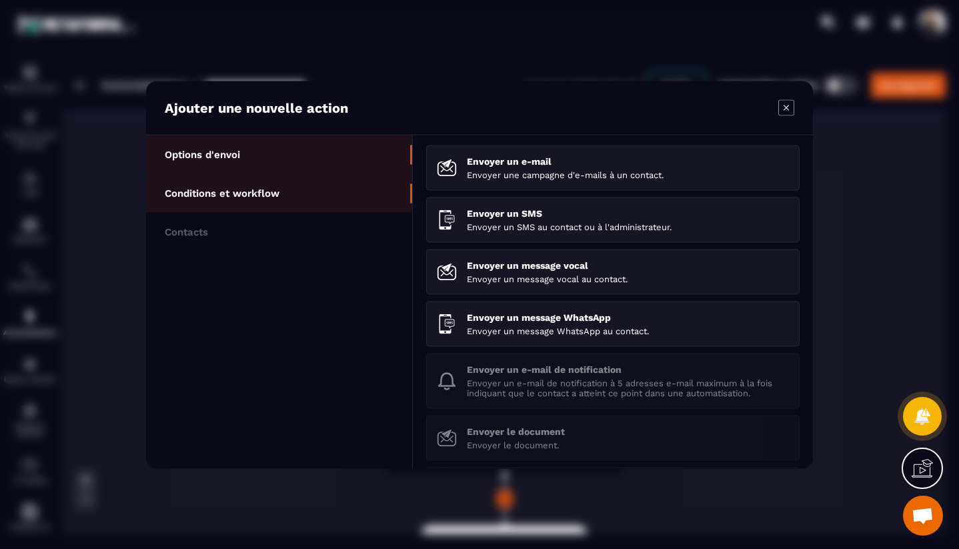
click at [228, 191] on p "Conditions et workflow" at bounding box center [222, 193] width 115 height 12
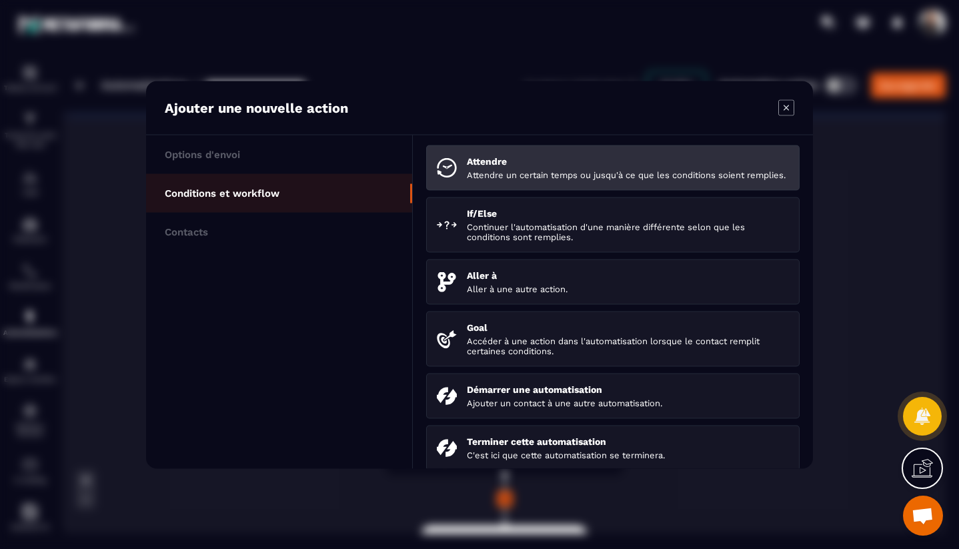
click at [488, 175] on p "Attendre un certain temps ou jusqu'à ce que les conditions soient remplies." at bounding box center [628, 174] width 322 height 10
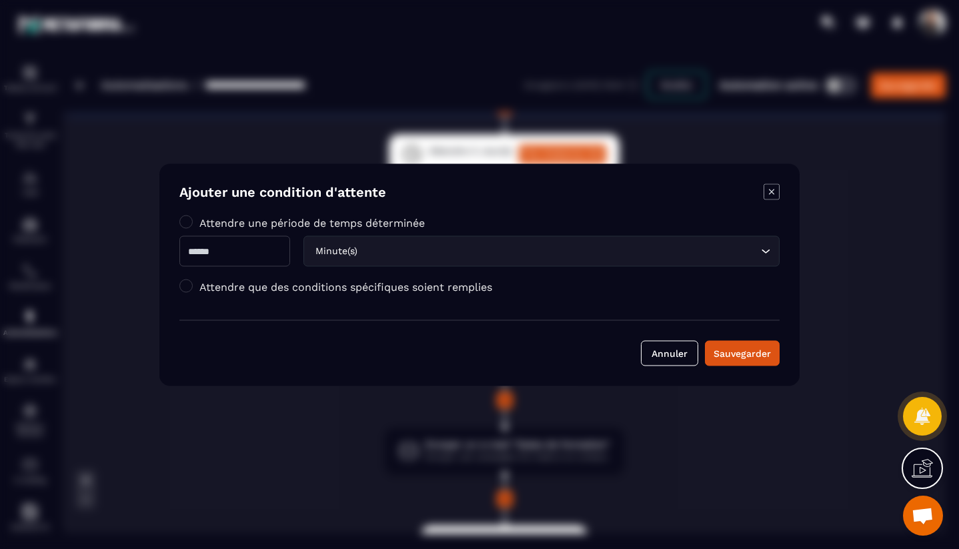
click at [255, 247] on input "Modal window" at bounding box center [234, 250] width 111 height 31
type input "*"
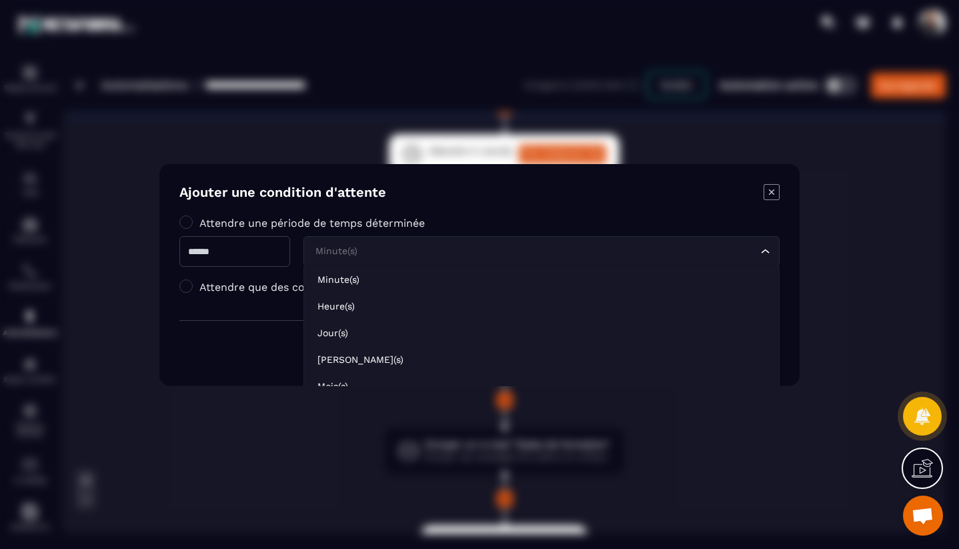
click at [359, 248] on div "Minute(s)" at bounding box center [535, 250] width 448 height 15
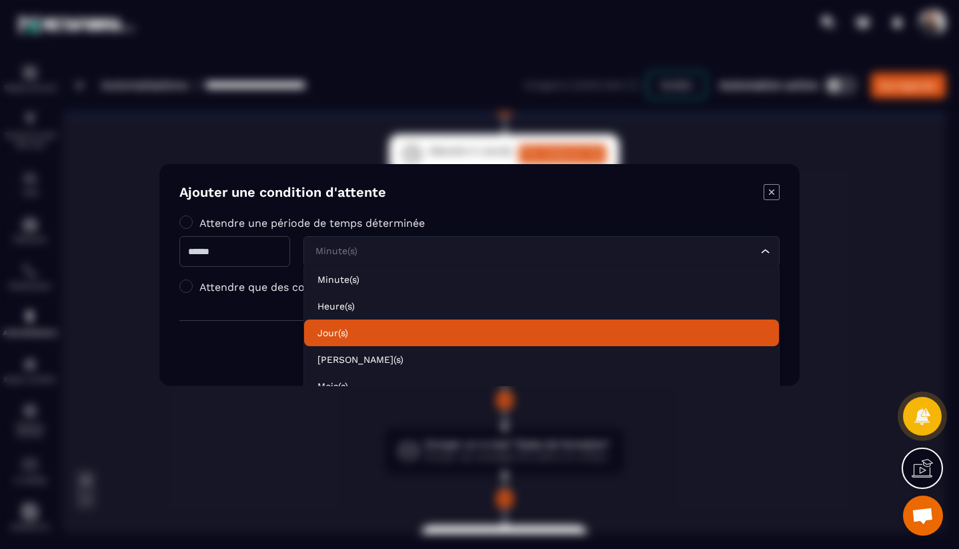
click at [353, 335] on p "Jour(s)" at bounding box center [541, 331] width 448 height 13
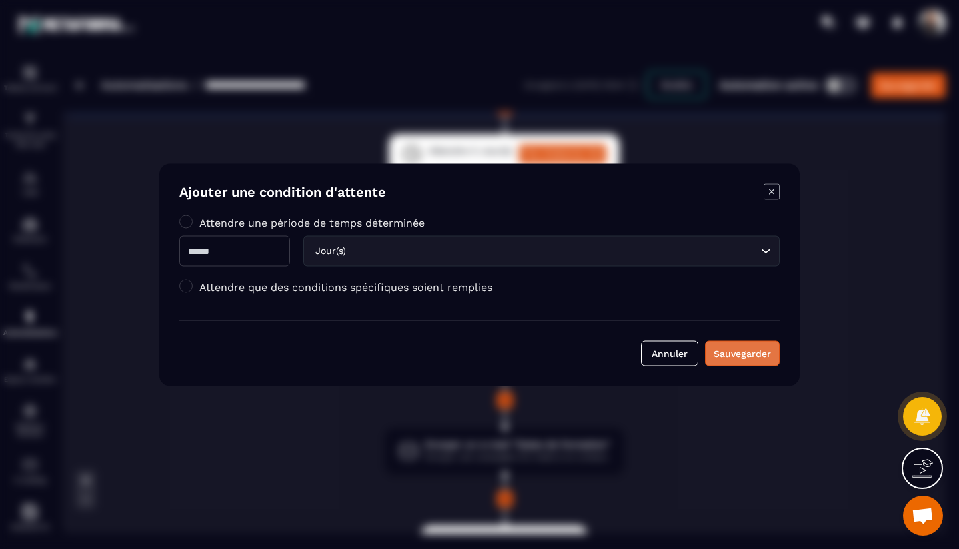
click at [740, 352] on div "Sauvegarder" at bounding box center [741, 352] width 57 height 13
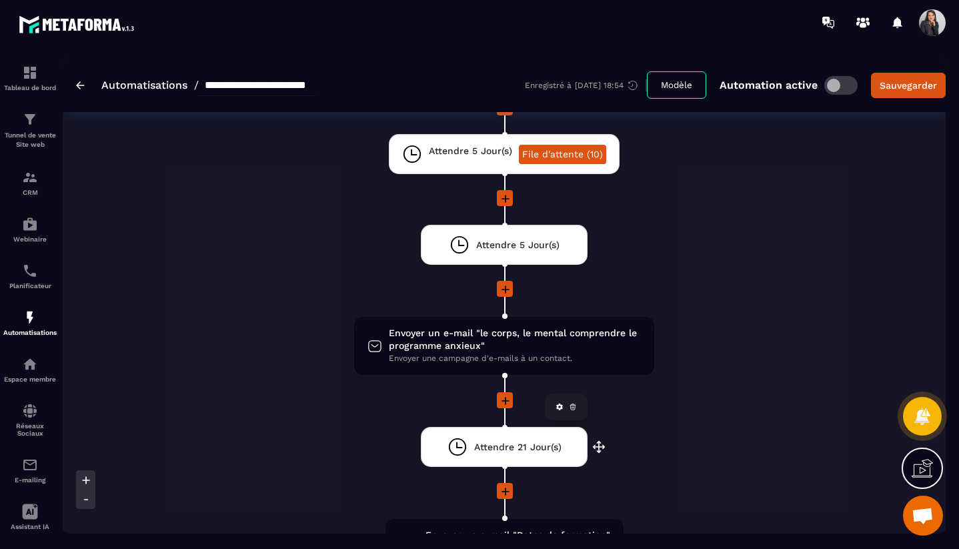
click at [531, 447] on span "Attendre 21 Jour(s)" at bounding box center [517, 447] width 87 height 13
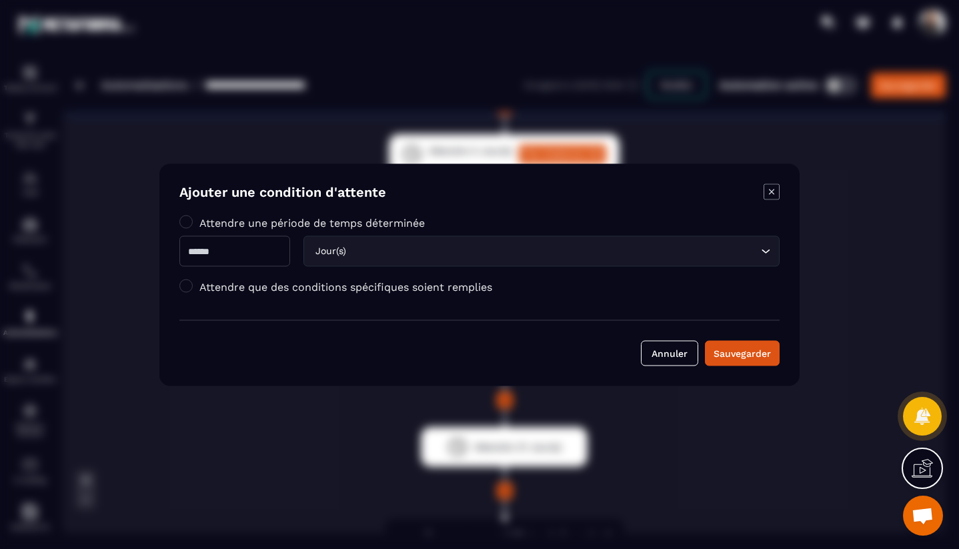
drag, startPoint x: 225, startPoint y: 253, endPoint x: 186, endPoint y: 251, distance: 39.4
click at [187, 250] on input "**" at bounding box center [234, 250] width 111 height 31
type input "*"
click at [741, 354] on div "Sauvegarder" at bounding box center [741, 352] width 57 height 13
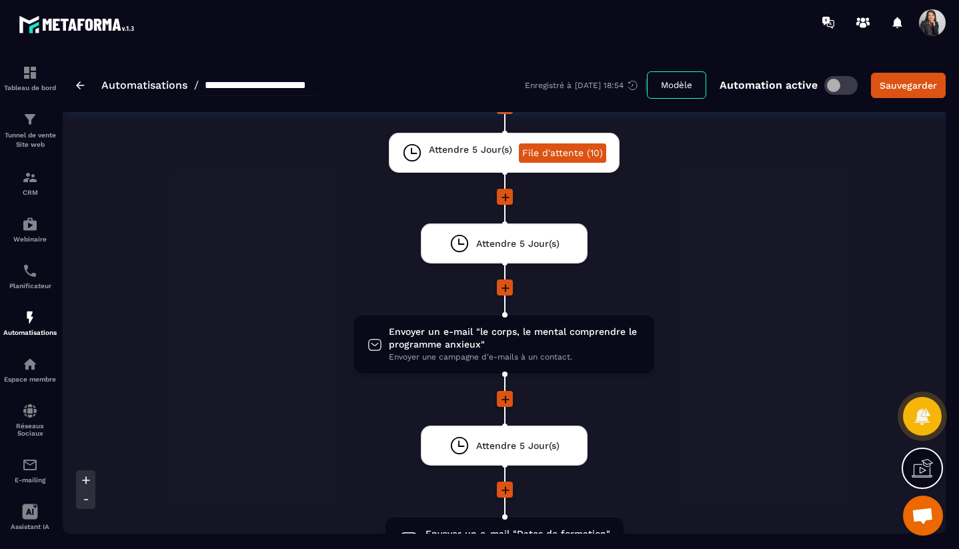
scroll to position [1071, 0]
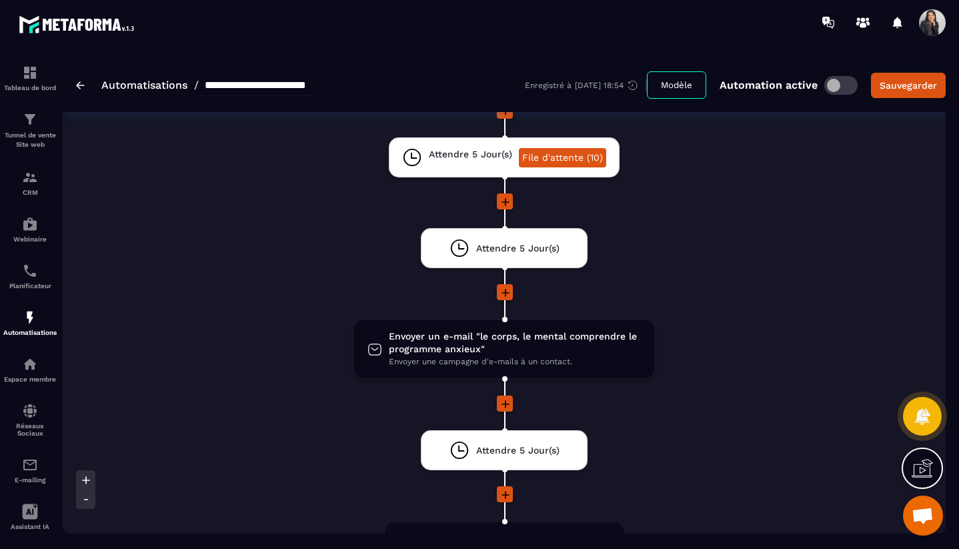
click at [504, 289] on icon at bounding box center [505, 292] width 13 height 13
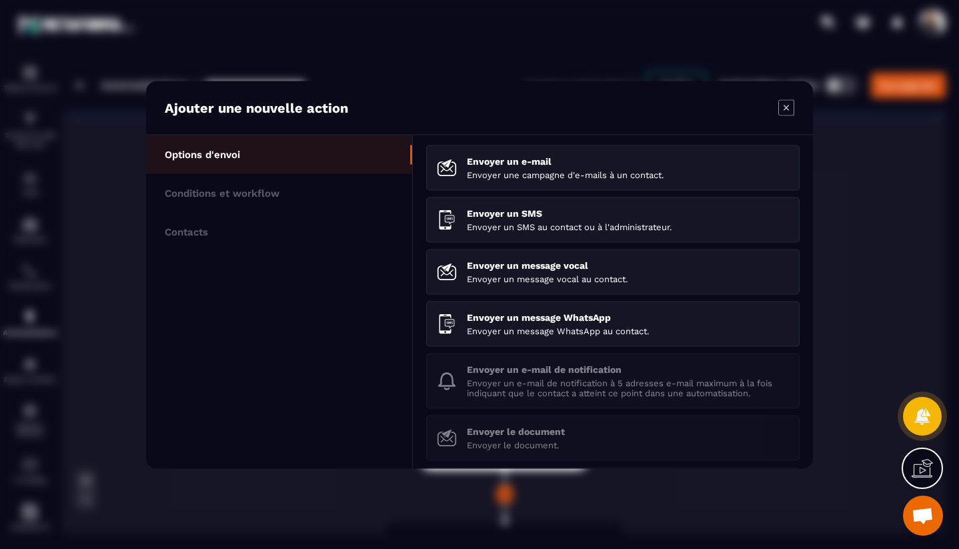
click at [788, 107] on icon "Modal window" at bounding box center [786, 107] width 16 height 16
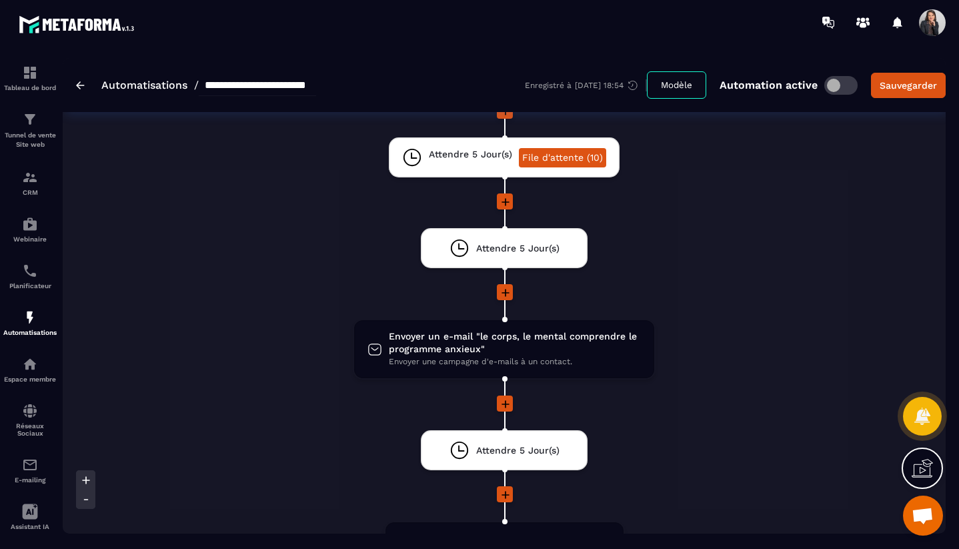
click at [505, 201] on icon at bounding box center [505, 202] width 8 height 8
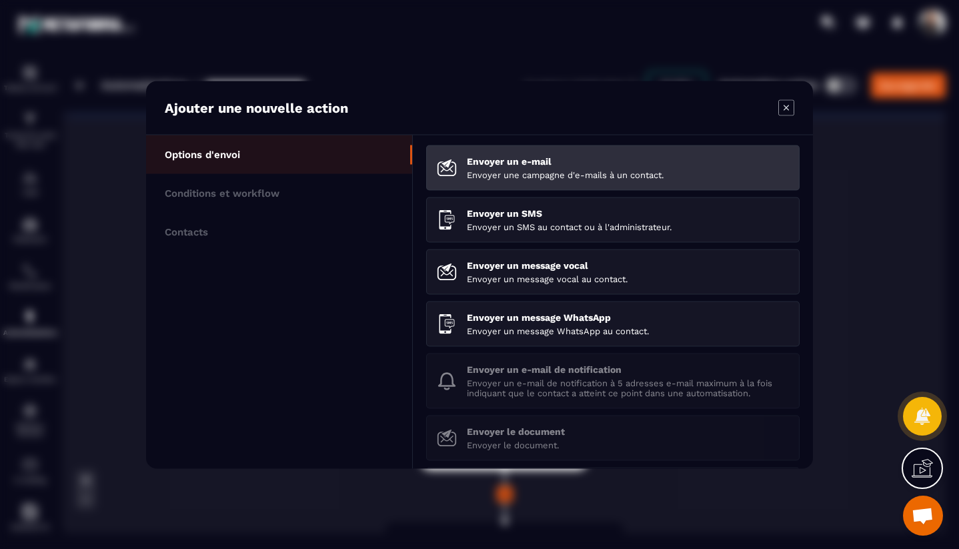
click at [503, 167] on div "Envoyer un e-mail Envoyer une campagne d'e-mails à un contact." at bounding box center [628, 167] width 322 height 24
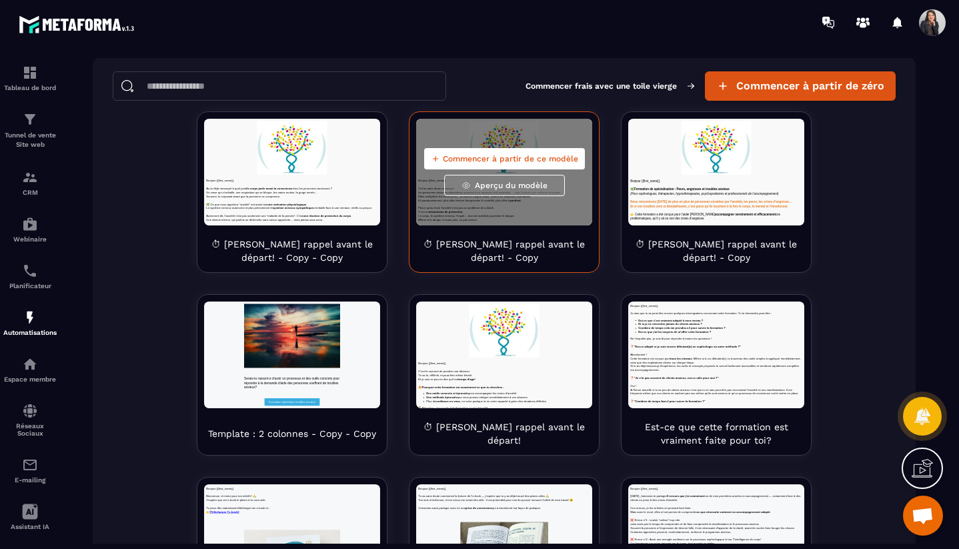
scroll to position [157, 0]
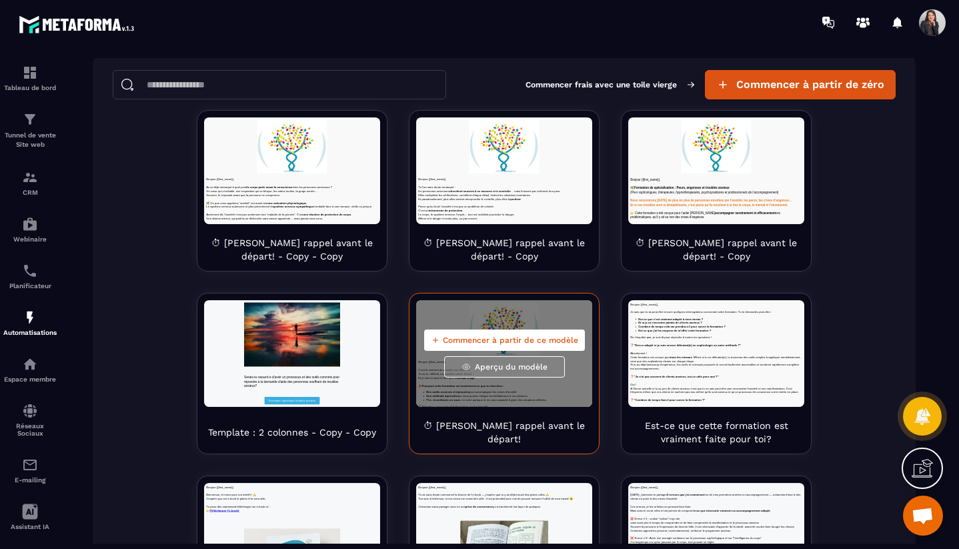
click at [527, 343] on span "Commencer à partir de ce modèle" at bounding box center [510, 340] width 135 height 11
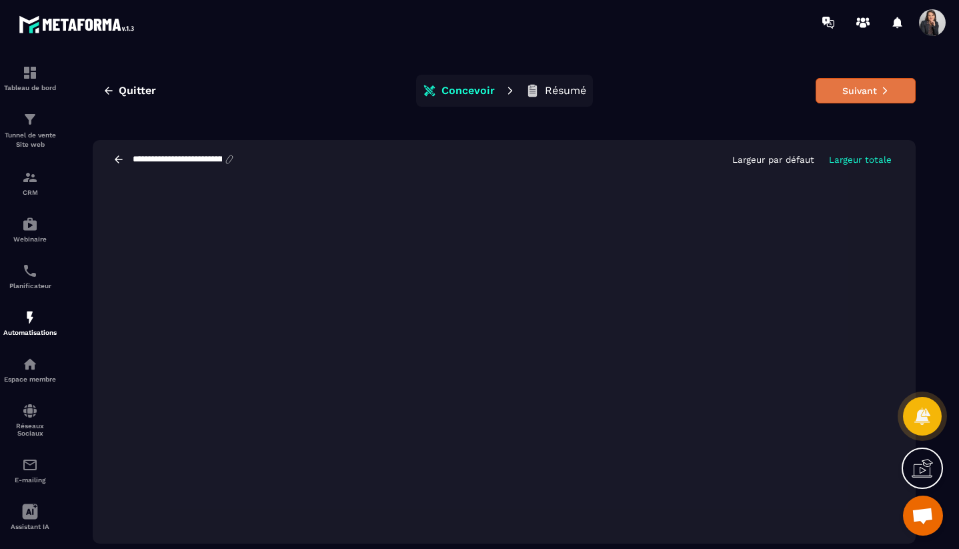
click at [871, 90] on button "Suivant" at bounding box center [865, 90] width 100 height 25
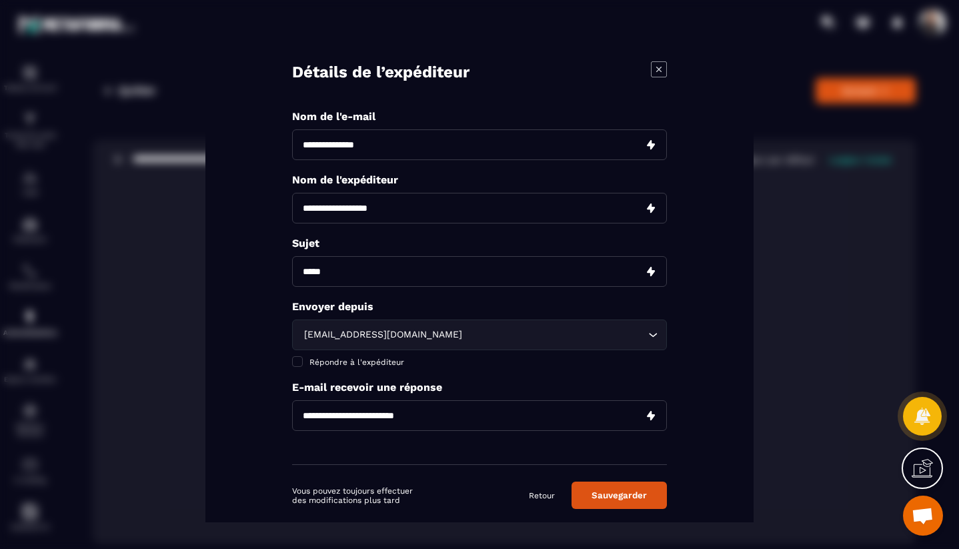
click at [429, 144] on input "Modal window" at bounding box center [479, 144] width 375 height 31
paste input "**********"
type input "**********"
click at [368, 274] on input "Modal window" at bounding box center [479, 270] width 375 height 31
paste input "**********"
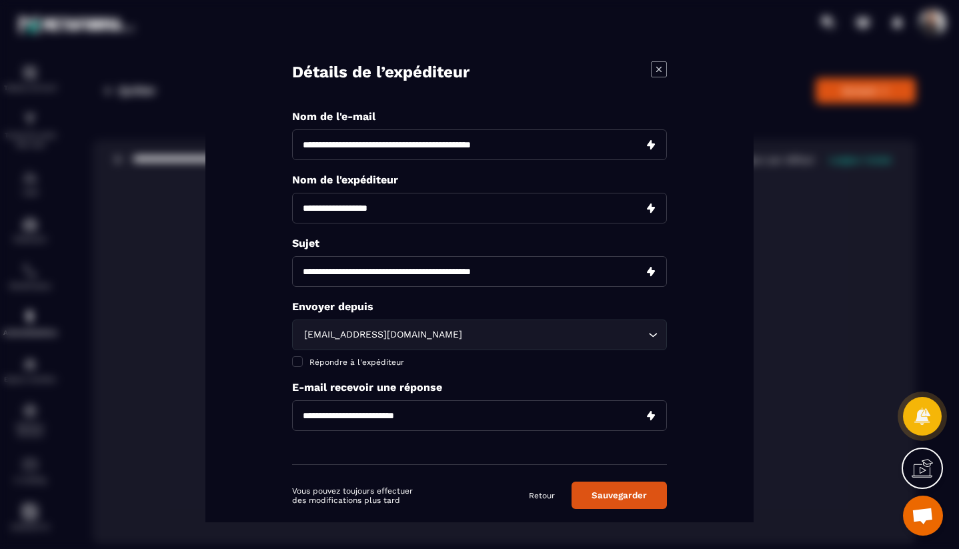
type input "**********"
click at [402, 206] on input "Modal window" at bounding box center [479, 207] width 375 height 31
type input "**********"
click at [335, 415] on input "Modal window" at bounding box center [479, 414] width 375 height 31
type input "**********"
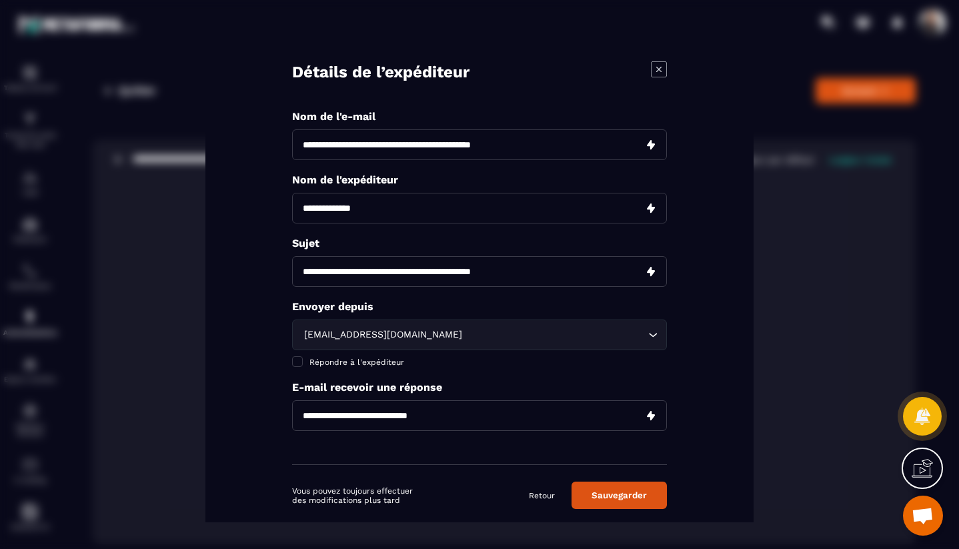
click at [615, 501] on button "Sauvegarder" at bounding box center [618, 494] width 95 height 27
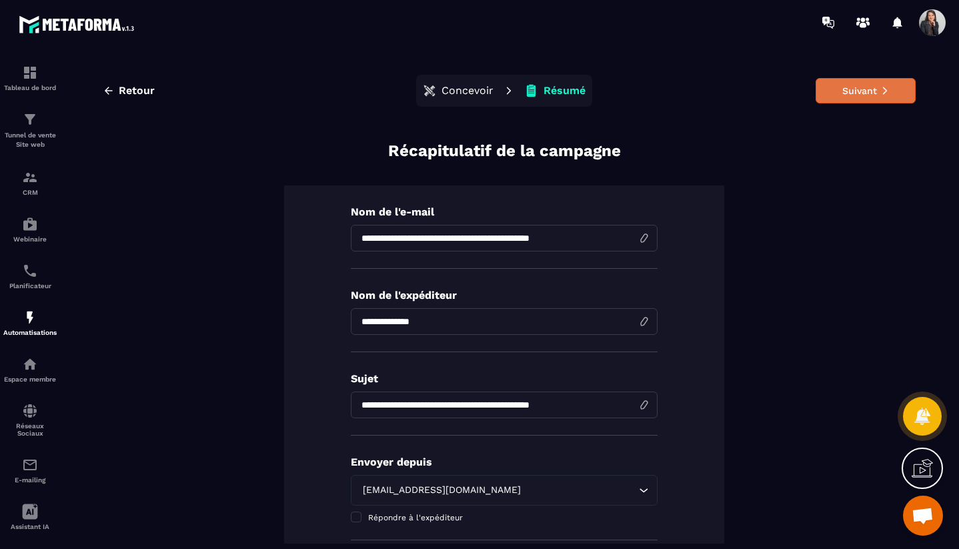
click at [877, 95] on button "Suivant" at bounding box center [865, 90] width 100 height 25
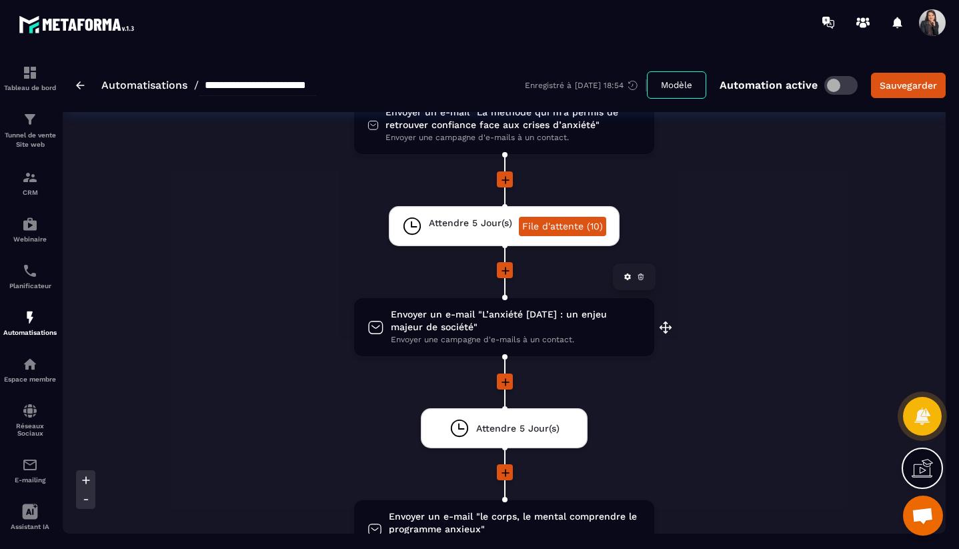
scroll to position [1006, 0]
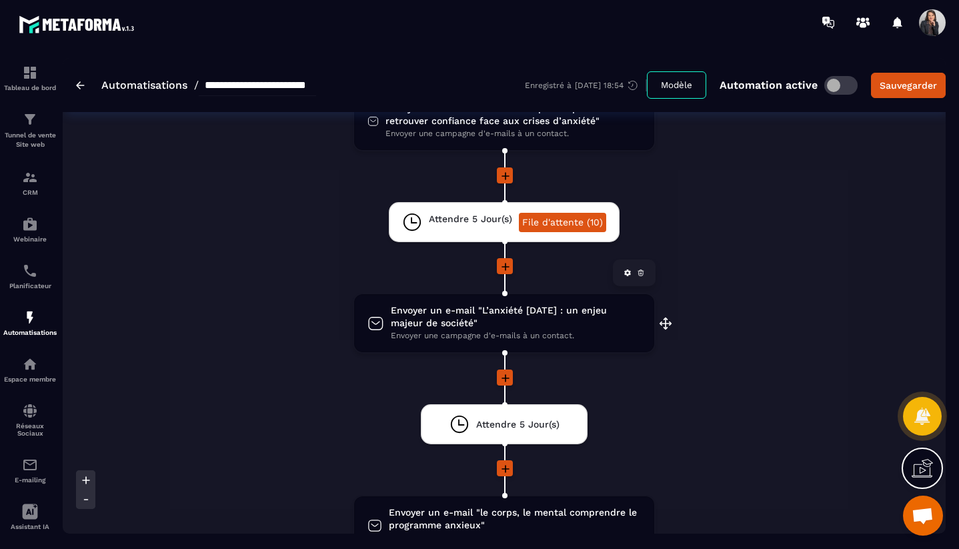
click at [593, 325] on span "Envoyer un e-mail "L’anxiété [DATE] : un enjeu majeur de société"" at bounding box center [516, 316] width 250 height 25
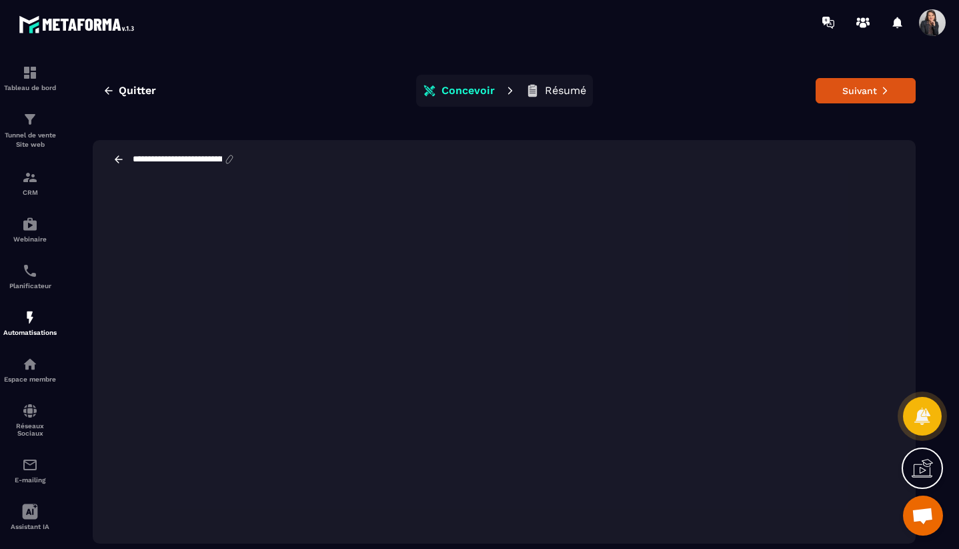
scroll to position [30, 0]
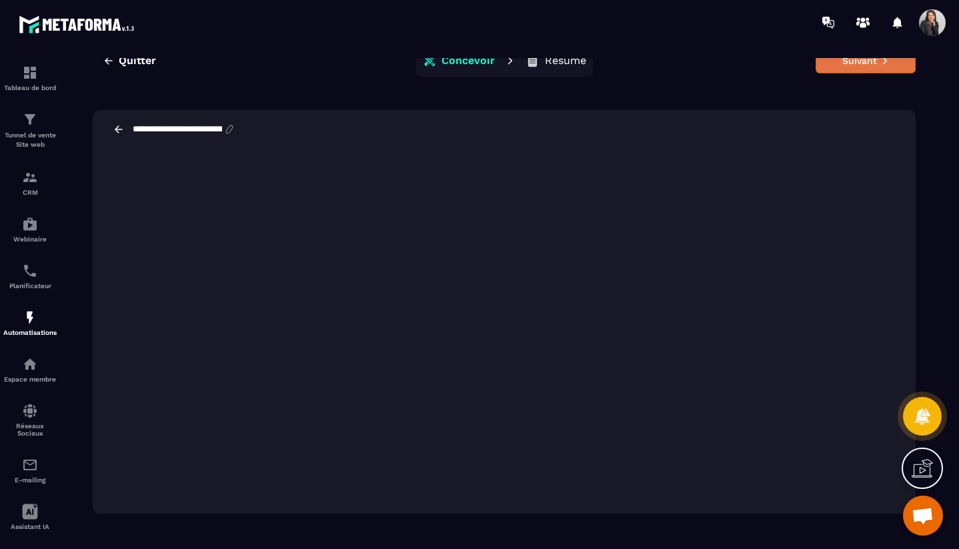
click at [853, 68] on button "Suivant" at bounding box center [865, 60] width 100 height 25
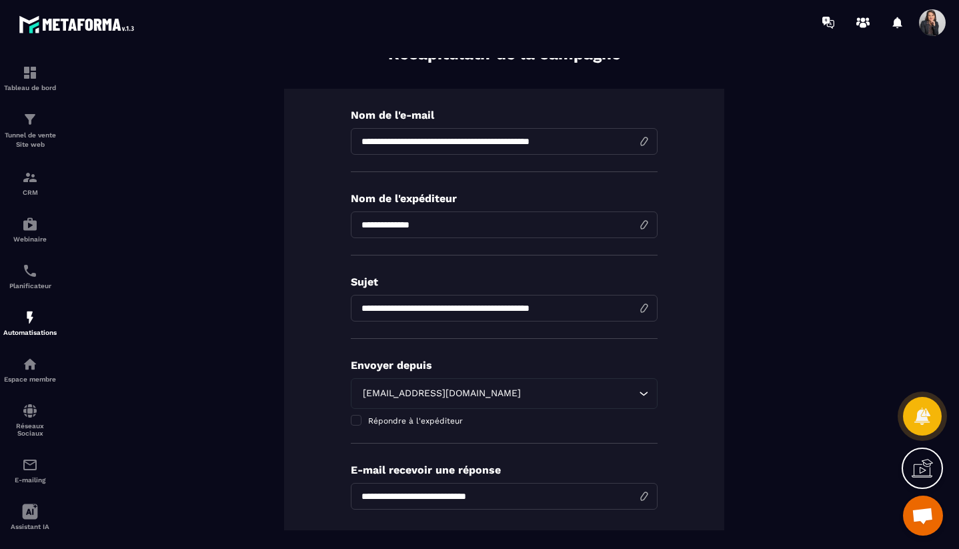
scroll to position [0, 0]
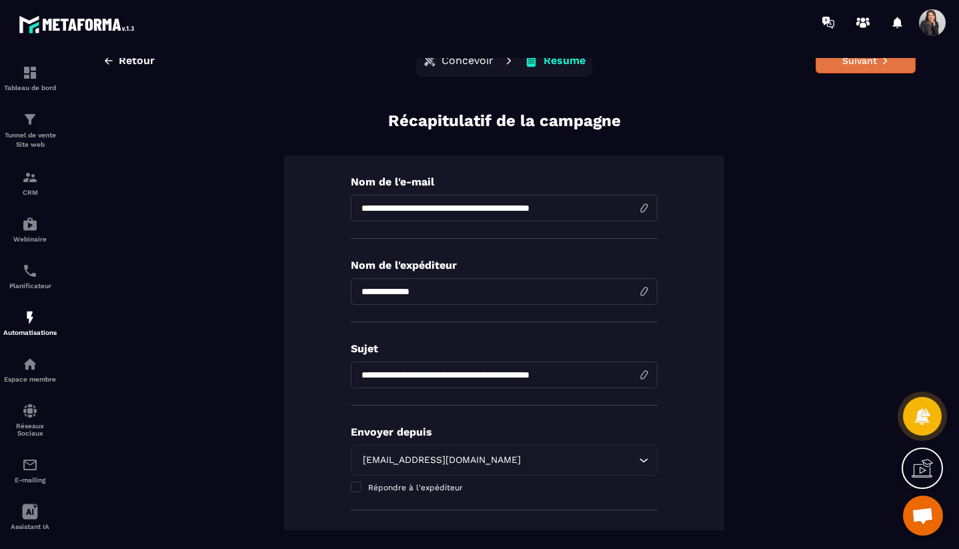
click at [857, 65] on button "Suivant" at bounding box center [865, 60] width 100 height 25
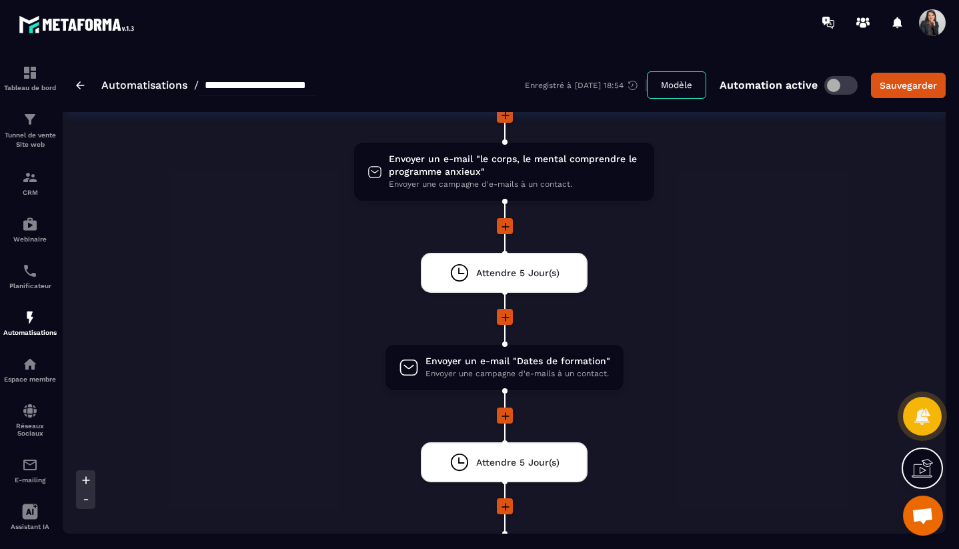
scroll to position [1369, 0]
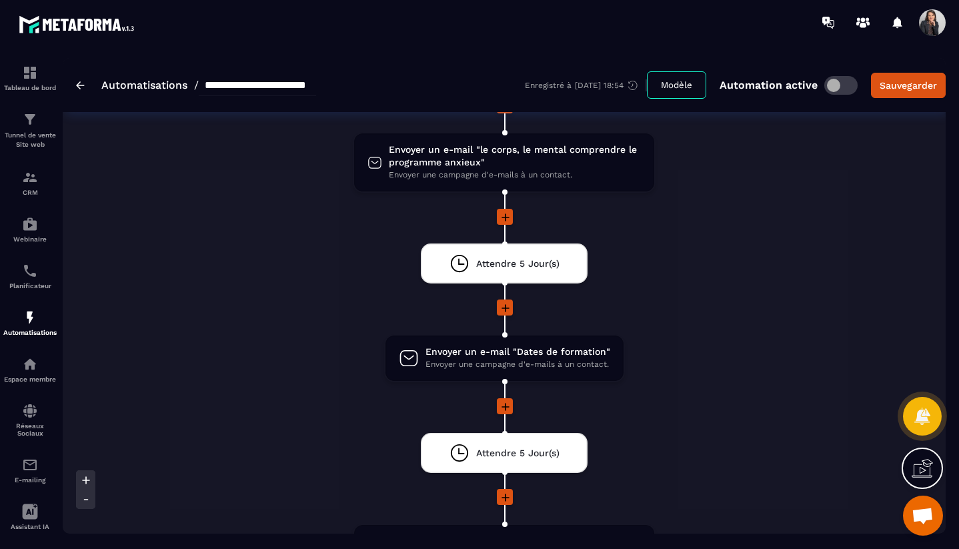
click at [507, 410] on icon at bounding box center [505, 406] width 13 height 13
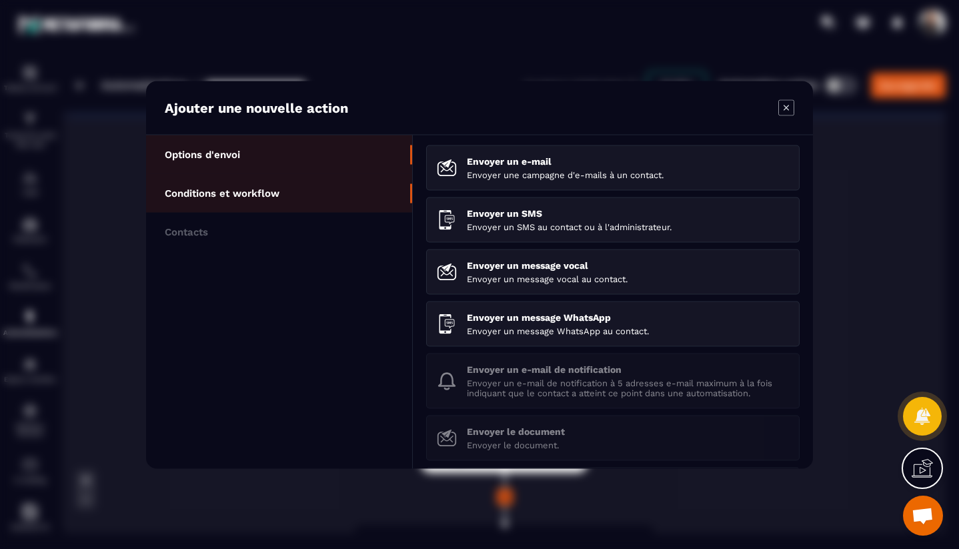
click at [225, 190] on p "Conditions et workflow" at bounding box center [222, 193] width 115 height 12
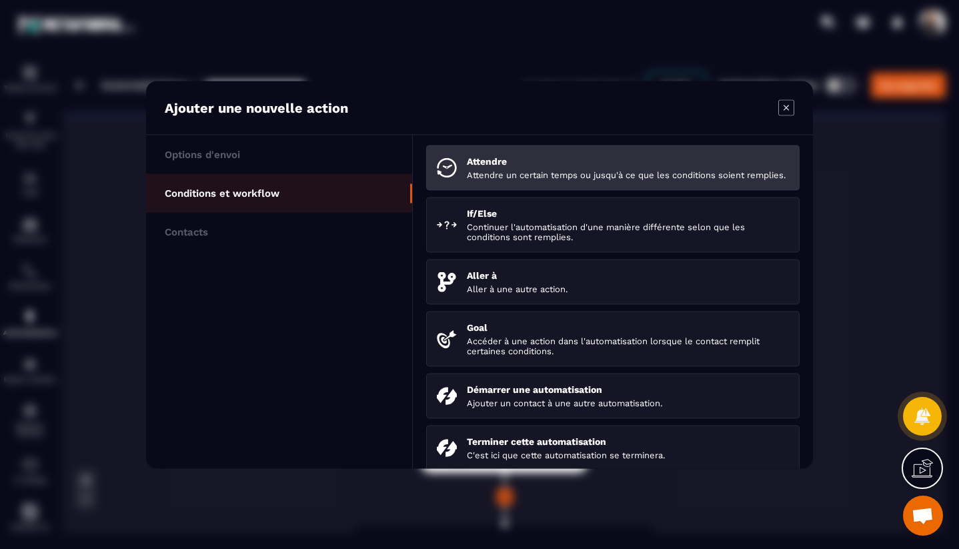
click at [519, 171] on p "Attendre un certain temps ou jusqu'à ce que les conditions soient remplies." at bounding box center [628, 174] width 322 height 10
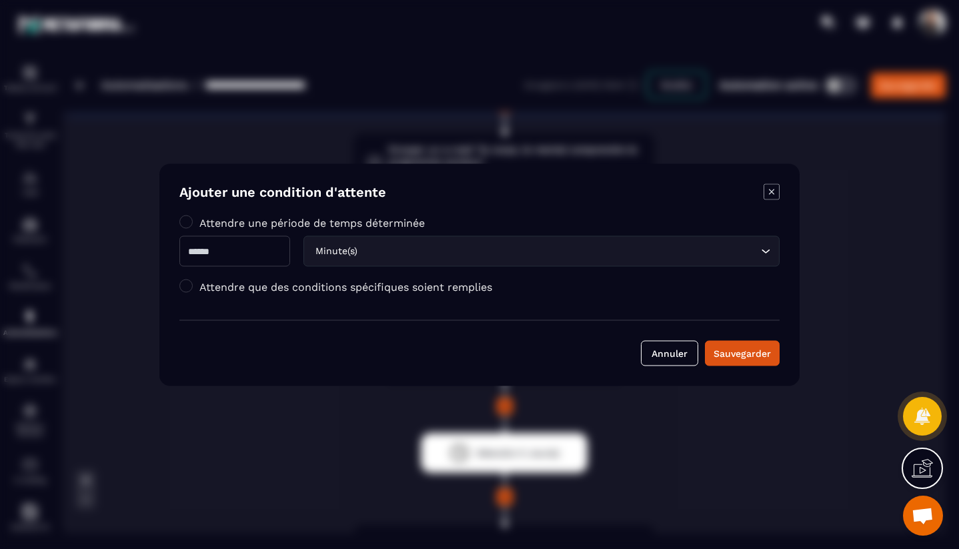
click at [235, 251] on input "Modal window" at bounding box center [234, 250] width 111 height 31
type input "*"
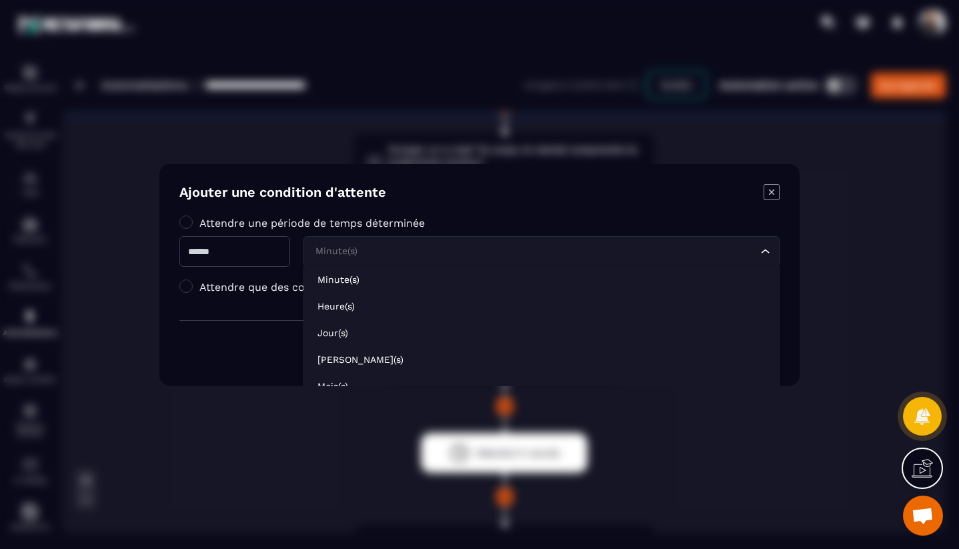
click at [374, 252] on input "Search for option" at bounding box center [534, 250] width 445 height 15
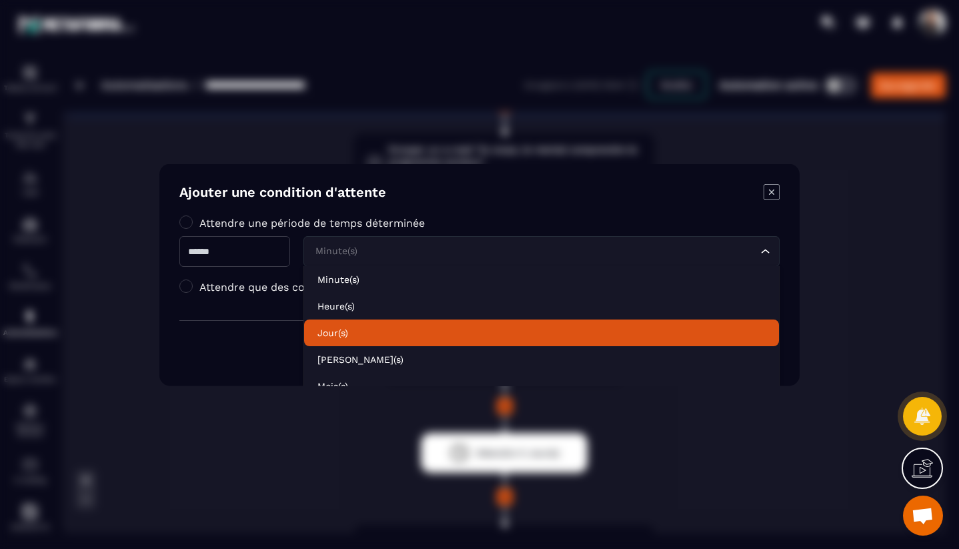
click at [341, 331] on p "Jour(s)" at bounding box center [541, 331] width 448 height 13
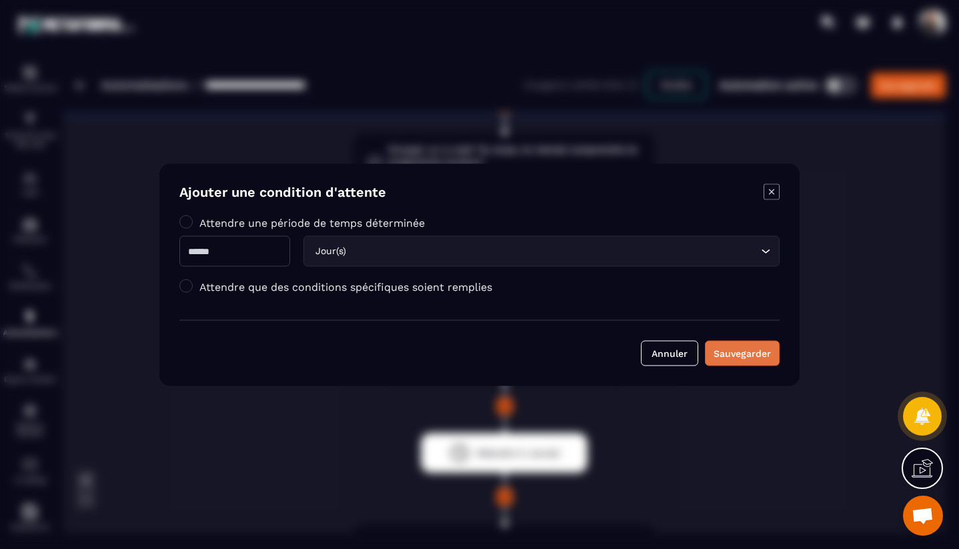
click at [760, 355] on div "Sauvegarder" at bounding box center [741, 352] width 57 height 13
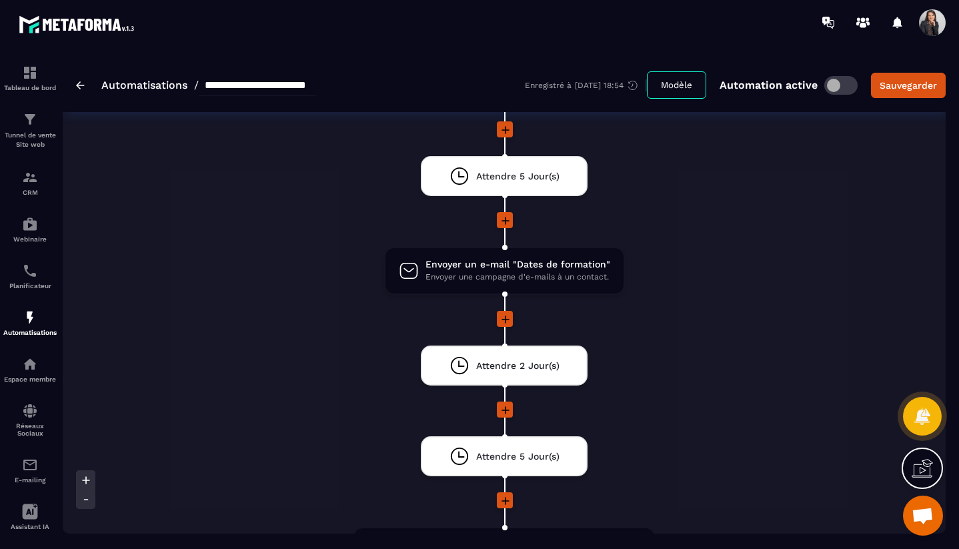
scroll to position [1461, 0]
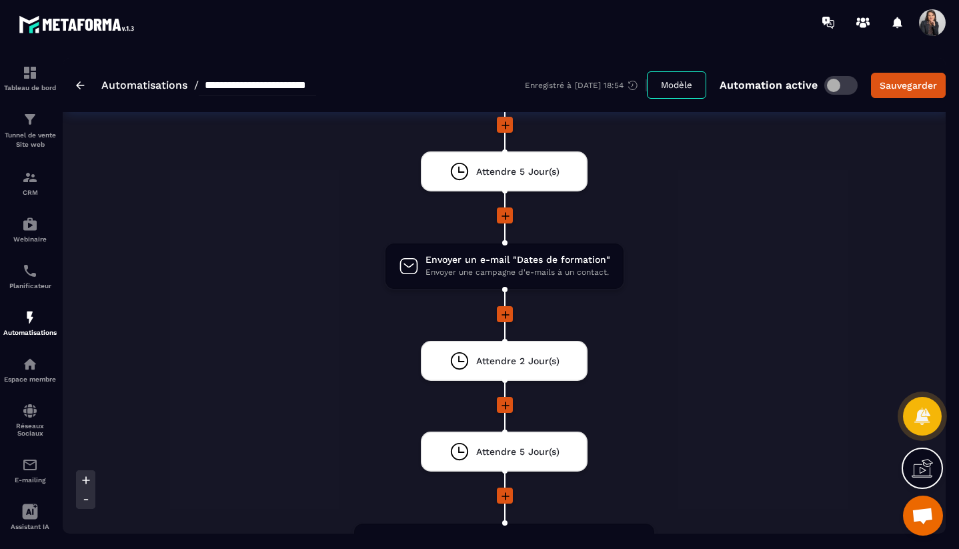
click at [508, 408] on icon at bounding box center [505, 405] width 13 height 13
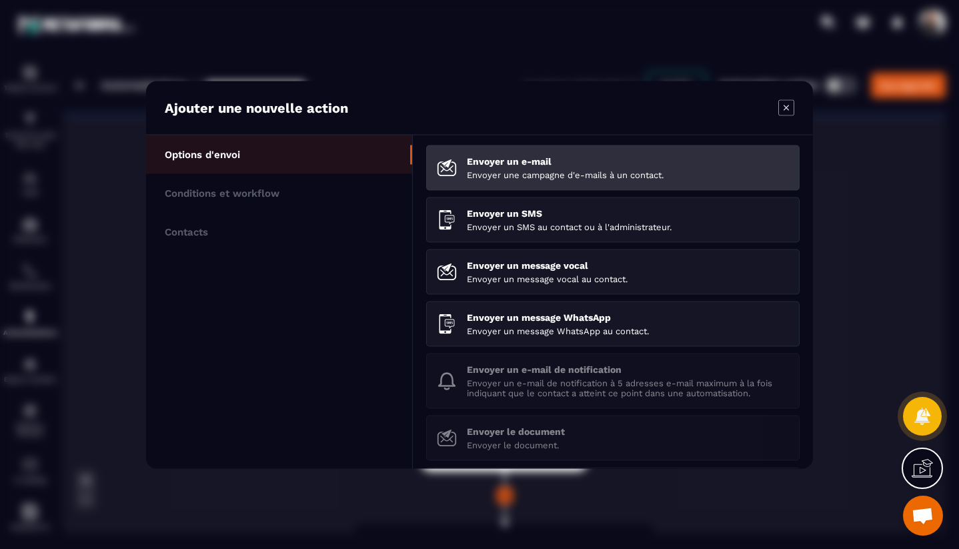
click at [529, 170] on p "Envoyer une campagne d'e-mails à un contact." at bounding box center [628, 174] width 322 height 10
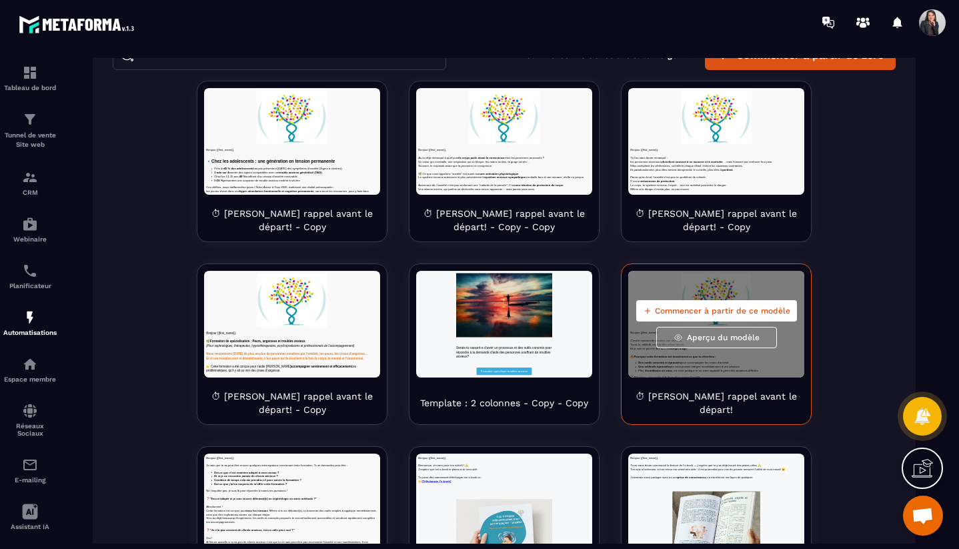
scroll to position [188, 0]
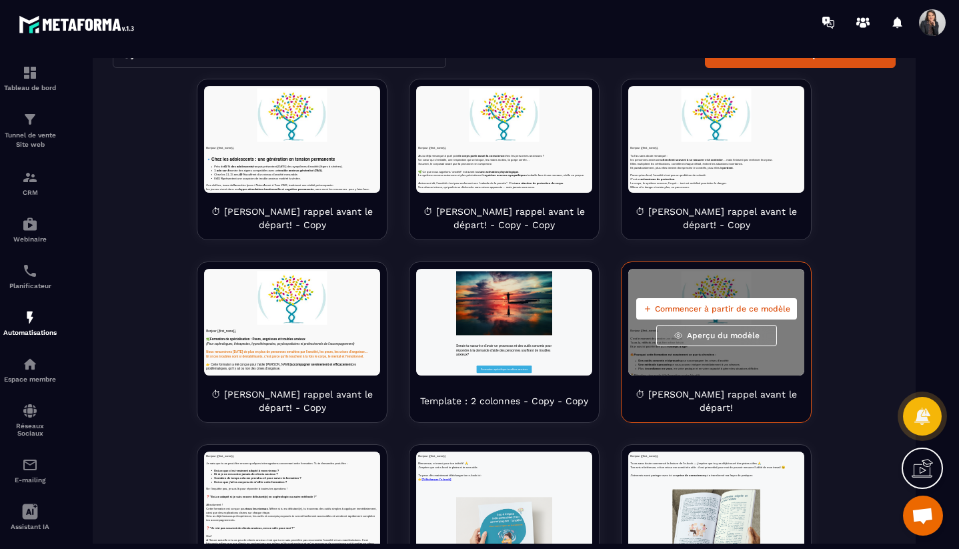
click at [698, 307] on span "Commencer à partir de ce modèle" at bounding box center [722, 308] width 135 height 11
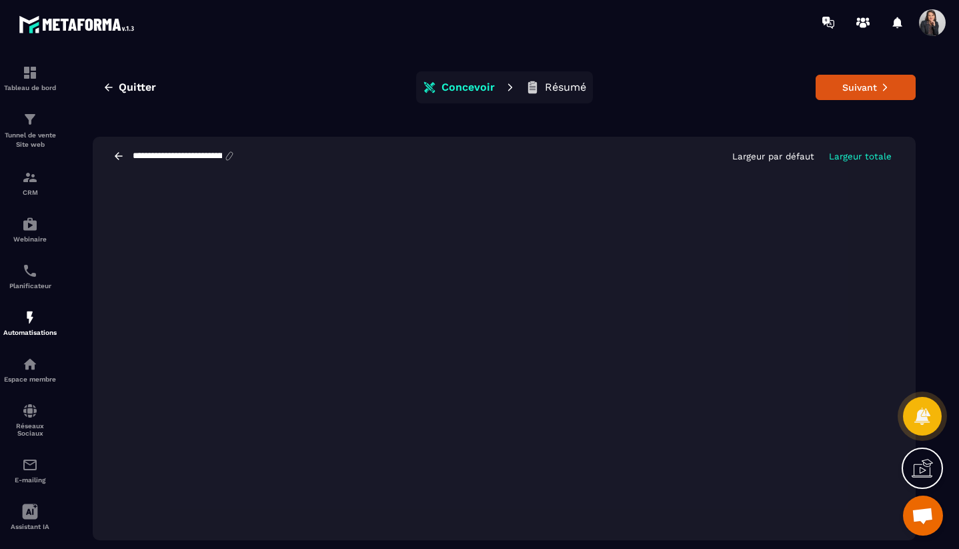
scroll to position [30, 0]
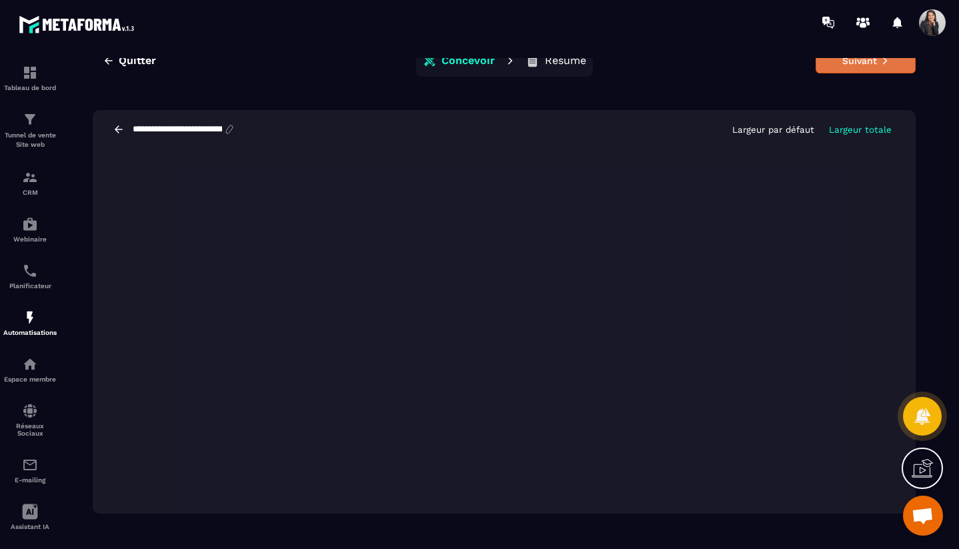
click at [871, 67] on button "Suivant" at bounding box center [865, 60] width 100 height 25
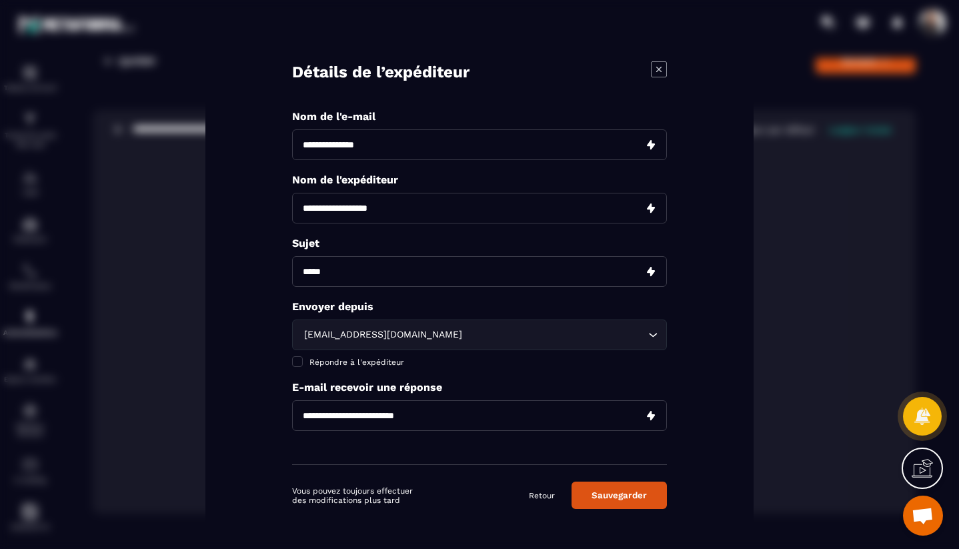
click at [397, 142] on input "Modal window" at bounding box center [479, 144] width 375 height 31
type input "**********"
click at [384, 204] on input "Modal window" at bounding box center [479, 207] width 375 height 31
type input "**********"
click at [399, 269] on input "Modal window" at bounding box center [479, 270] width 375 height 31
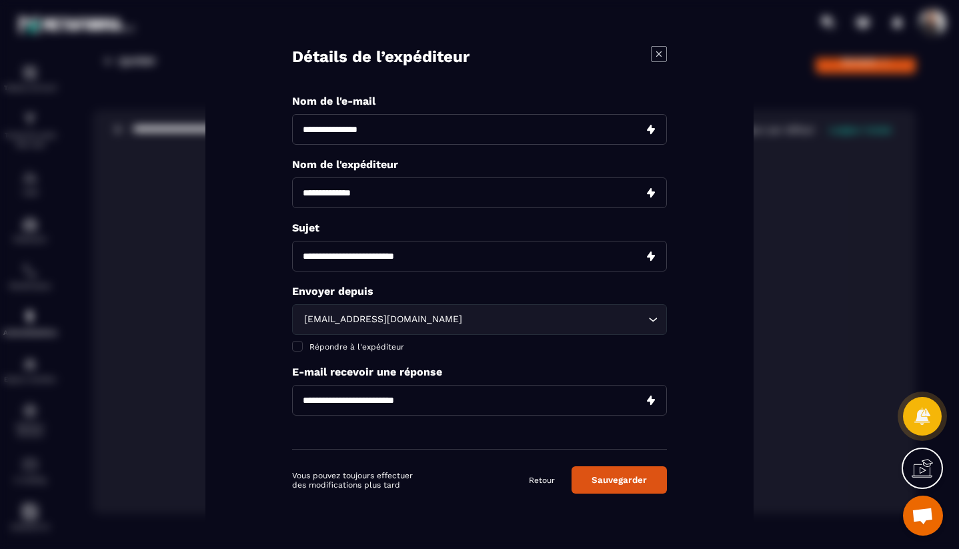
scroll to position [21, 0]
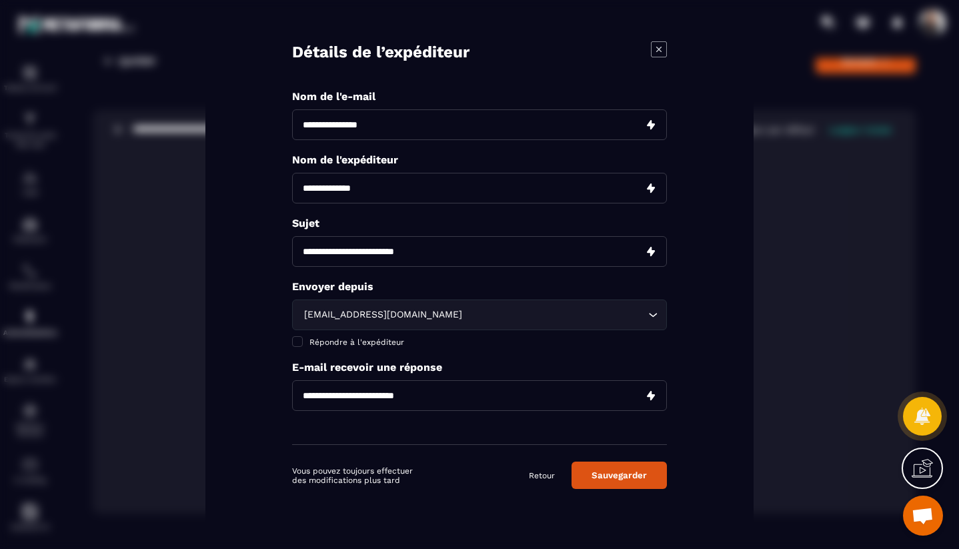
type input "**********"
click at [431, 397] on input "Modal window" at bounding box center [479, 394] width 375 height 31
type input "**********"
click at [635, 479] on button "Sauvegarder" at bounding box center [618, 474] width 95 height 27
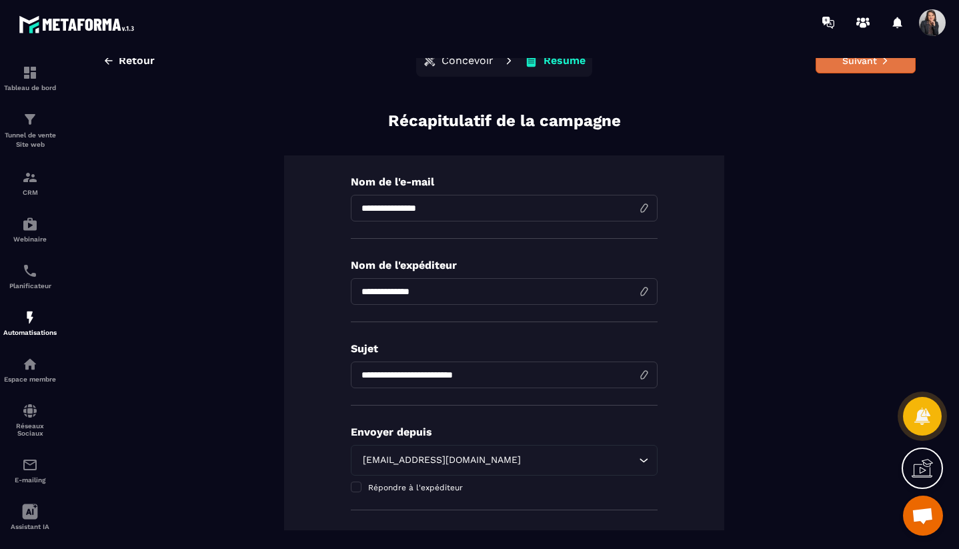
click at [857, 65] on button "Suivant" at bounding box center [865, 60] width 100 height 25
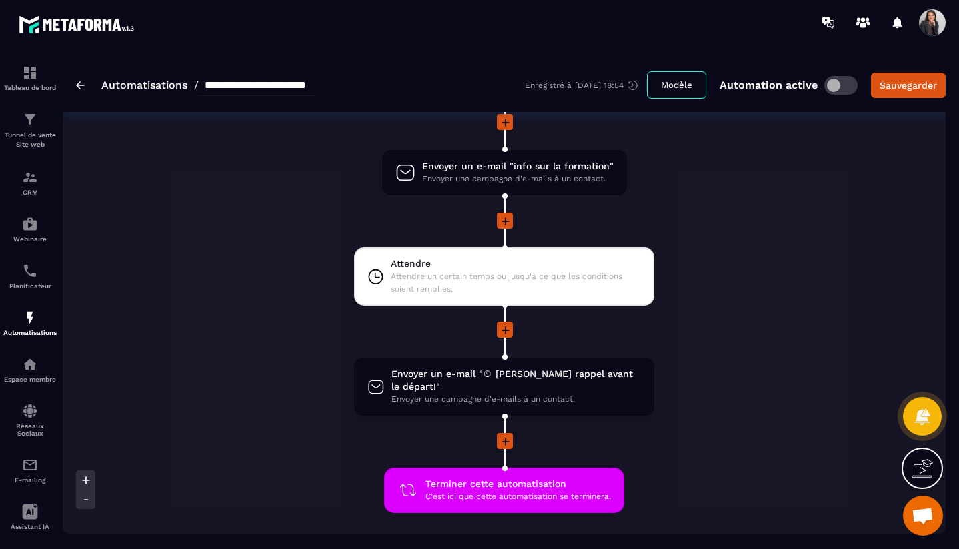
scroll to position [2327, 0]
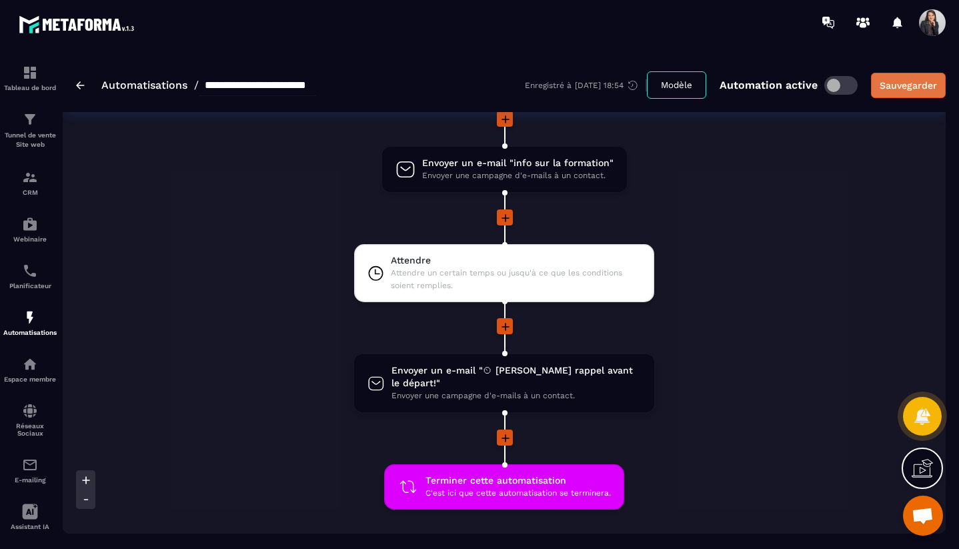
click at [917, 87] on div "Sauvegarder" at bounding box center [907, 85] width 57 height 13
